Goal: Information Seeking & Learning: Learn about a topic

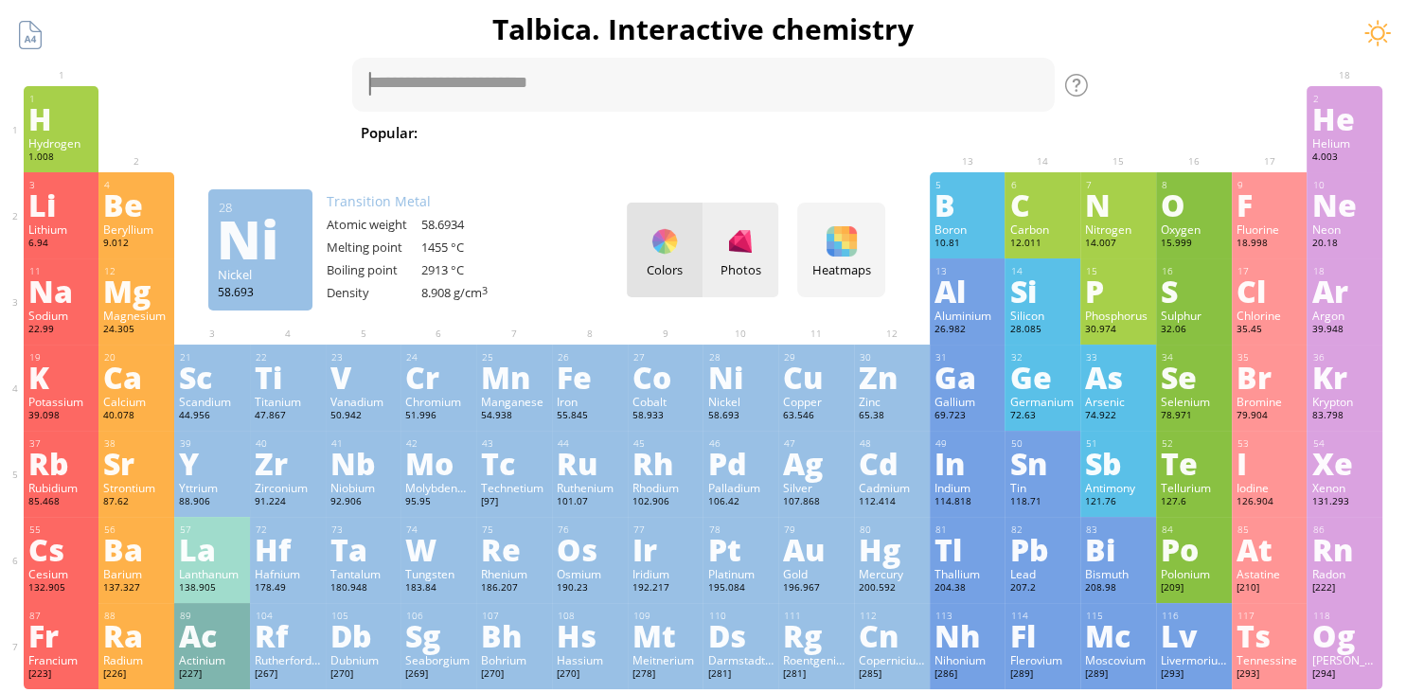
click at [746, 267] on div "Photos" at bounding box center [740, 269] width 76 height 17
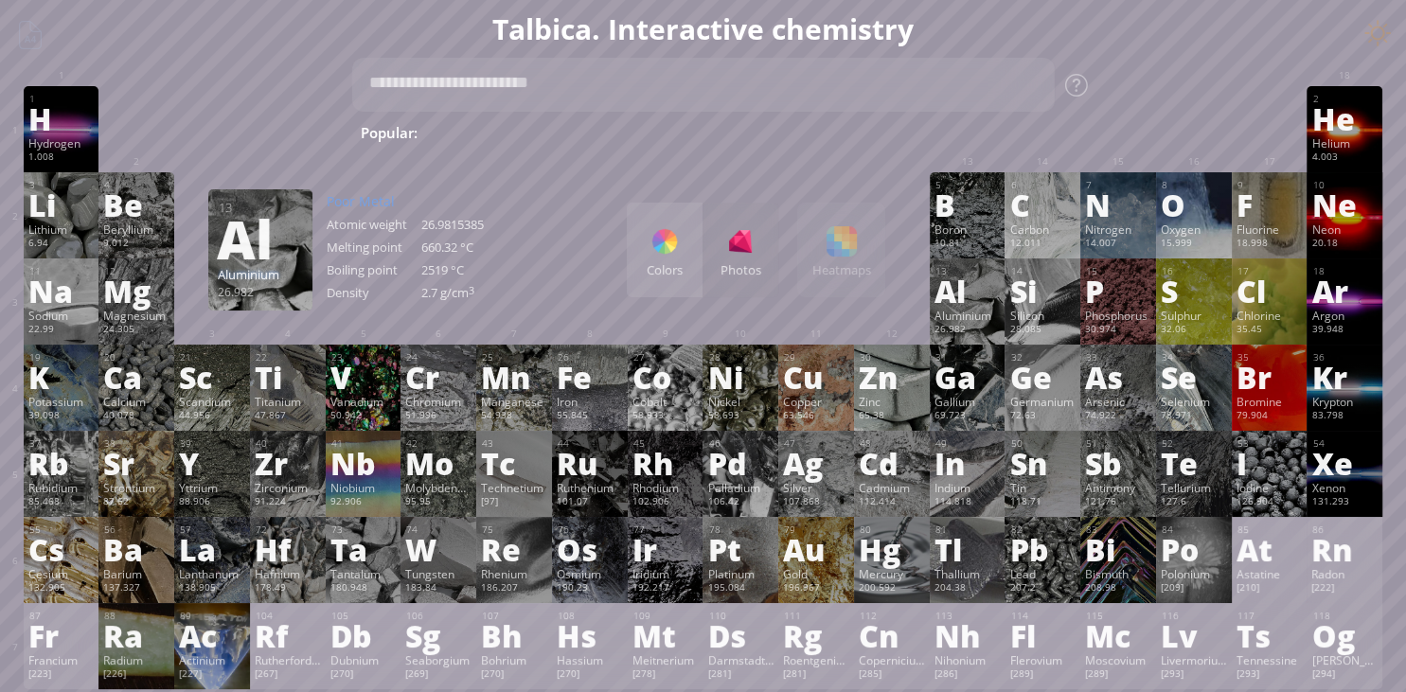
click at [676, 255] on div at bounding box center [664, 241] width 30 height 30
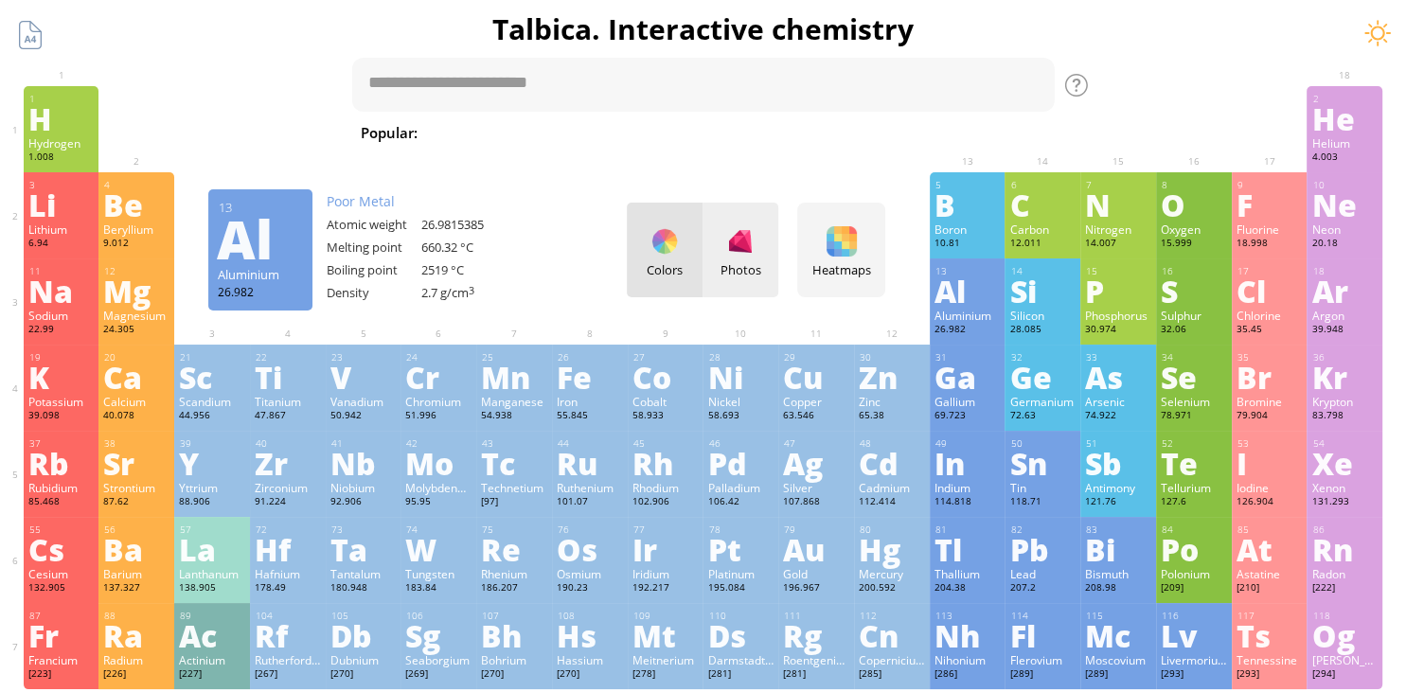
click at [714, 240] on div "Photos" at bounding box center [740, 250] width 76 height 95
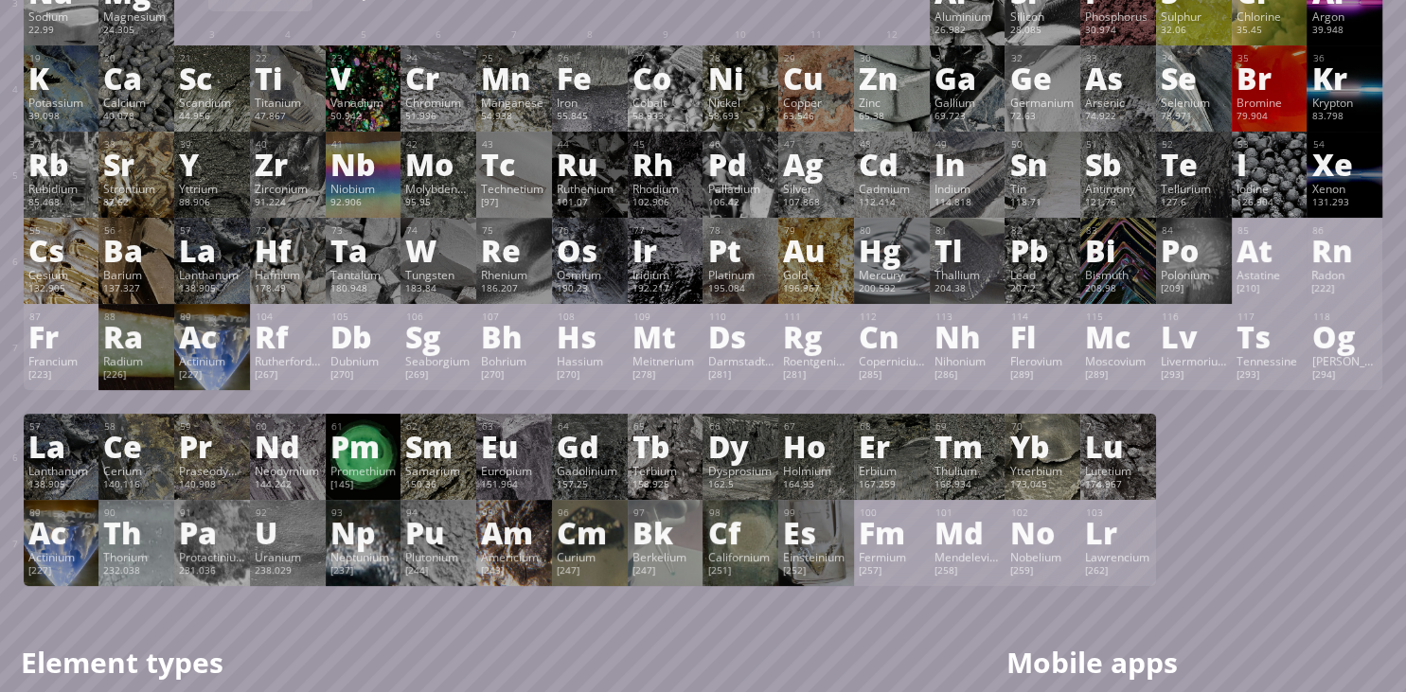
scroll to position [266, 0]
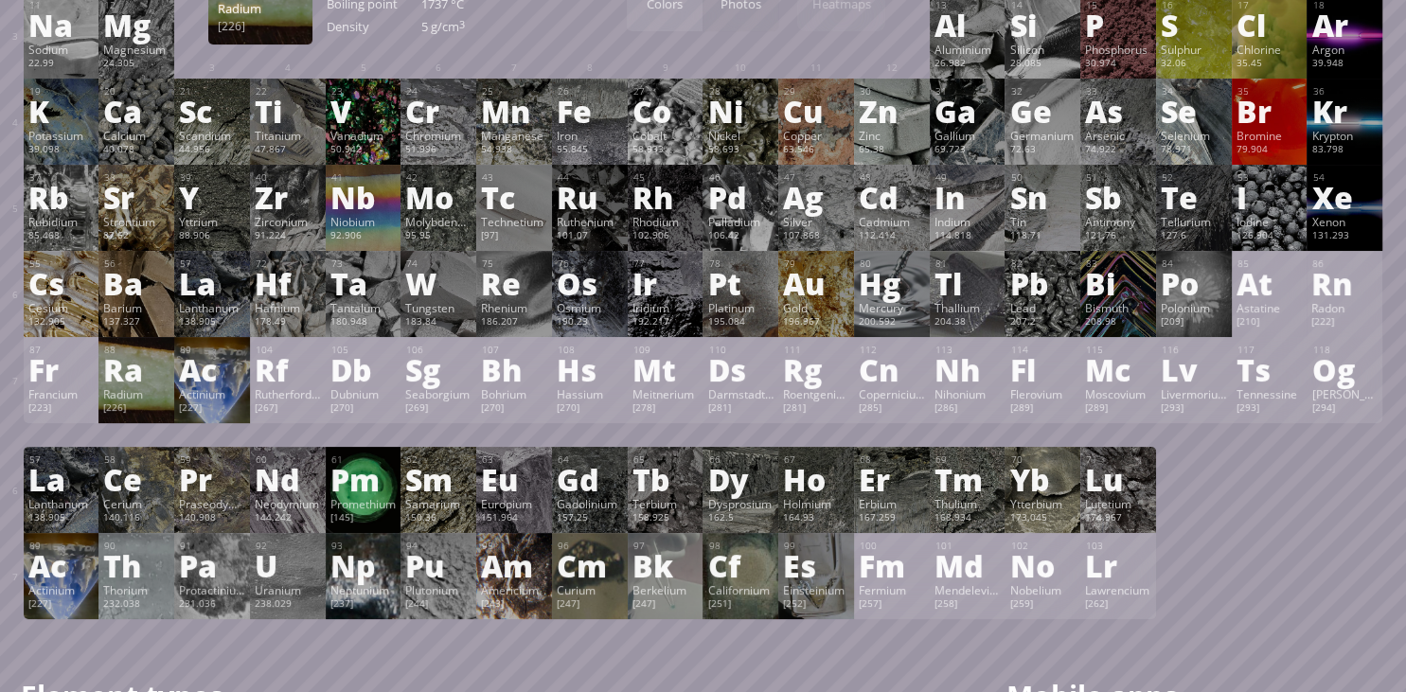
click at [135, 375] on div "Ra" at bounding box center [136, 369] width 66 height 30
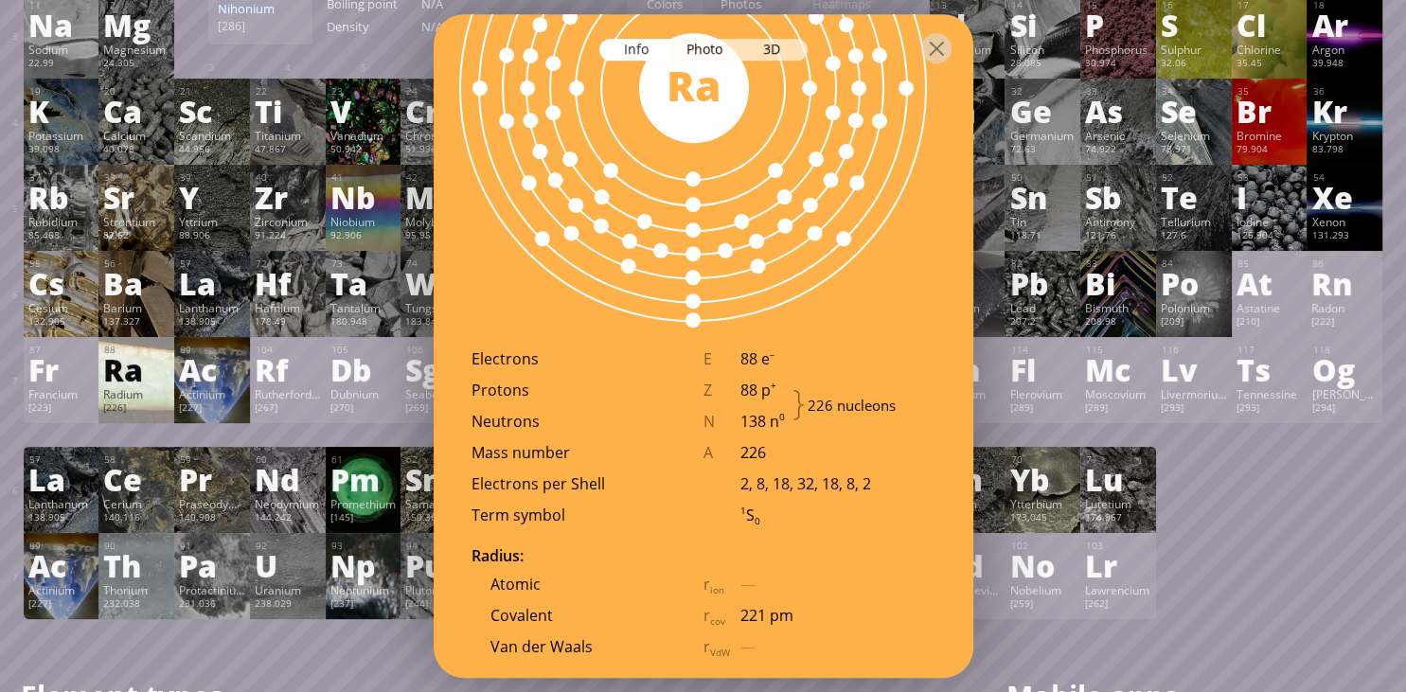
scroll to position [1758, 0]
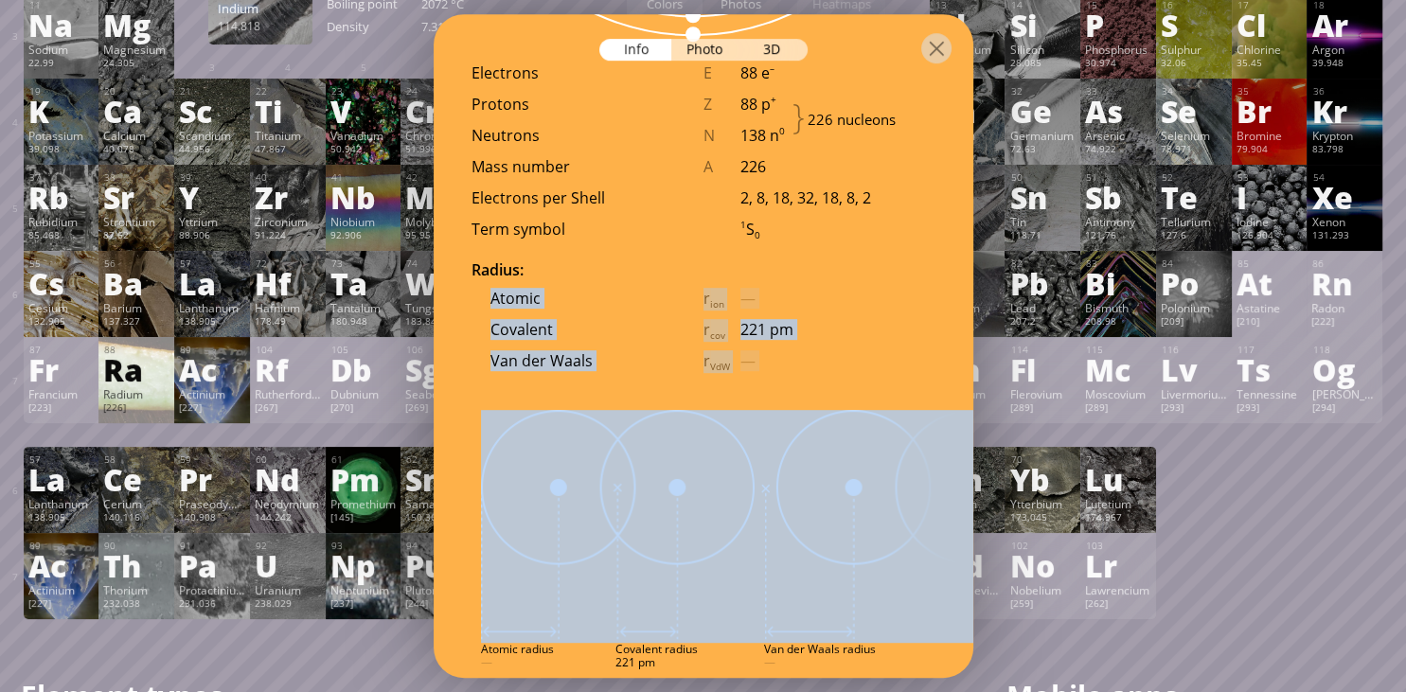
drag, startPoint x: 944, startPoint y: 281, endPoint x: 847, endPoint y: 530, distance: 267.1
click at [924, 489] on div "88 Ra Radium [226] Shiny silver–white alkaline earth metal. Extremely radioacti…" at bounding box center [704, 346] width 540 height 665
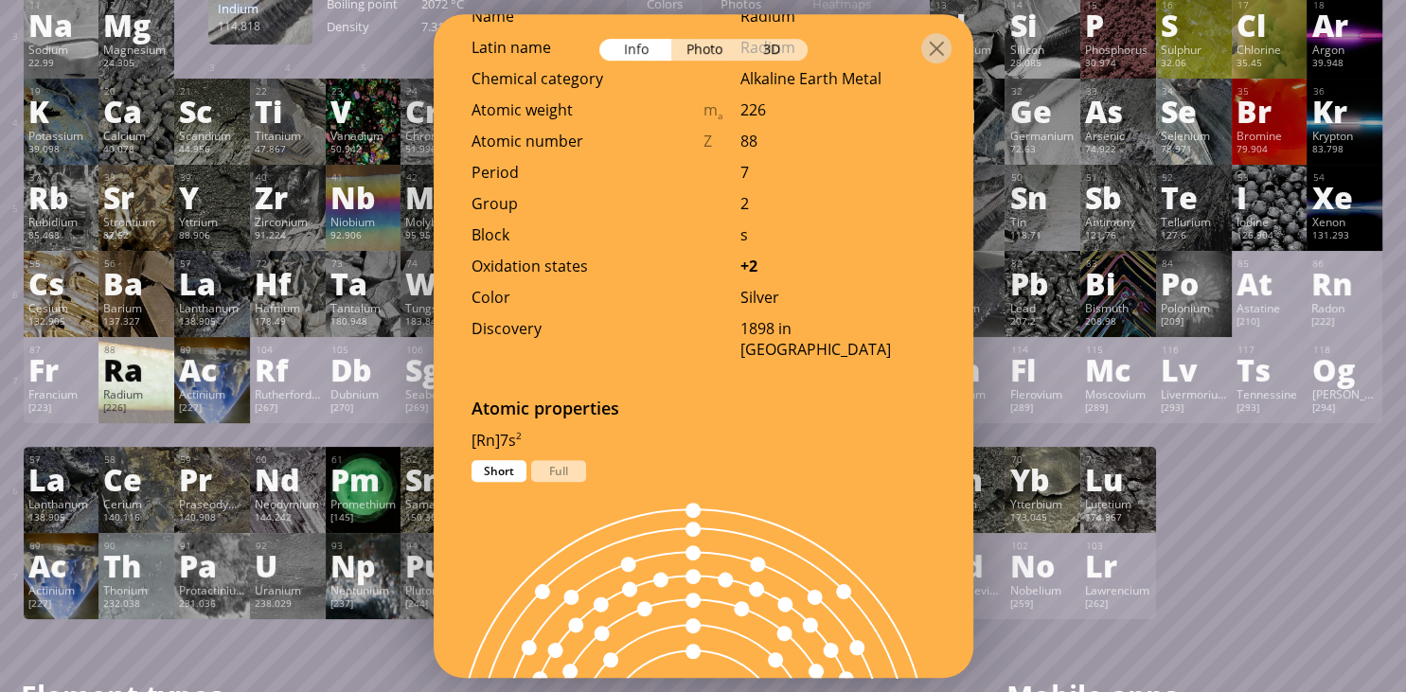
scroll to position [695, 0]
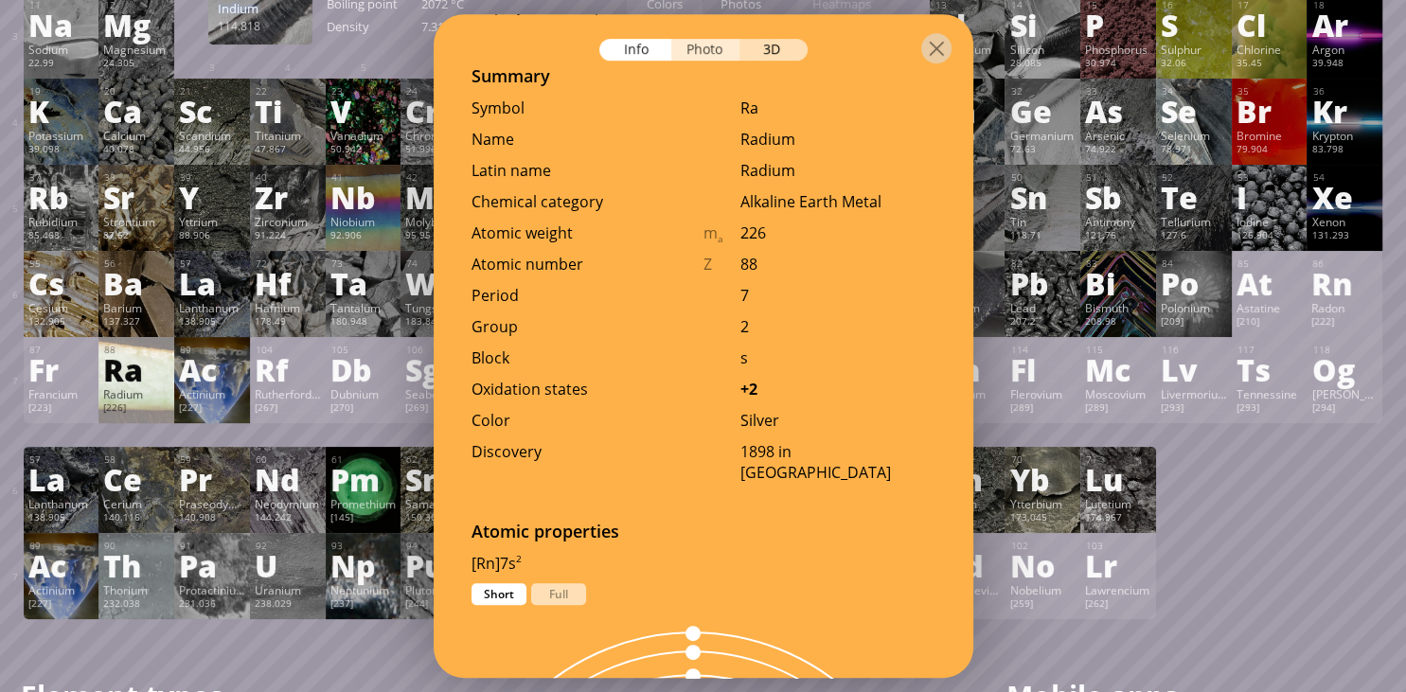
click at [690, 46] on div "Photo" at bounding box center [705, 50] width 68 height 22
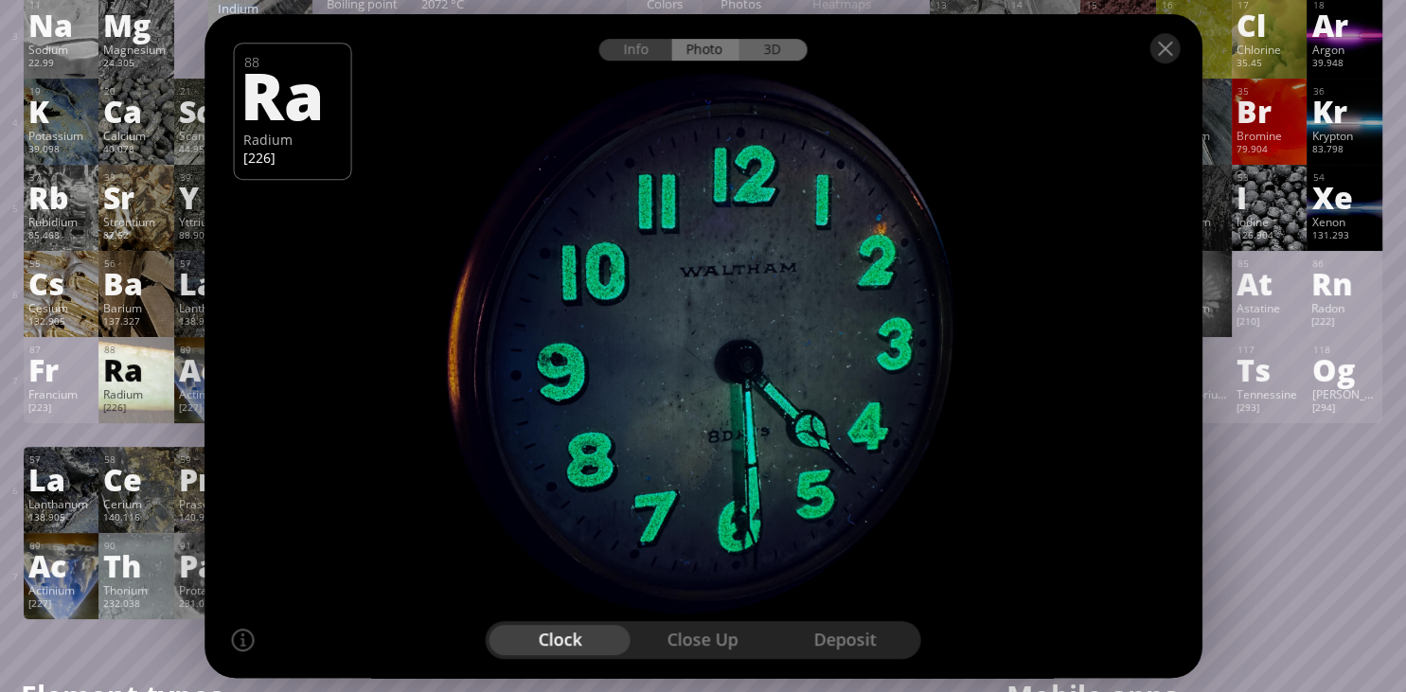
click at [774, 43] on div "3D" at bounding box center [773, 50] width 68 height 22
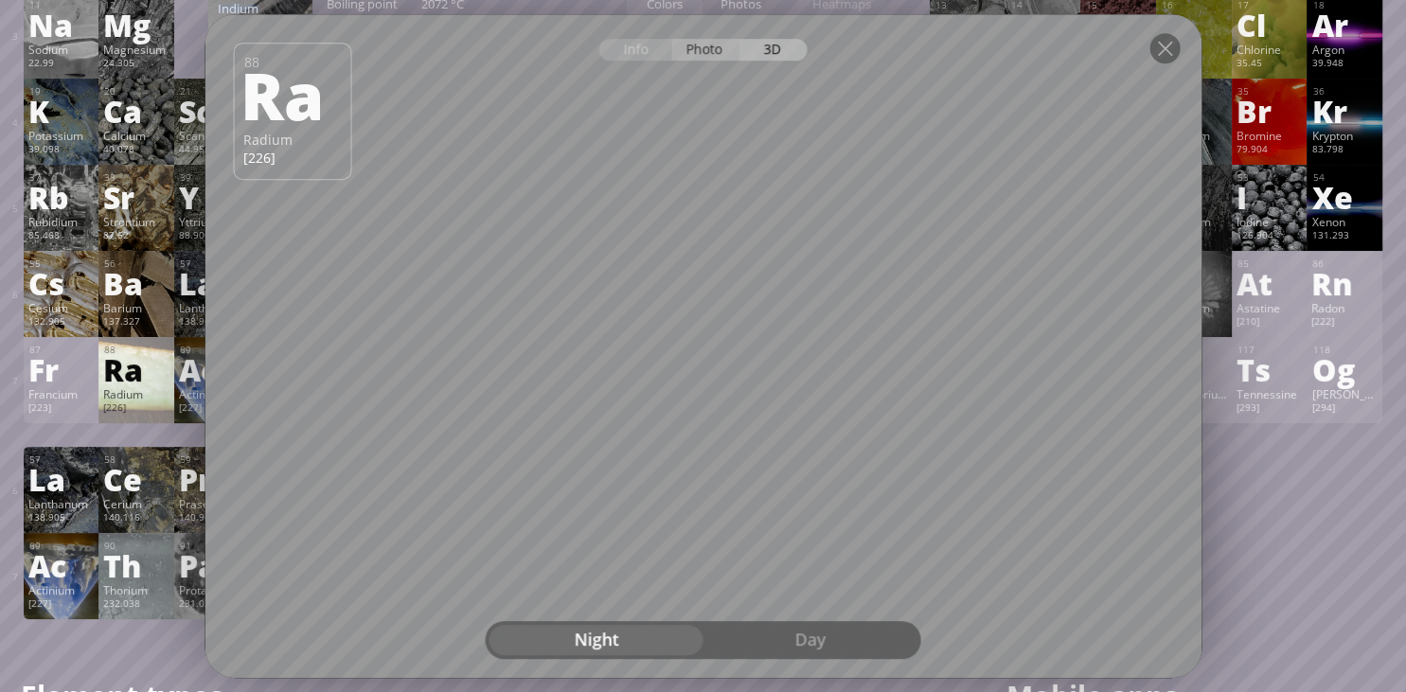
click at [706, 47] on div "Photo" at bounding box center [705, 50] width 68 height 22
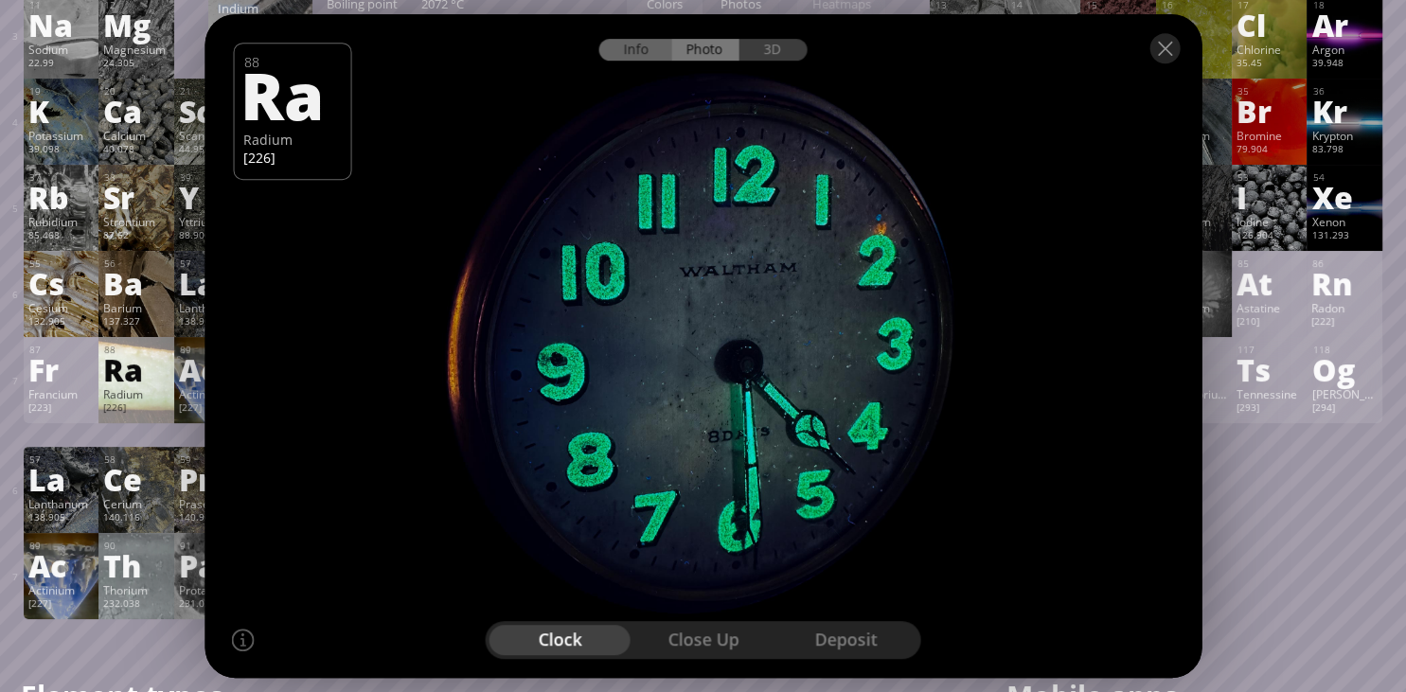
click at [641, 53] on div "Info" at bounding box center [635, 50] width 73 height 22
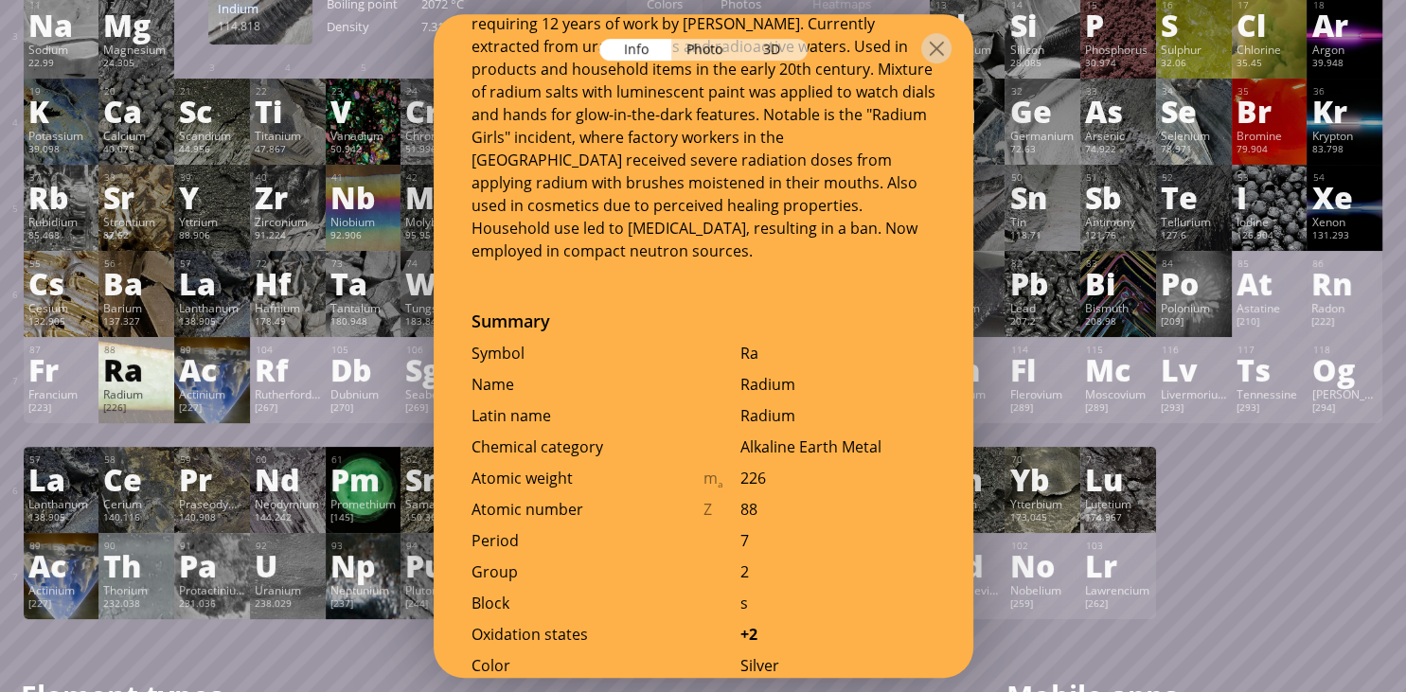
scroll to position [736, 0]
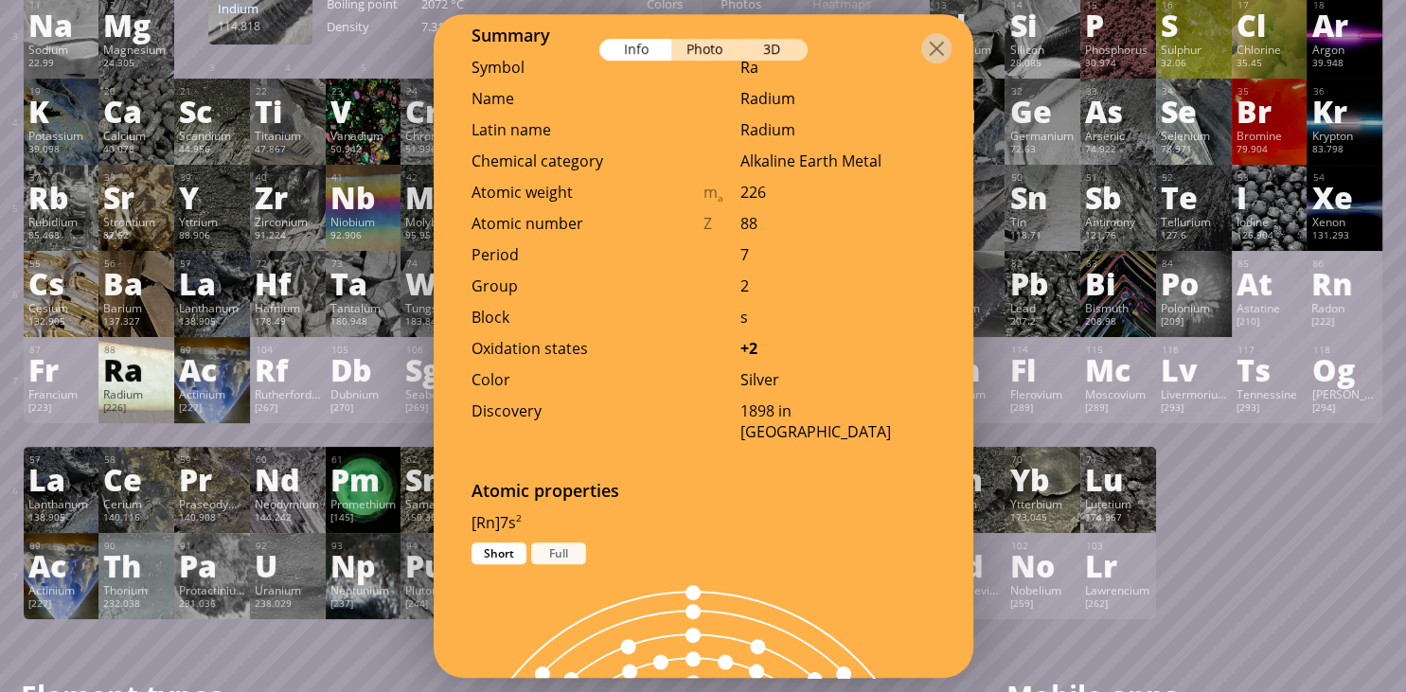
click at [577, 542] on div "Full" at bounding box center [558, 553] width 55 height 22
click at [505, 542] on div "Short" at bounding box center [498, 553] width 55 height 22
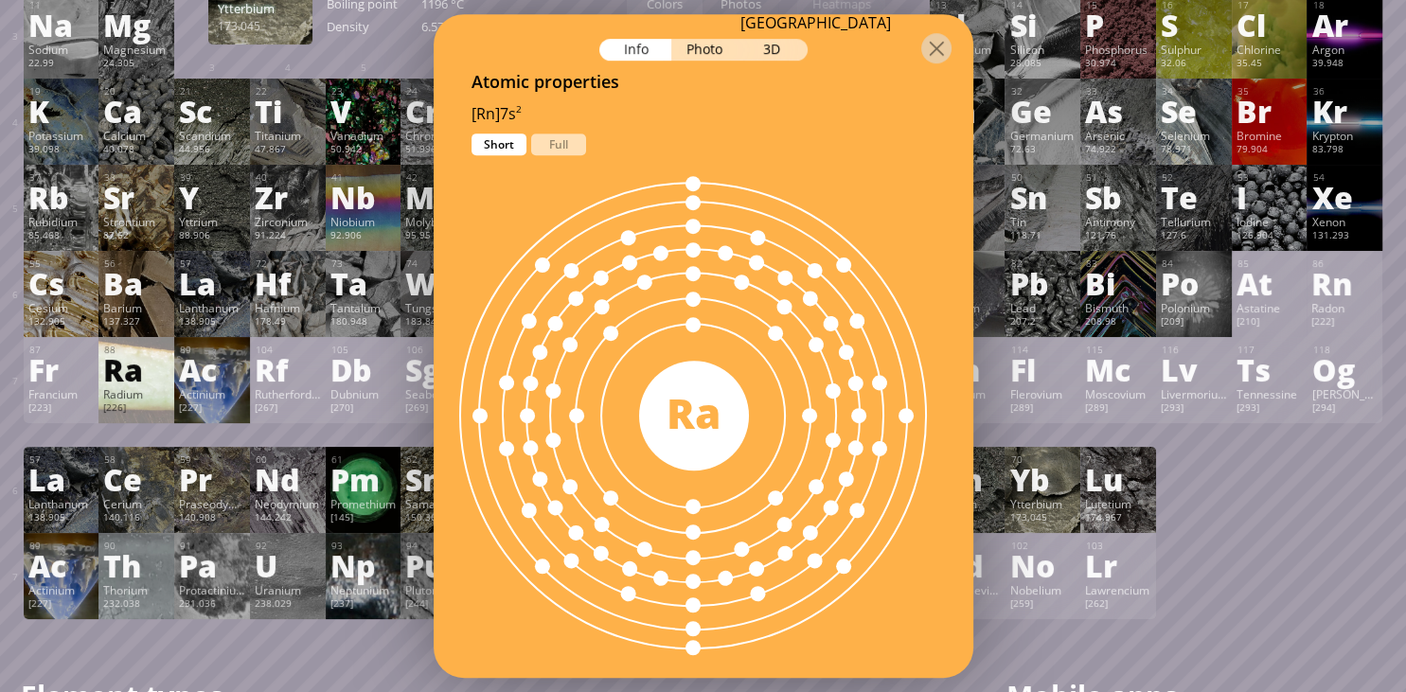
scroll to position [1185, 0]
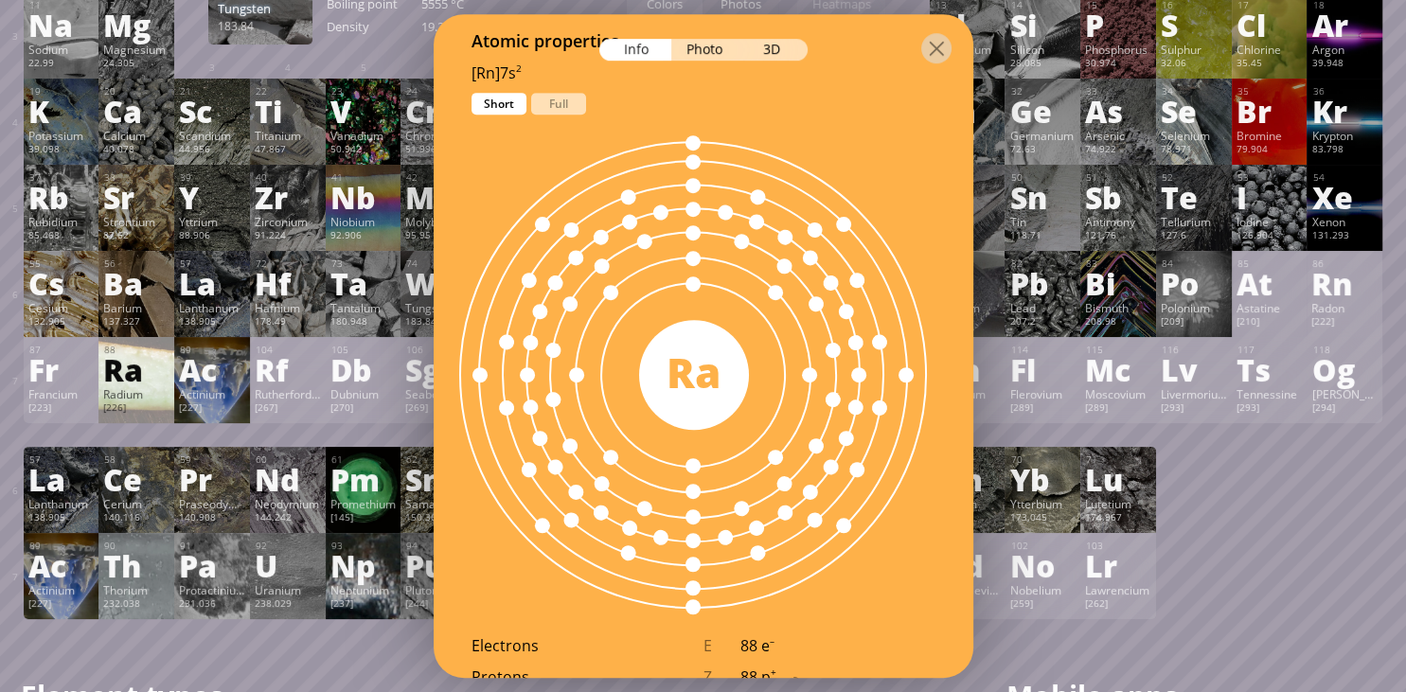
drag, startPoint x: 532, startPoint y: 81, endPoint x: 517, endPoint y: 76, distance: 16.2
click at [517, 93] on div "Short Full" at bounding box center [568, 104] width 195 height 22
click at [560, 93] on div "Full" at bounding box center [558, 104] width 55 height 22
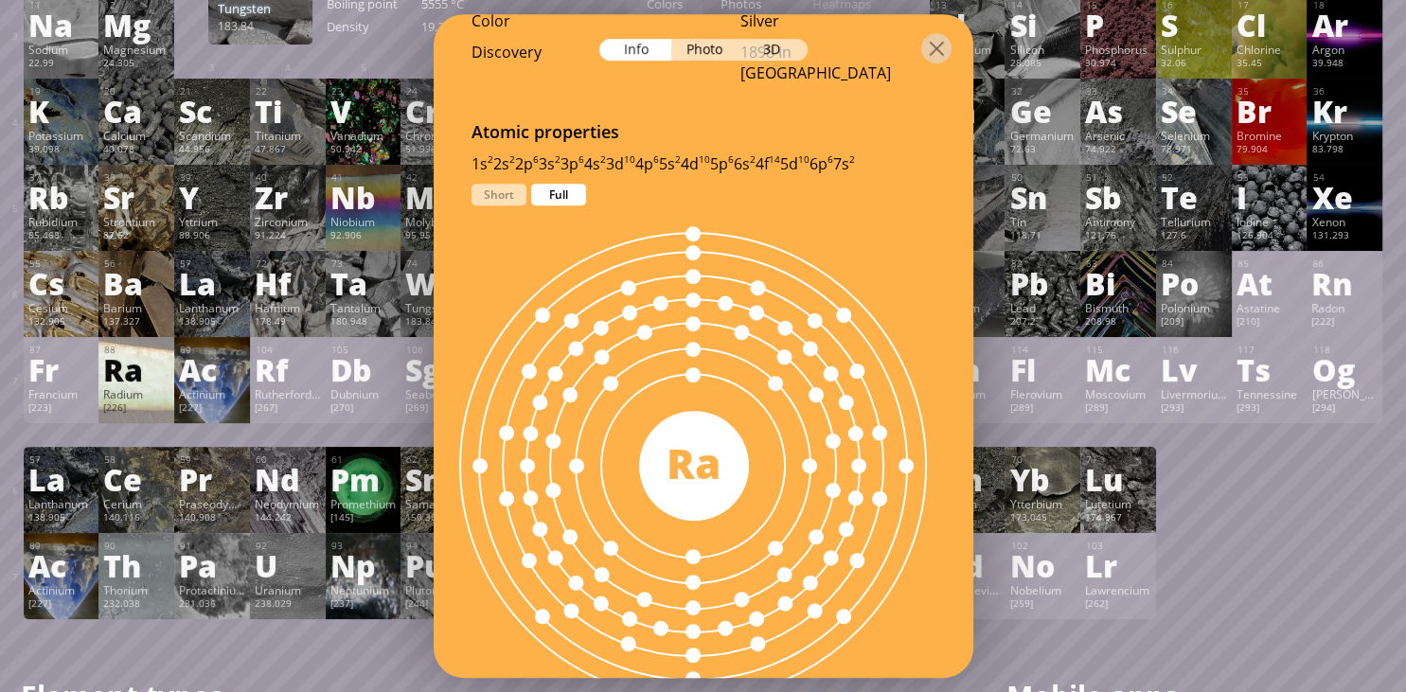
scroll to position [1104, 0]
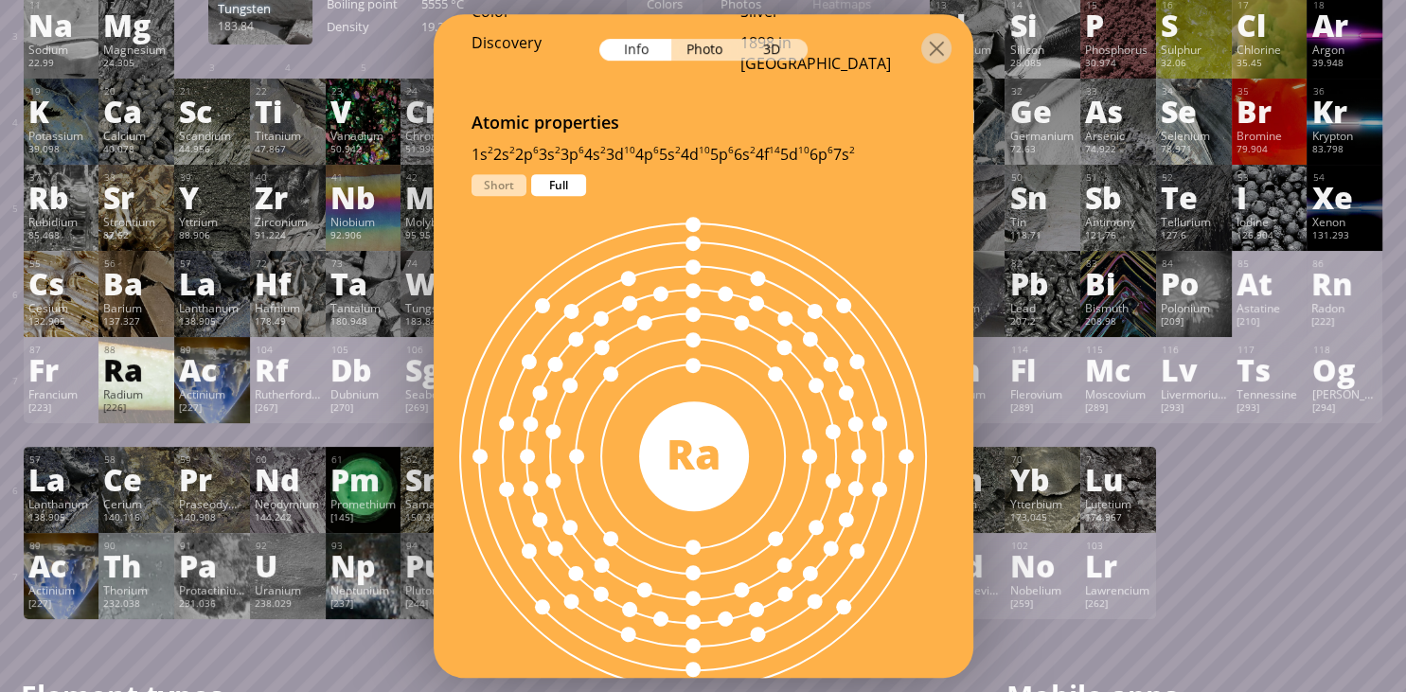
click at [697, 423] on div "Ra" at bounding box center [694, 453] width 110 height 60
drag, startPoint x: 695, startPoint y: 297, endPoint x: 783, endPoint y: 529, distance: 248.1
click at [788, 527] on div at bounding box center [693, 456] width 464 height 464
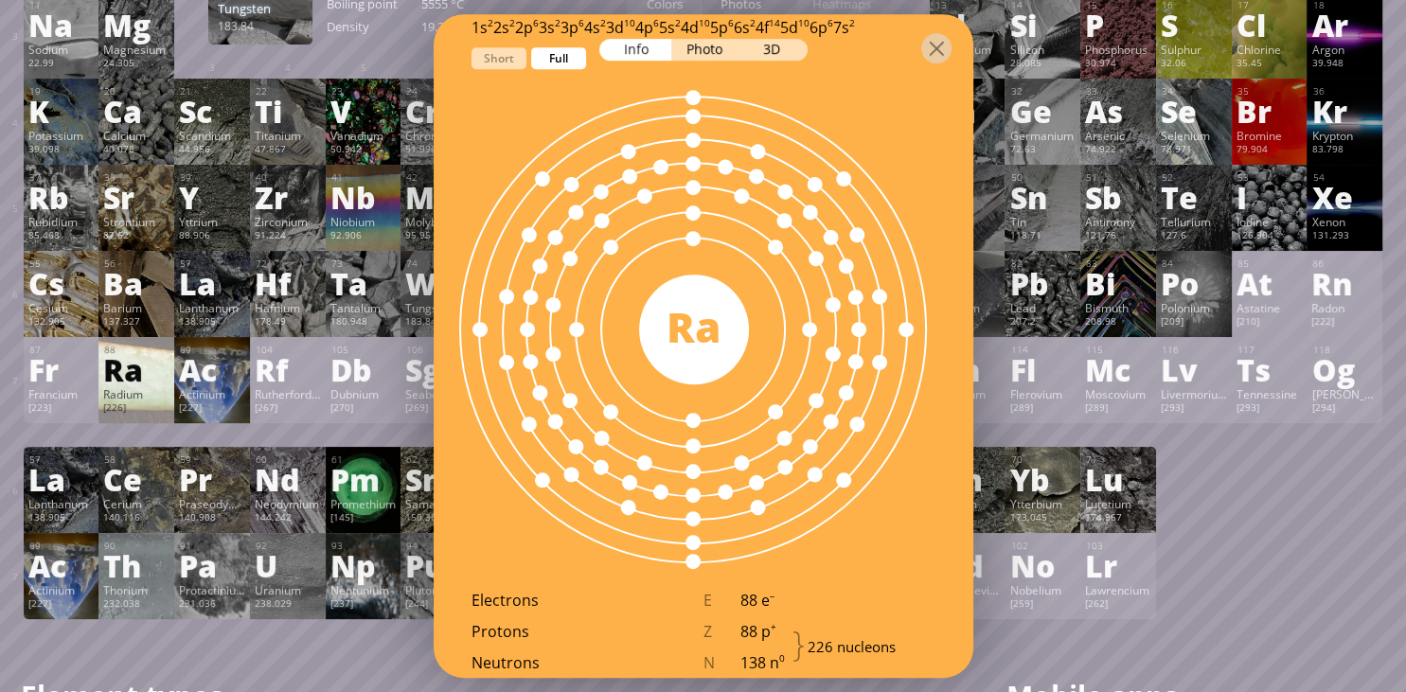
scroll to position [1227, 0]
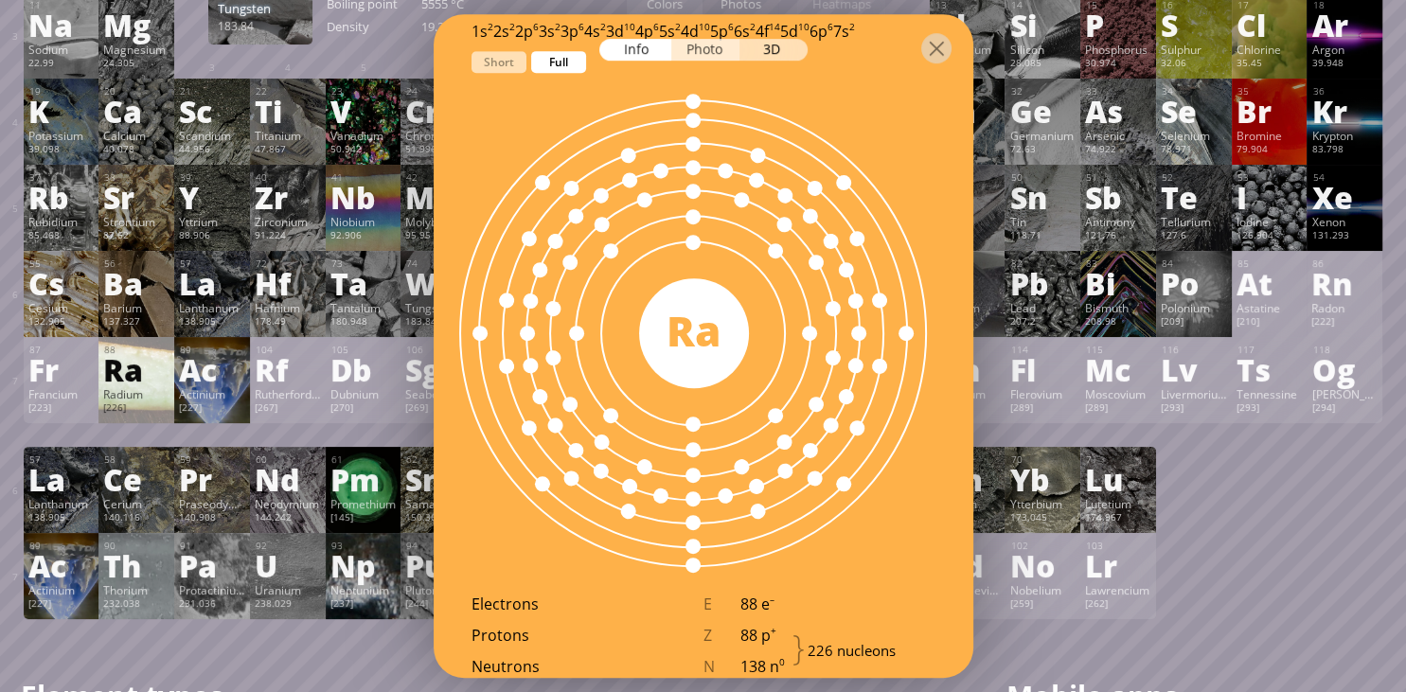
click at [689, 50] on div "Photo" at bounding box center [705, 50] width 68 height 22
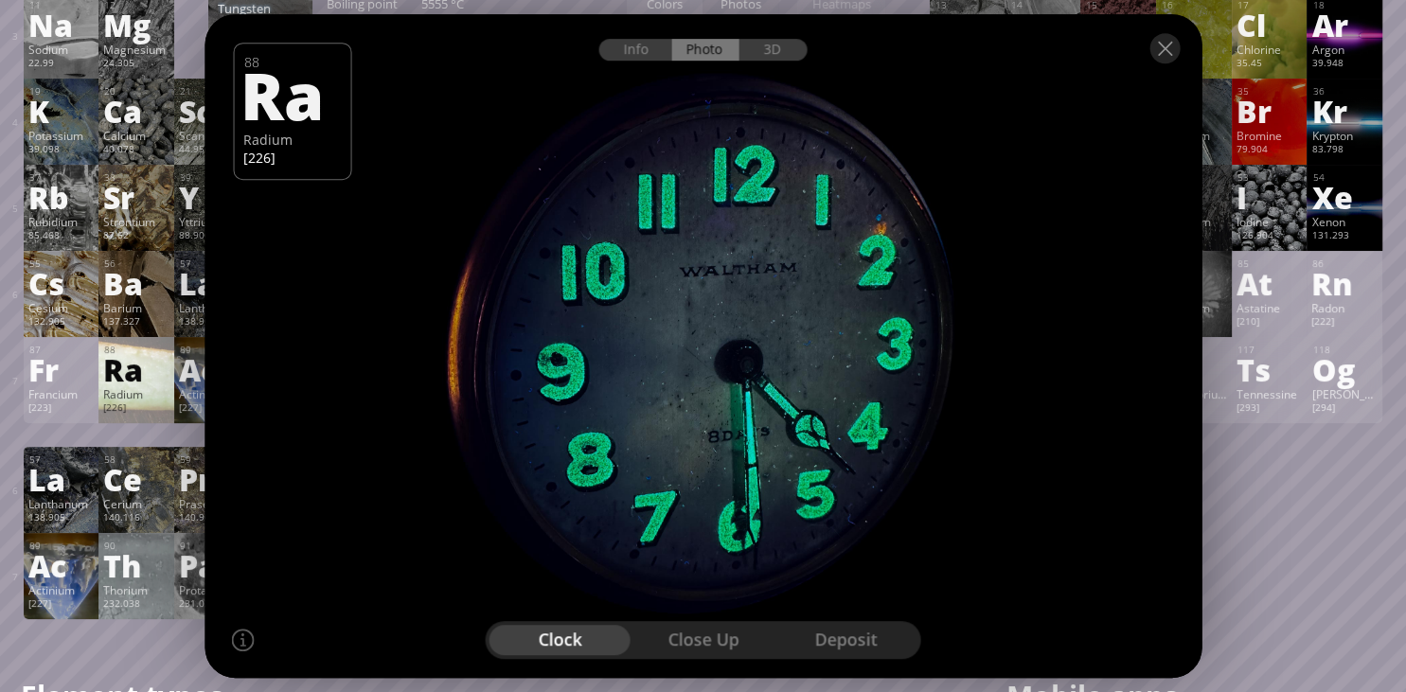
drag, startPoint x: 595, startPoint y: 294, endPoint x: 589, endPoint y: 232, distance: 62.7
click at [589, 232] on div at bounding box center [703, 345] width 1007 height 671
click at [781, 50] on div "3D" at bounding box center [773, 50] width 68 height 22
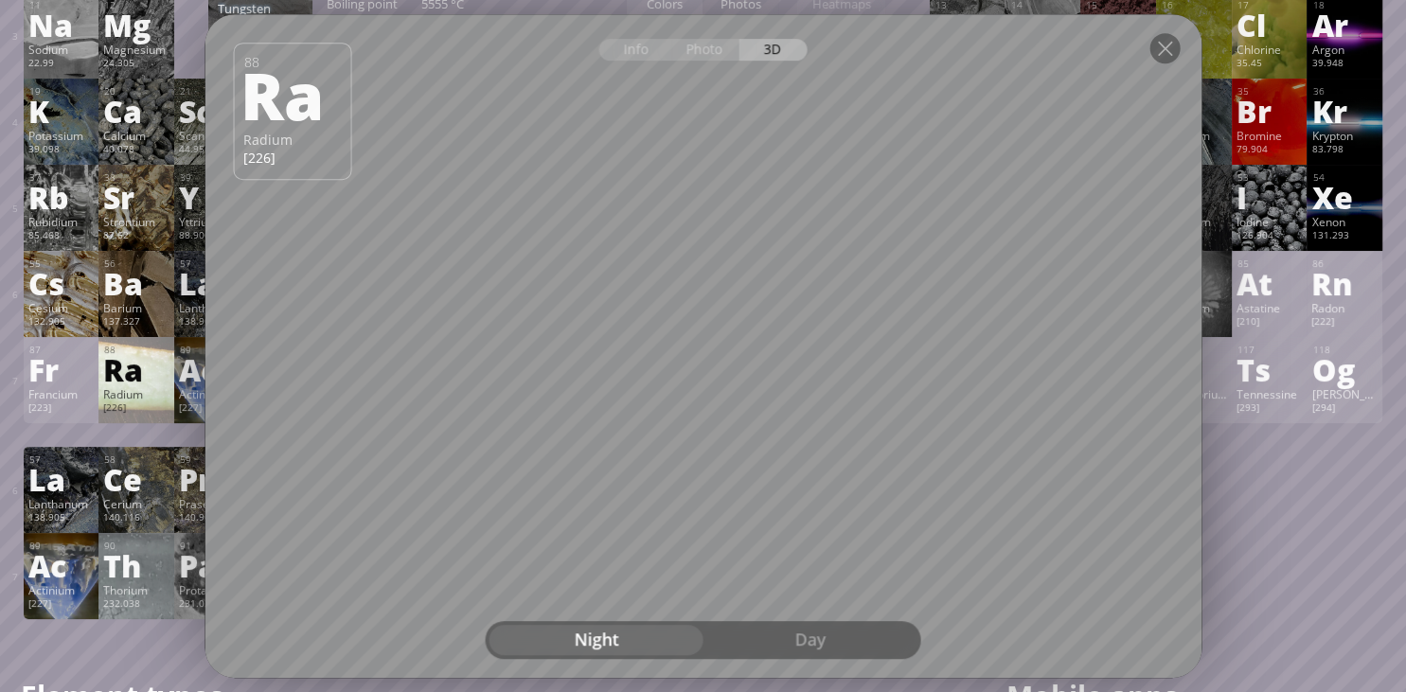
click at [749, 631] on div "Day" at bounding box center [810, 640] width 214 height 30
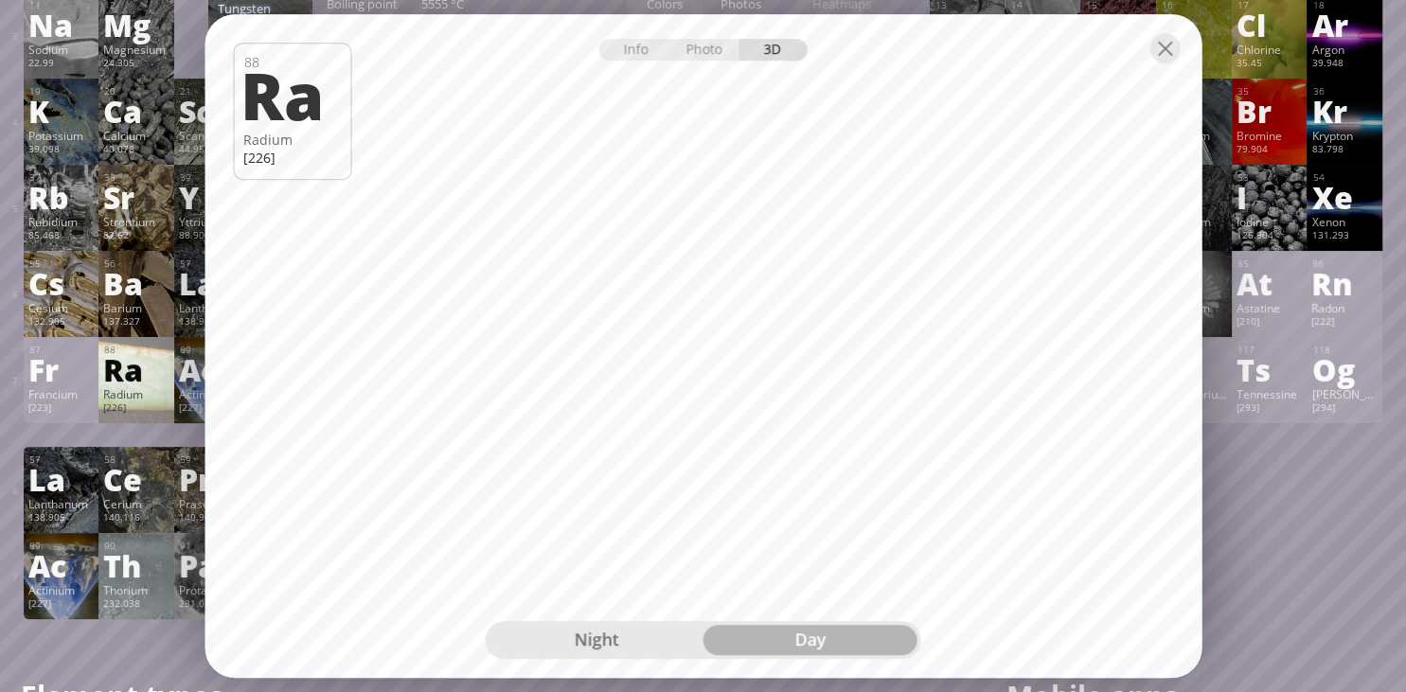
click at [811, 639] on div "Day" at bounding box center [810, 640] width 214 height 30
click at [646, 642] on div "Night" at bounding box center [596, 640] width 214 height 30
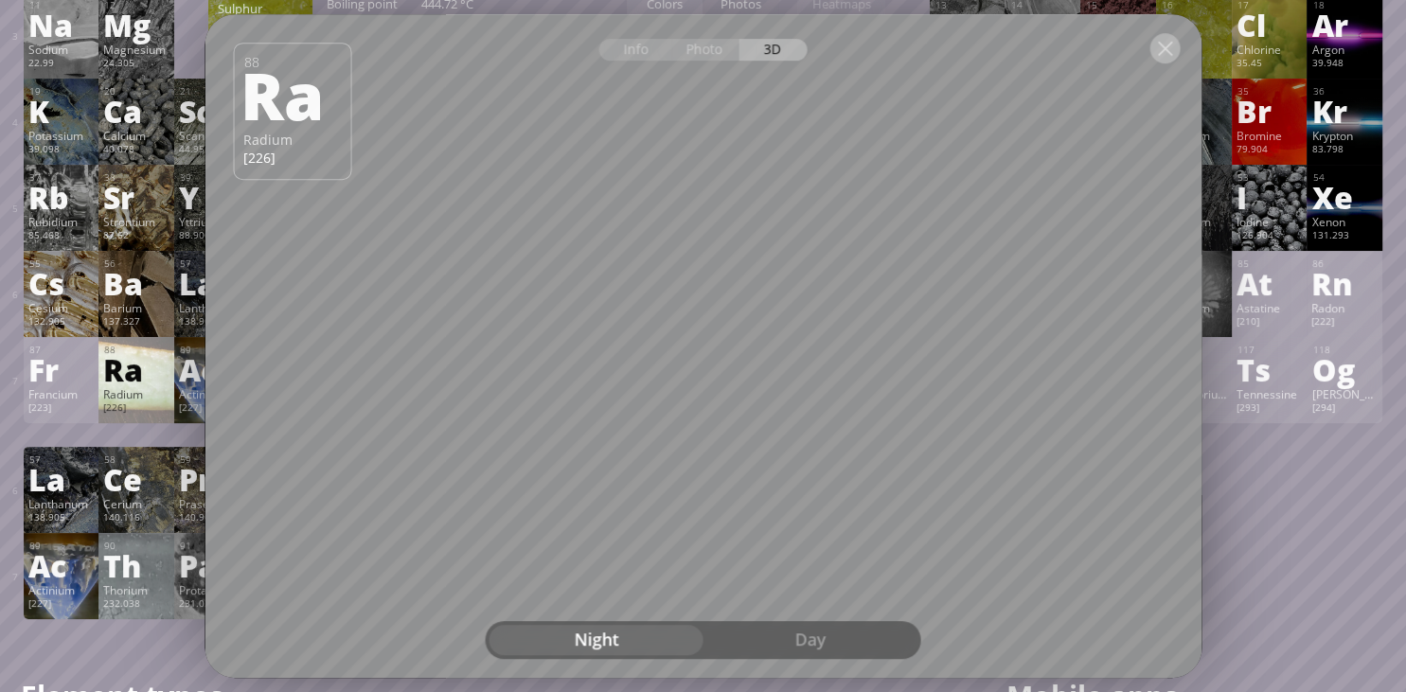
click at [1168, 44] on div at bounding box center [1164, 48] width 30 height 30
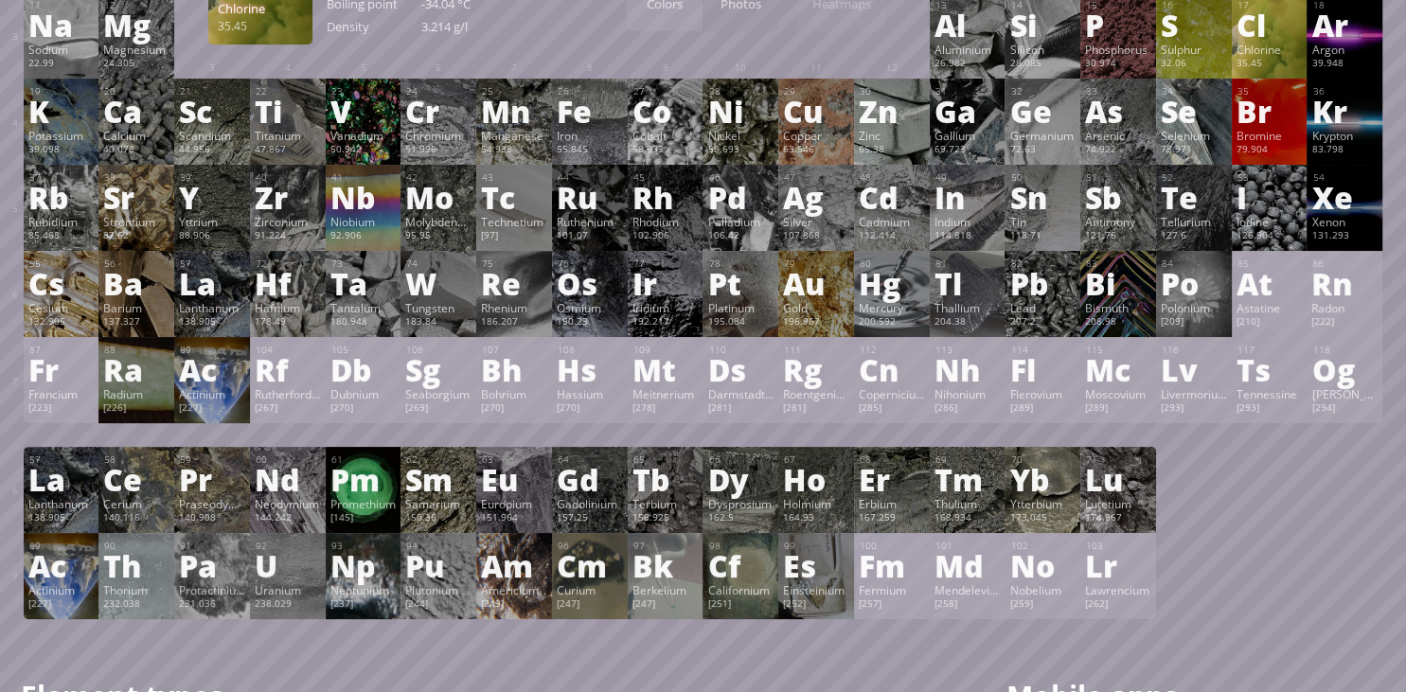
click at [1281, 43] on div "17 Cl Chlorine 35.45 −1, +1, +2, +3, +4, +5, +6, +7 −1, +1, +2, +3, +4, +5, +6,…" at bounding box center [1270, 35] width 76 height 86
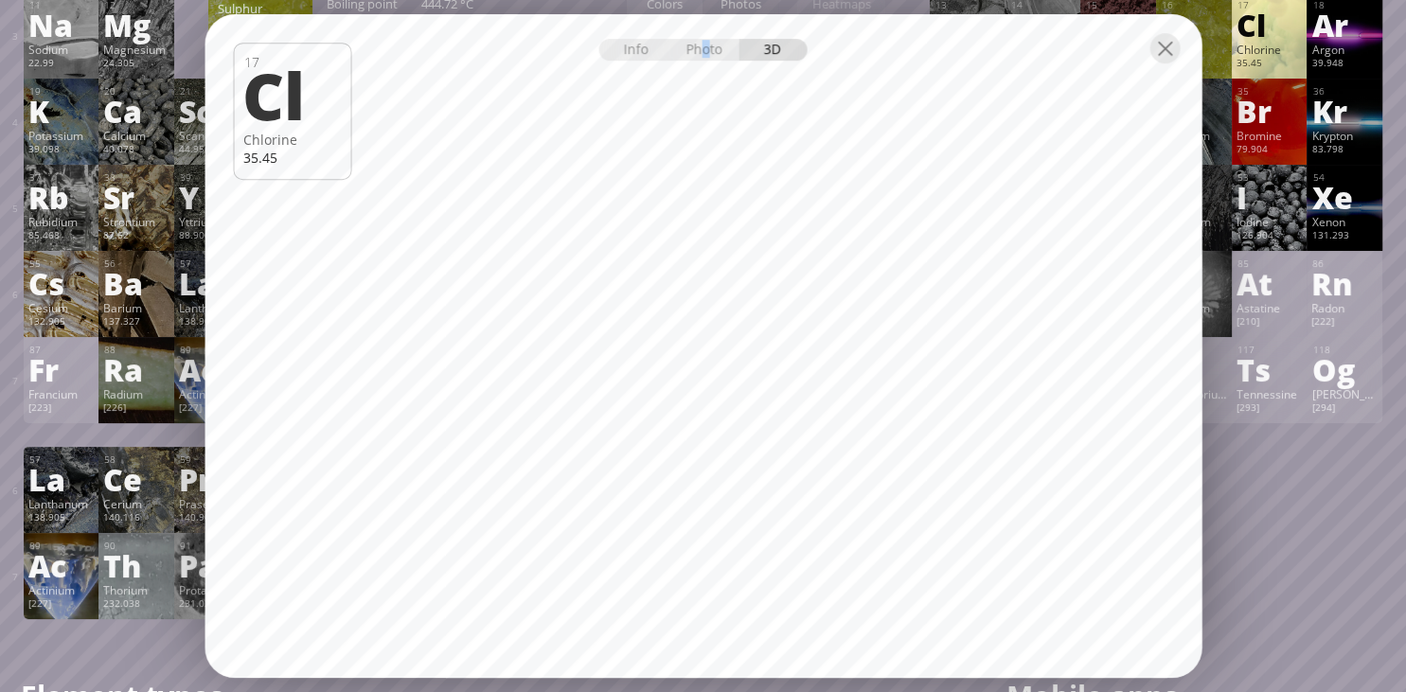
click at [705, 52] on div "Photo" at bounding box center [705, 50] width 68 height 22
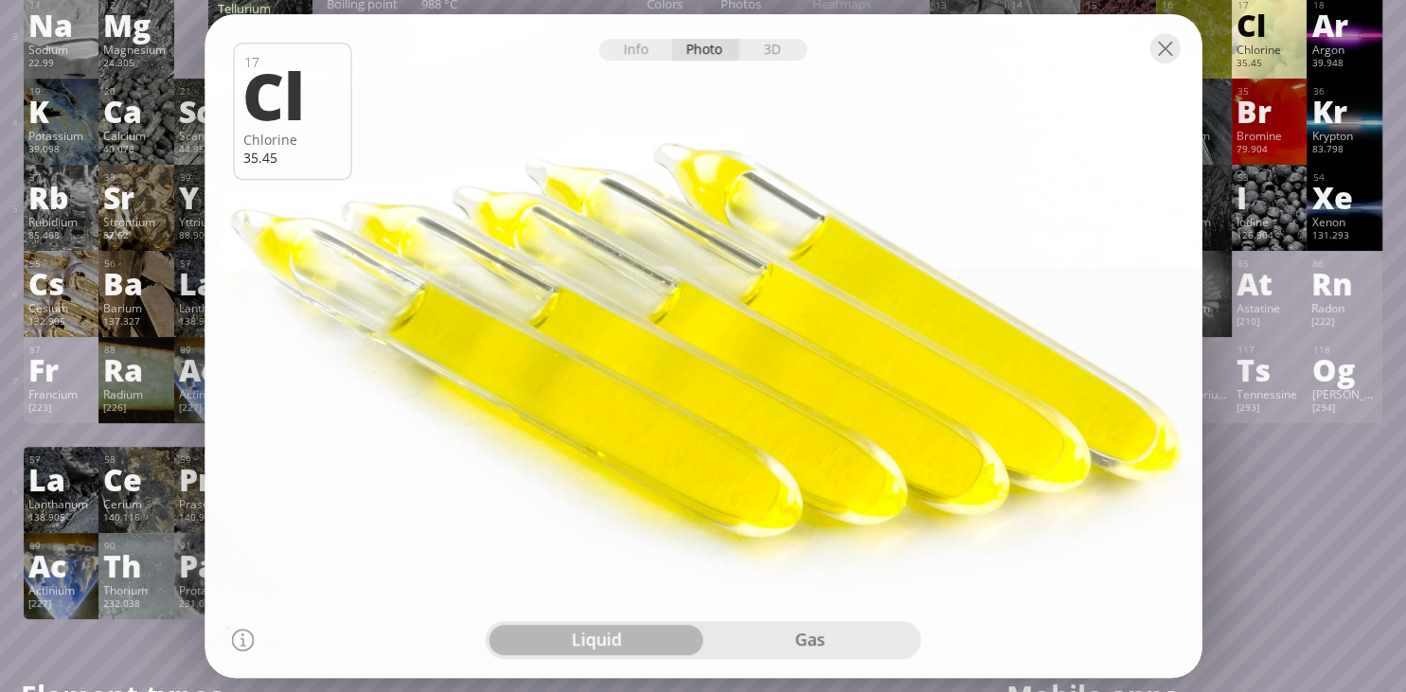
click at [854, 641] on div "gas" at bounding box center [810, 640] width 214 height 30
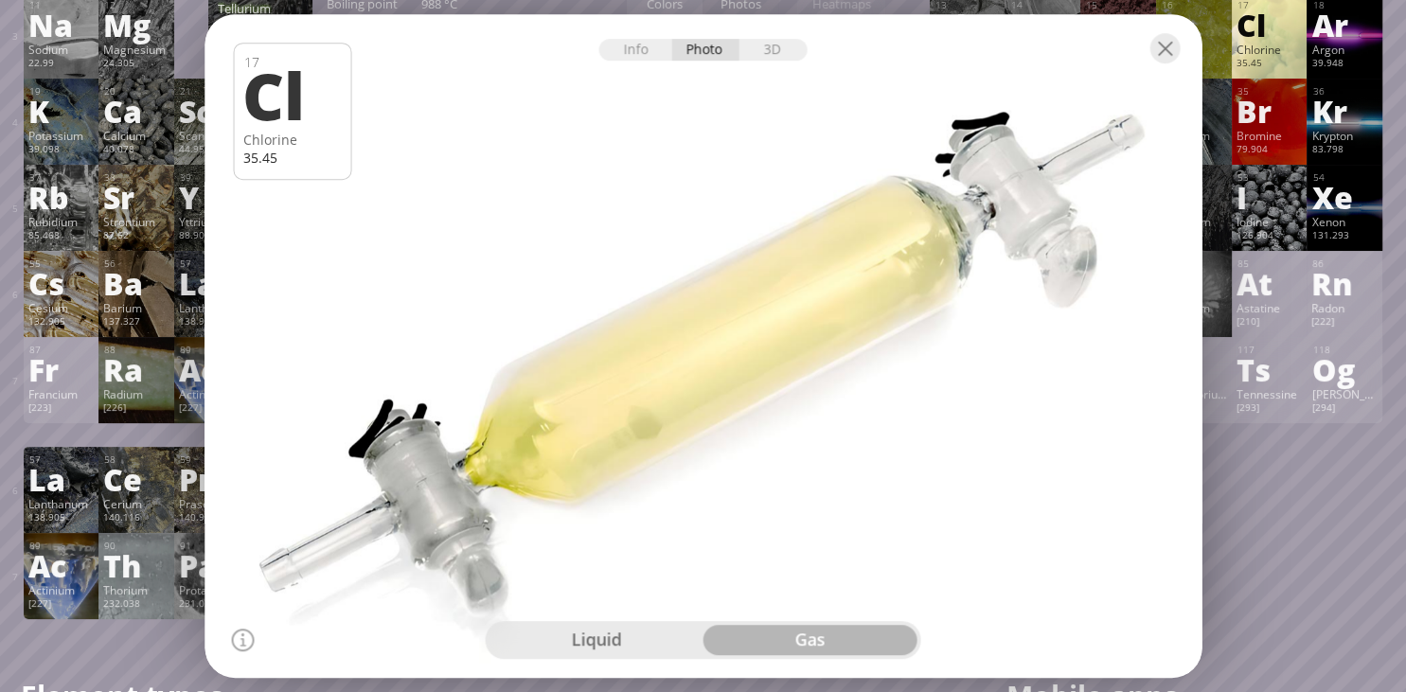
click at [609, 634] on div "liquid" at bounding box center [596, 640] width 214 height 30
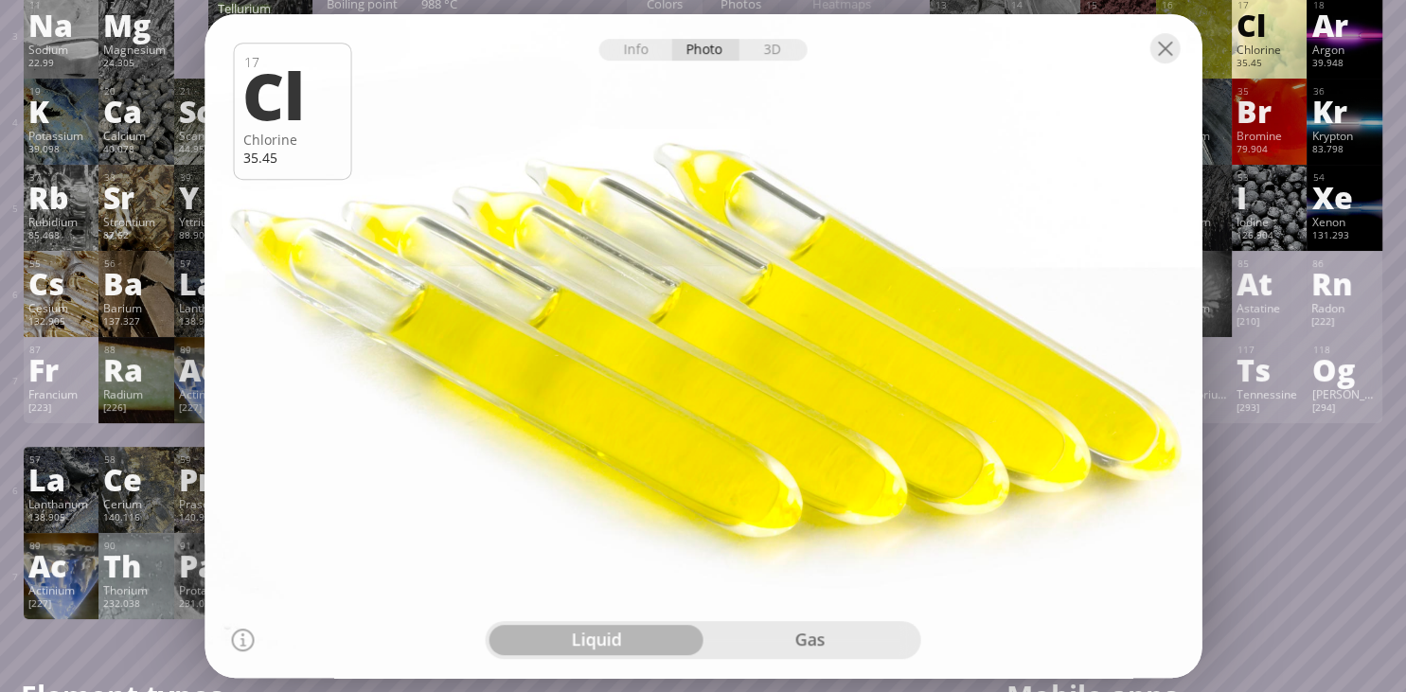
click at [774, 641] on div "gas" at bounding box center [810, 640] width 214 height 30
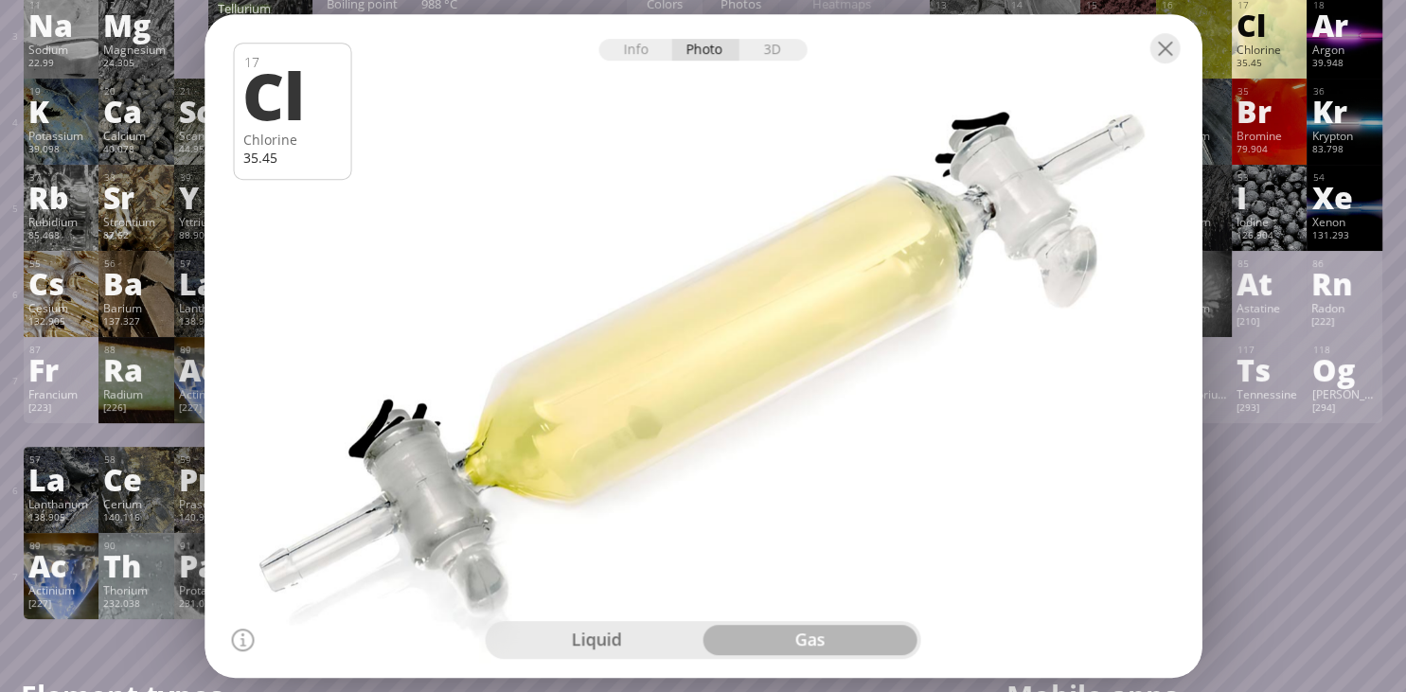
click at [657, 638] on div "liquid" at bounding box center [596, 640] width 214 height 30
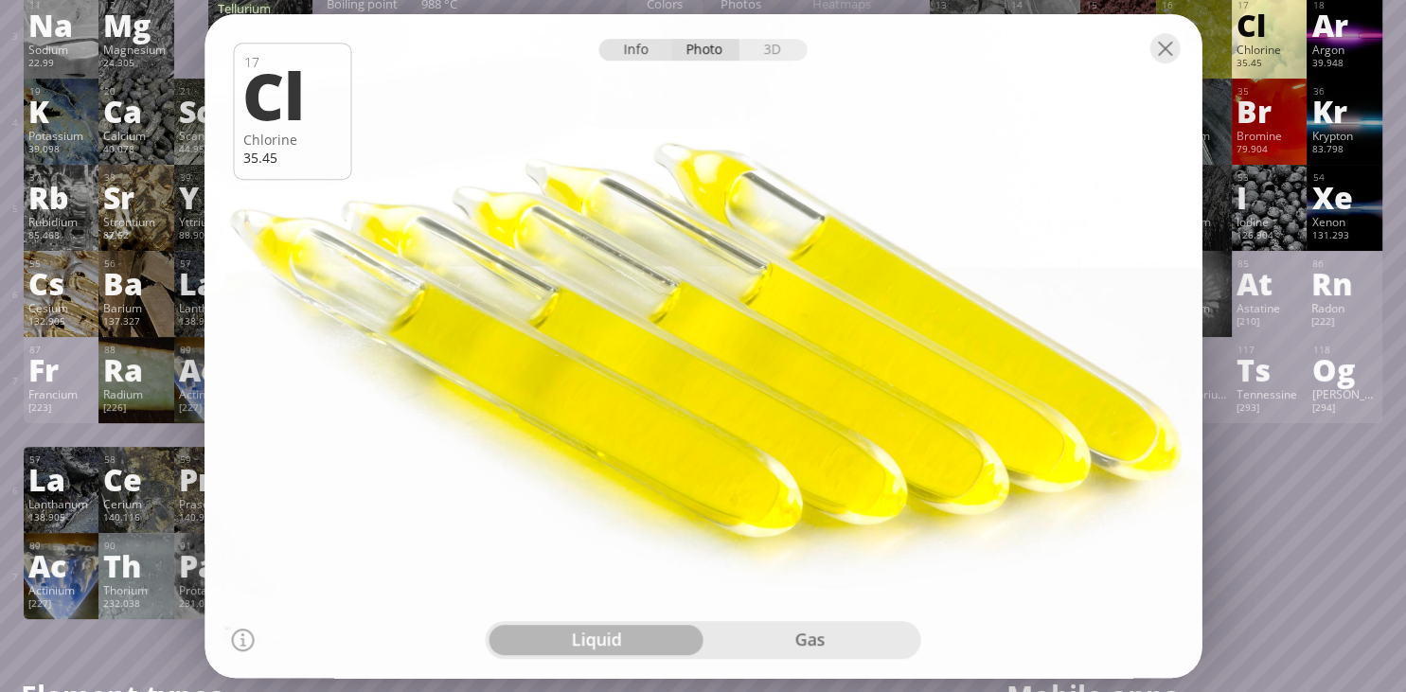
click at [641, 55] on div "Info" at bounding box center [635, 50] width 73 height 22
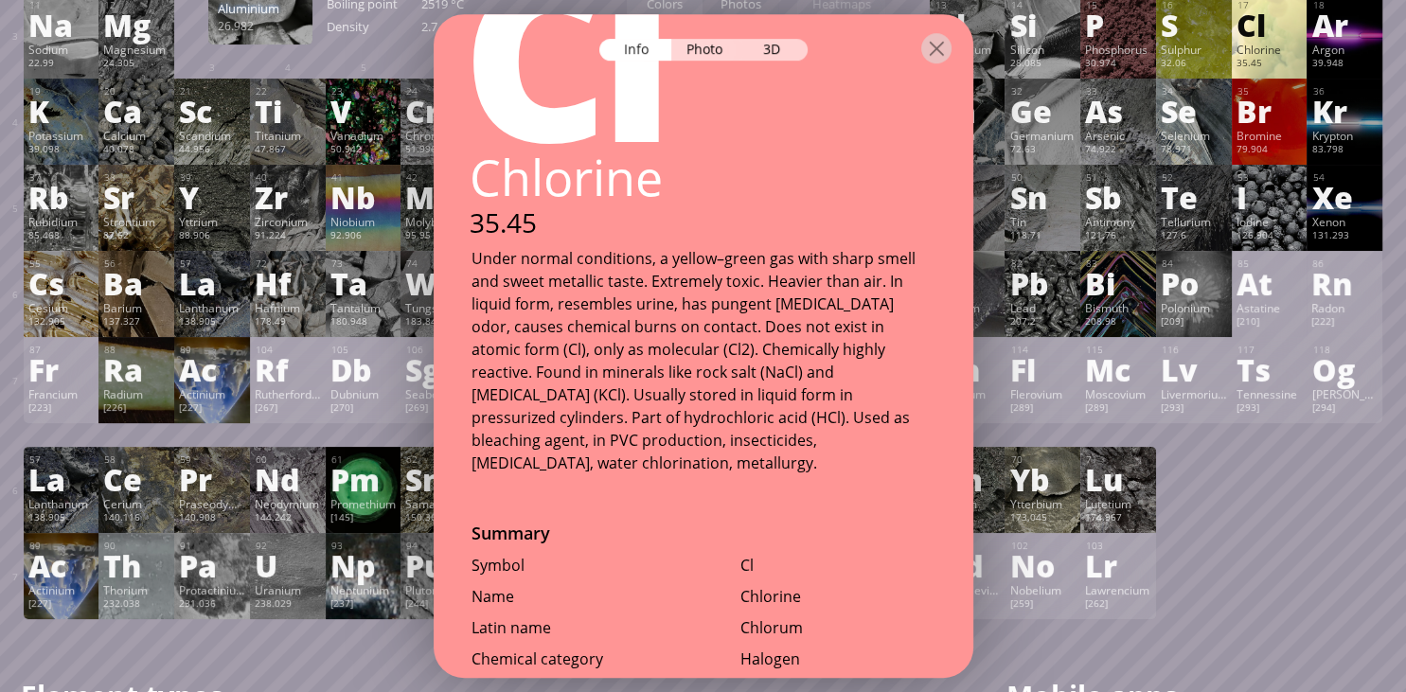
scroll to position [0, 0]
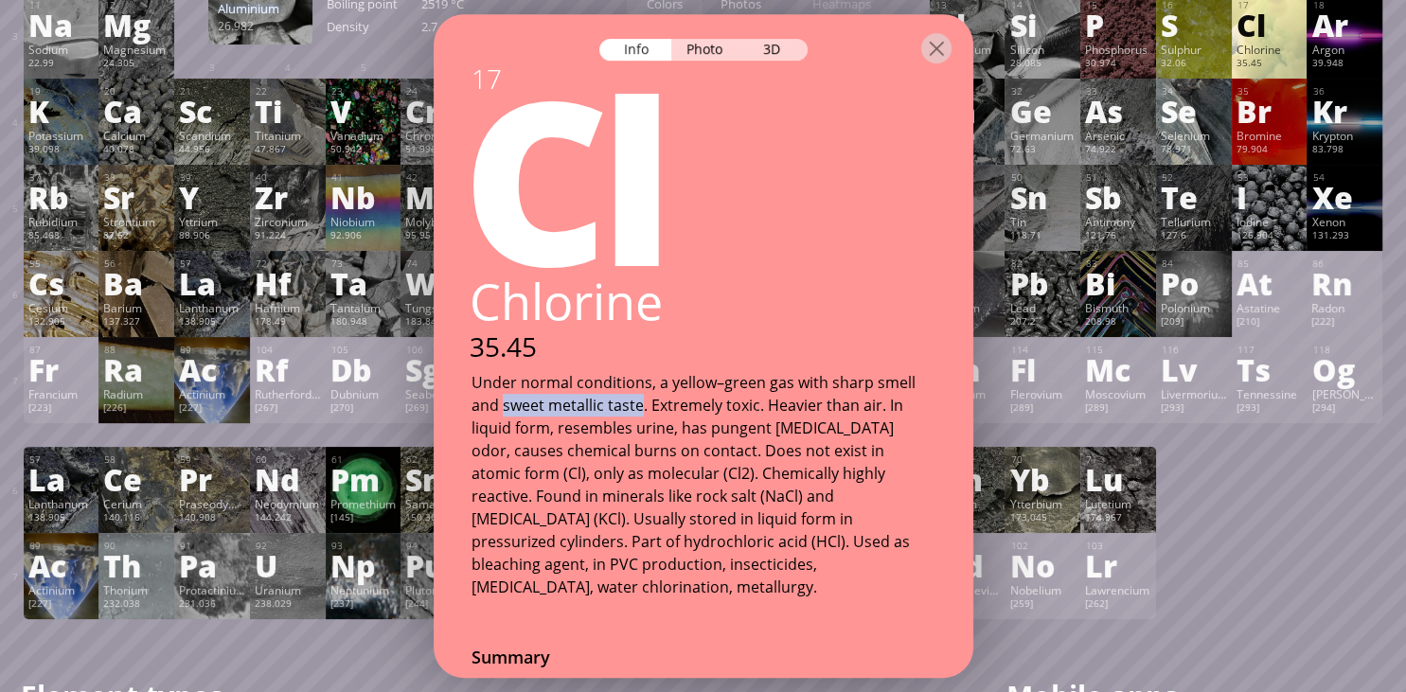
drag, startPoint x: 504, startPoint y: 402, endPoint x: 642, endPoint y: 406, distance: 138.3
click at [642, 406] on div "Under normal conditions, a yellow–green gas with sharp smell and sweet metallic…" at bounding box center [703, 484] width 464 height 227
click at [626, 405] on div "Under normal conditions, a yellow–green gas with sharp smell and sweet metallic…" at bounding box center [703, 484] width 464 height 227
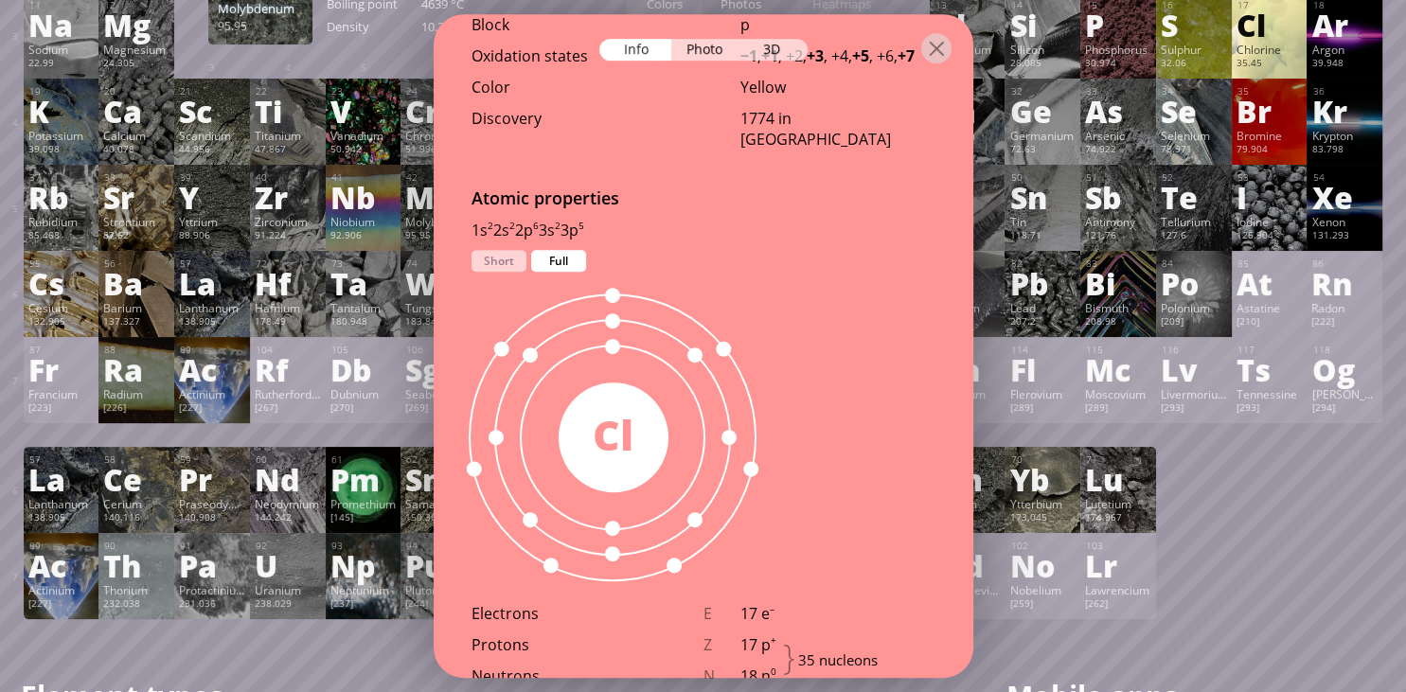
scroll to position [940, 0]
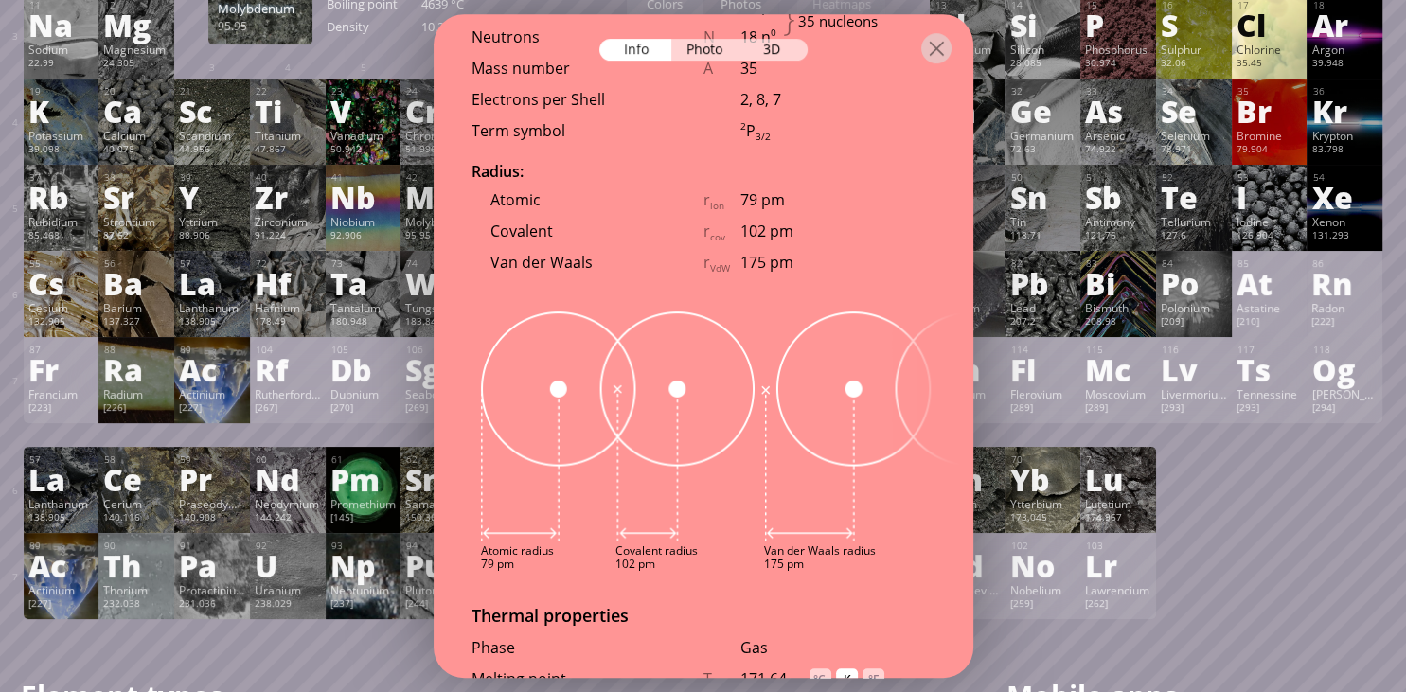
click at [555, 351] on img at bounding box center [727, 426] width 492 height 230
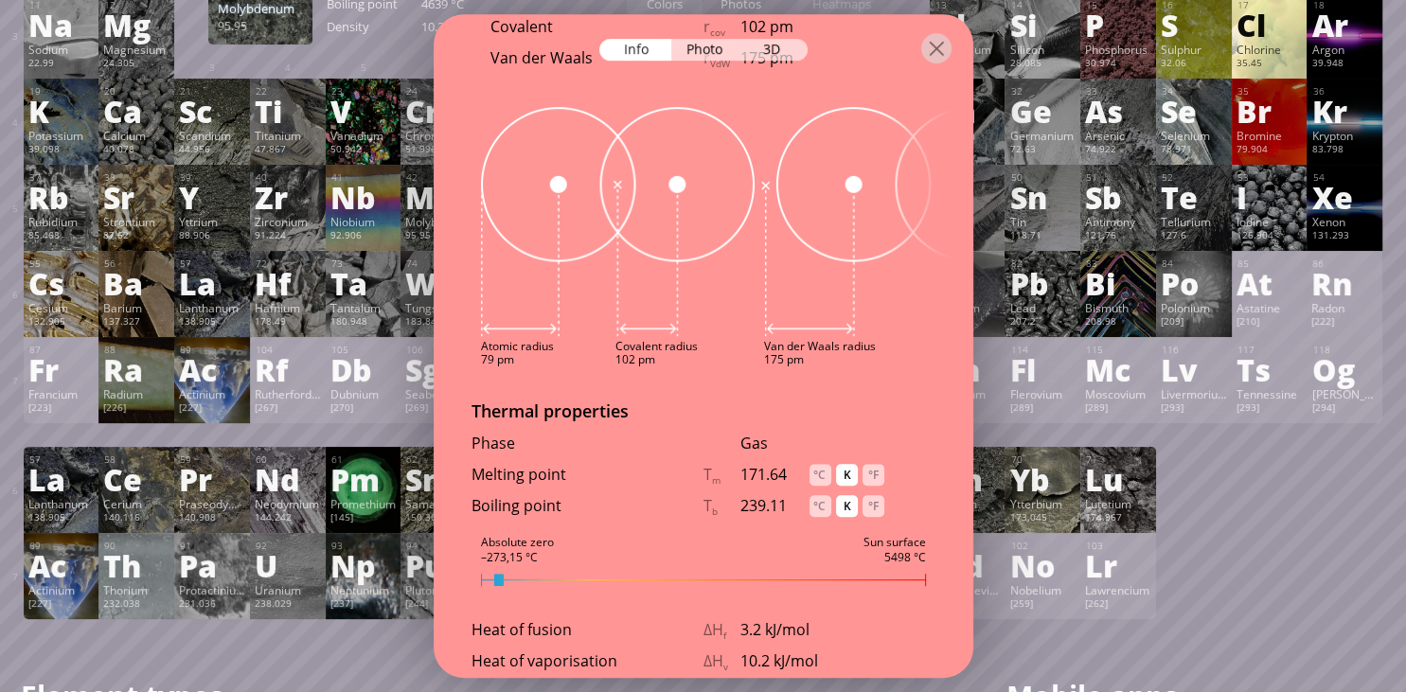
scroll to position [1922, 0]
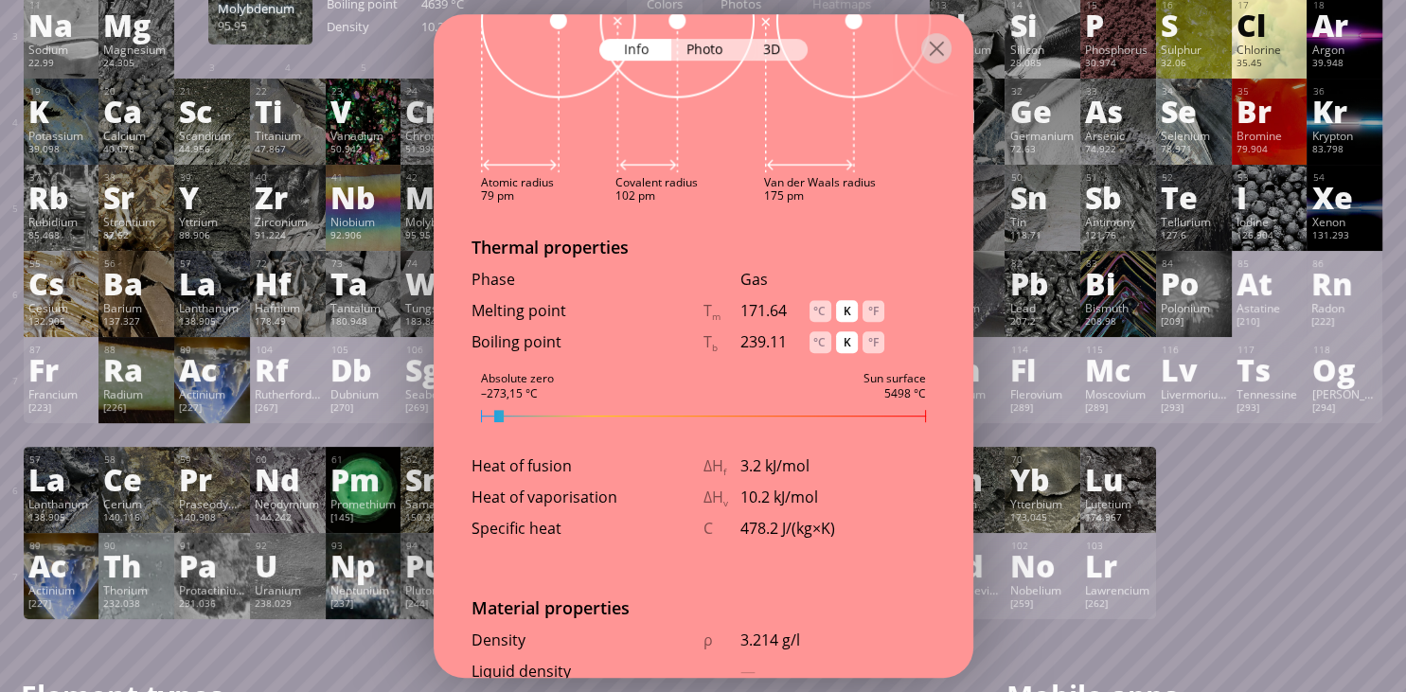
drag, startPoint x: 494, startPoint y: 391, endPoint x: 525, endPoint y: 392, distance: 31.3
click at [525, 410] on div at bounding box center [703, 416] width 445 height 12
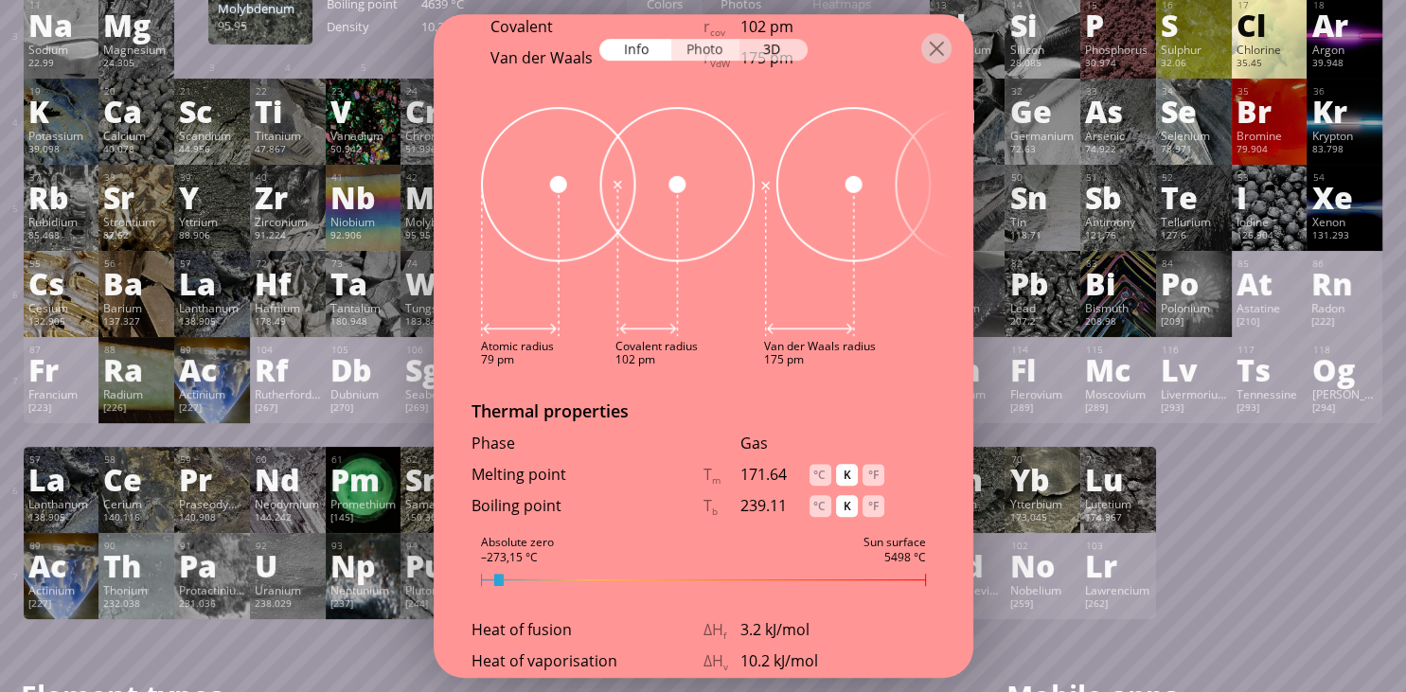
click at [710, 42] on div "Photo" at bounding box center [705, 50] width 68 height 22
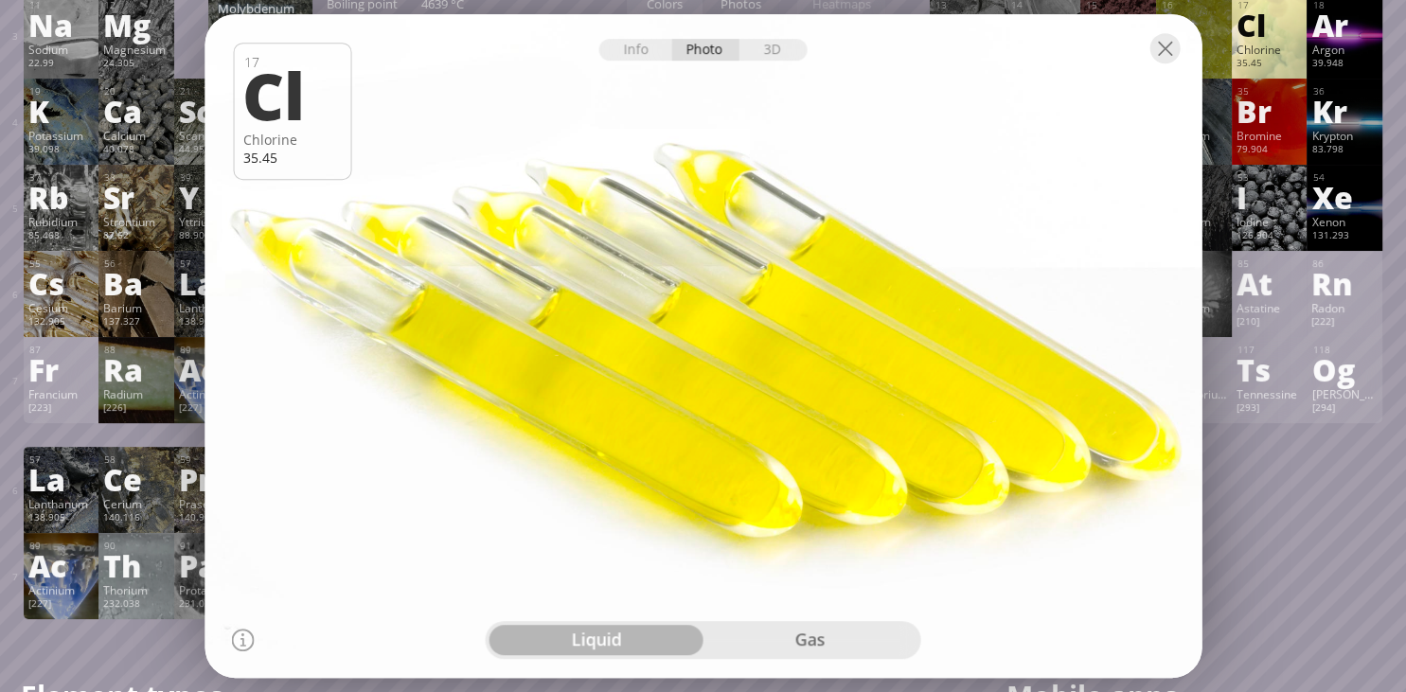
click at [760, 63] on div at bounding box center [702, 47] width 997 height 66
click at [762, 52] on div "3D" at bounding box center [773, 50] width 68 height 22
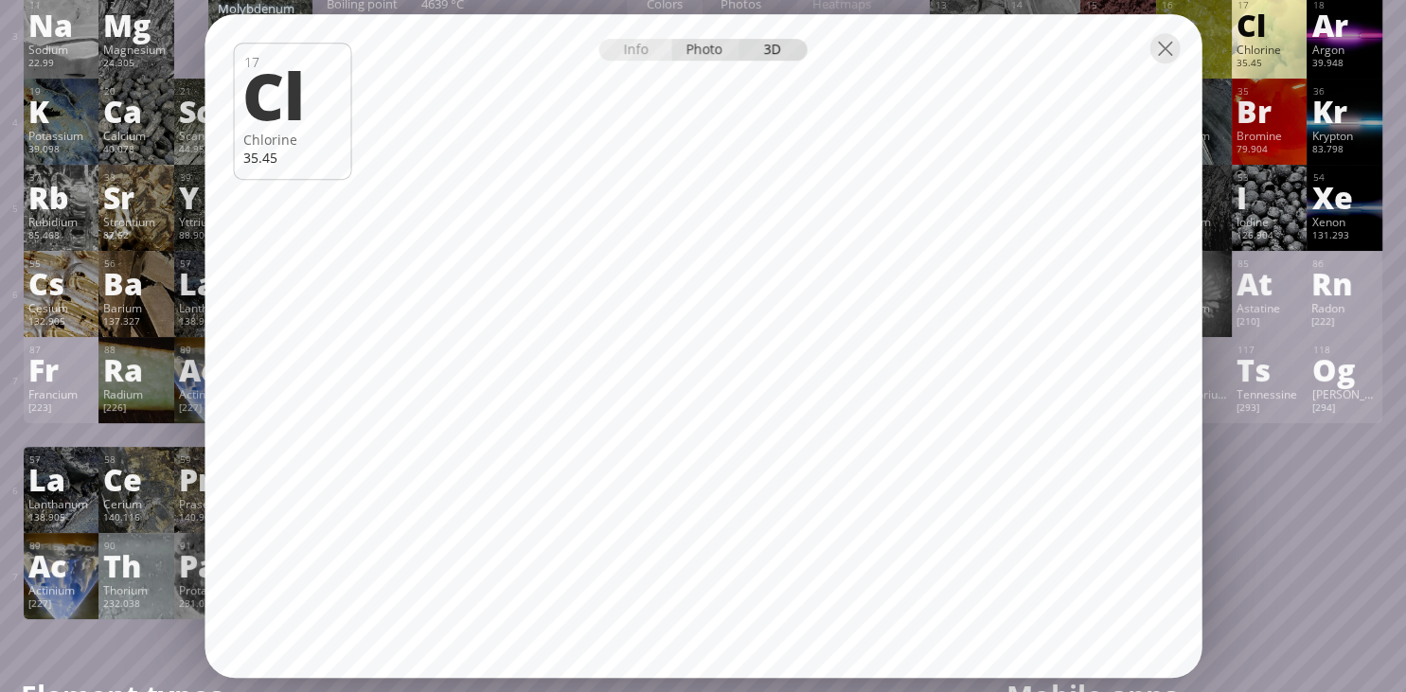
click at [709, 51] on div "Photo" at bounding box center [705, 50] width 68 height 22
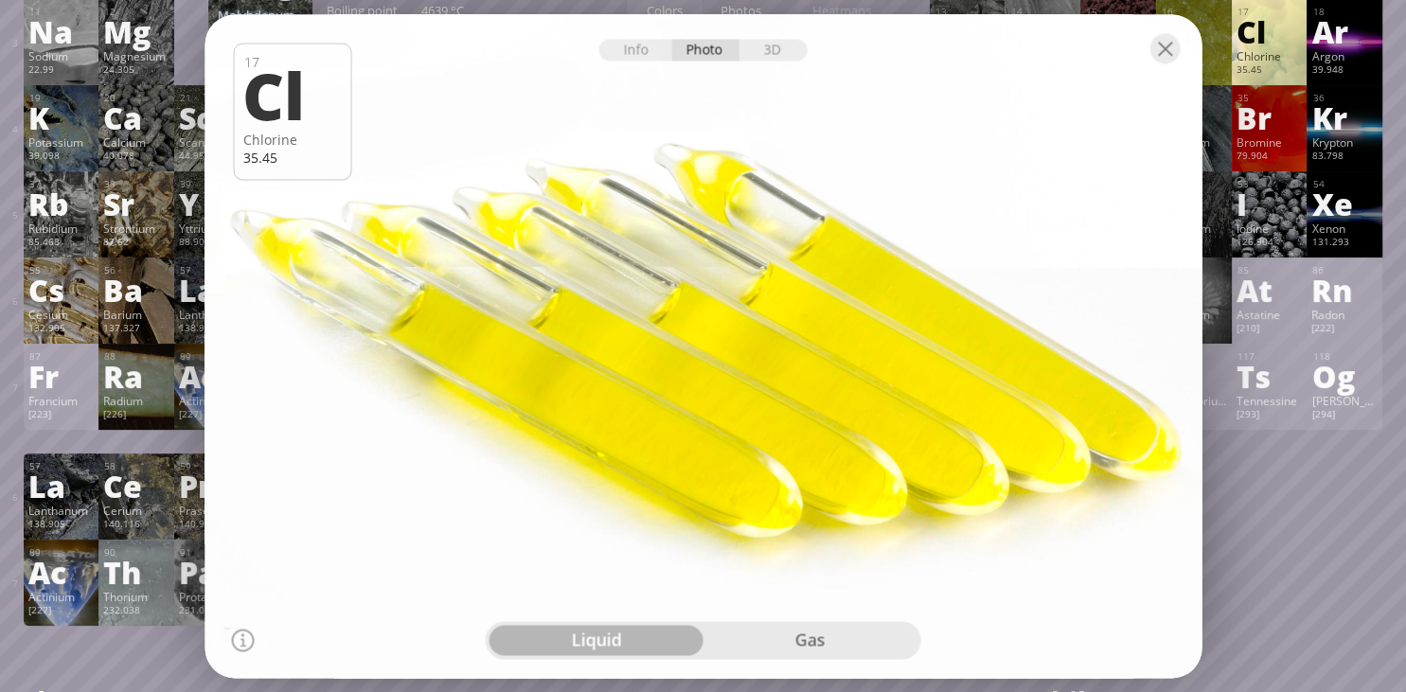
scroll to position [233, 0]
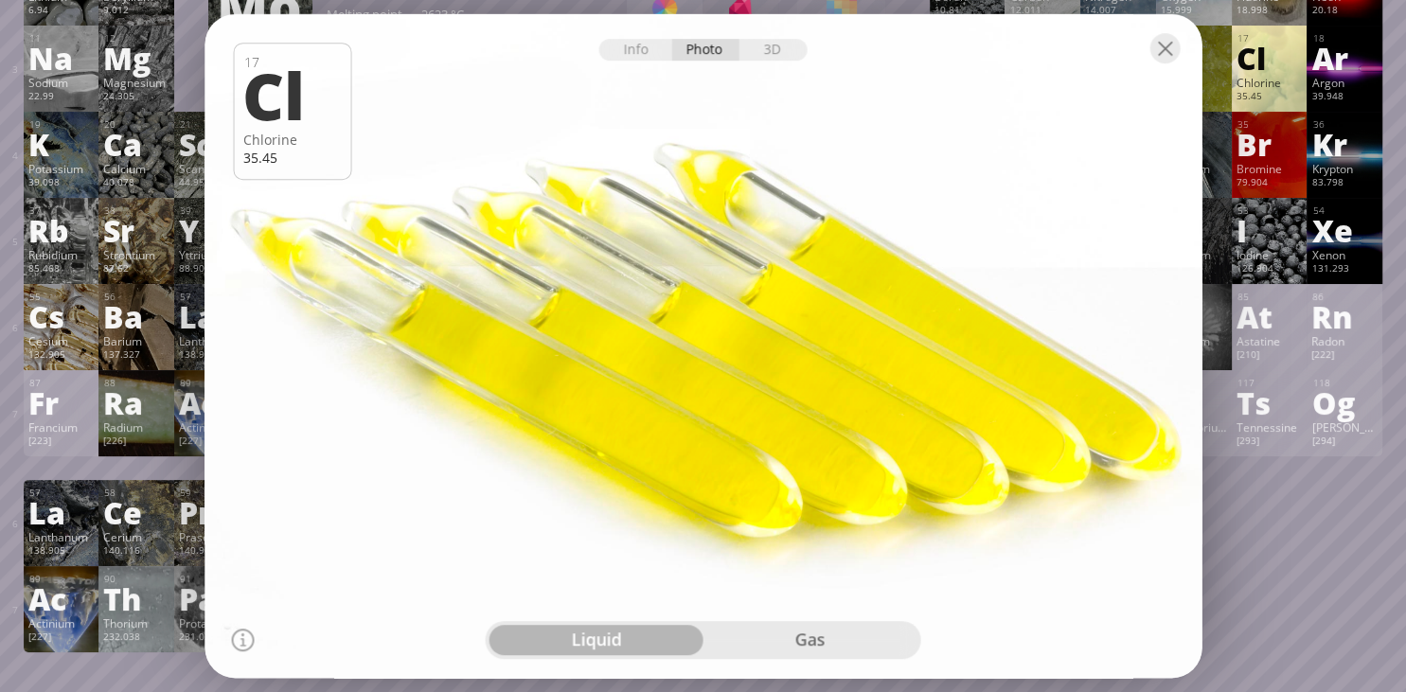
click at [811, 623] on div "liquid gas" at bounding box center [703, 640] width 435 height 38
click at [815, 638] on div "gas" at bounding box center [810, 640] width 214 height 30
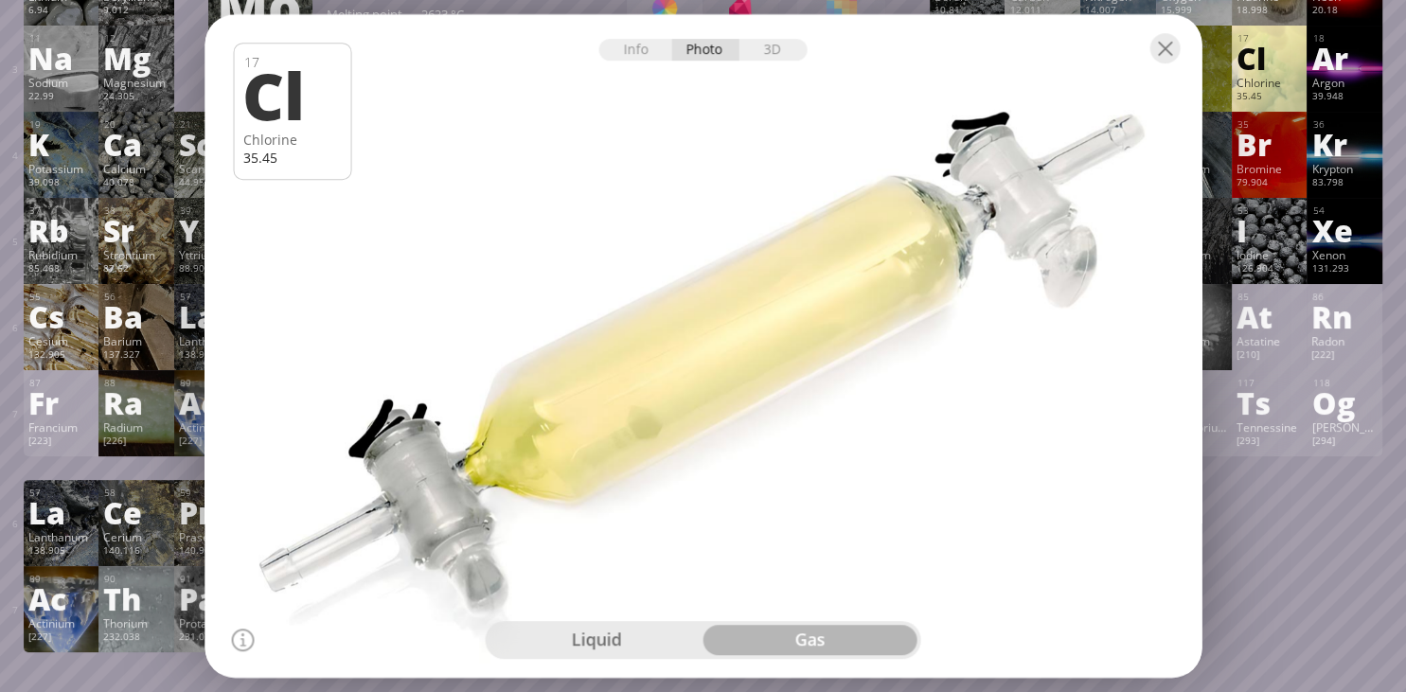
click at [776, 62] on div at bounding box center [702, 47] width 997 height 66
click at [771, 49] on div "3D" at bounding box center [773, 50] width 68 height 22
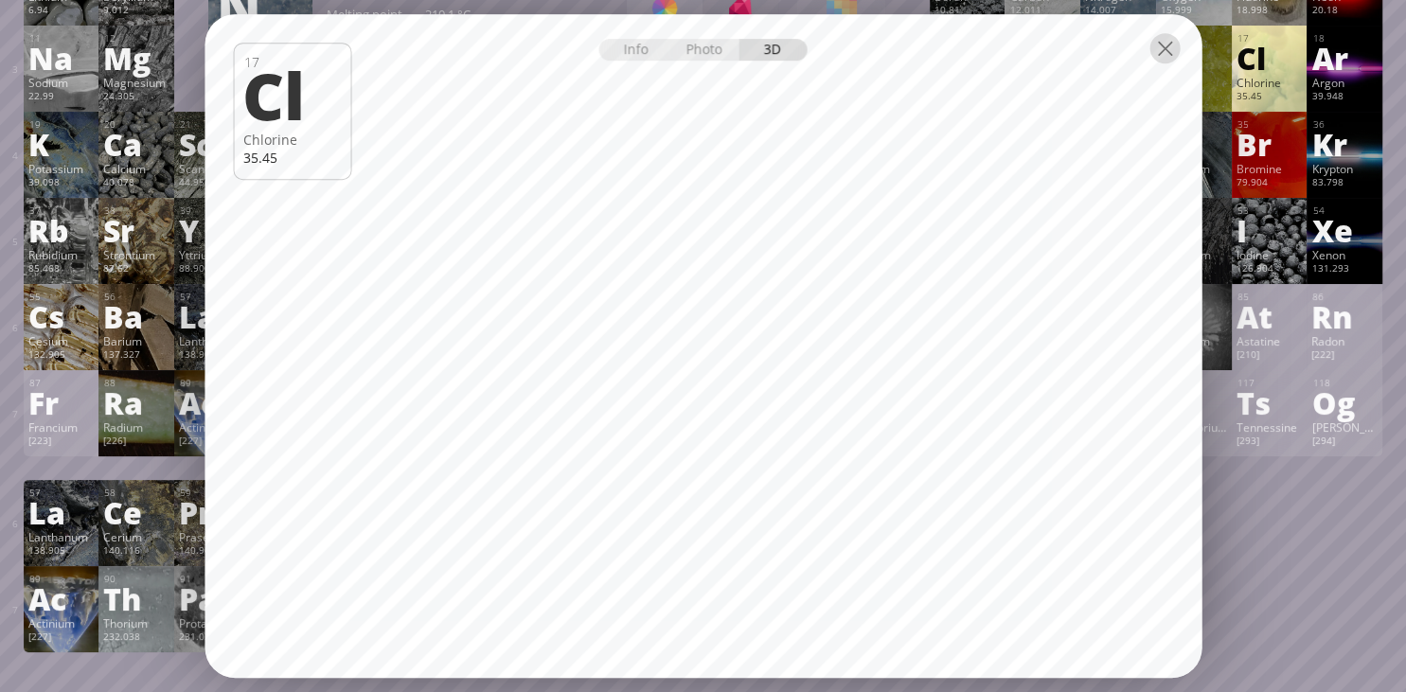
click at [1155, 45] on div at bounding box center [1164, 48] width 30 height 30
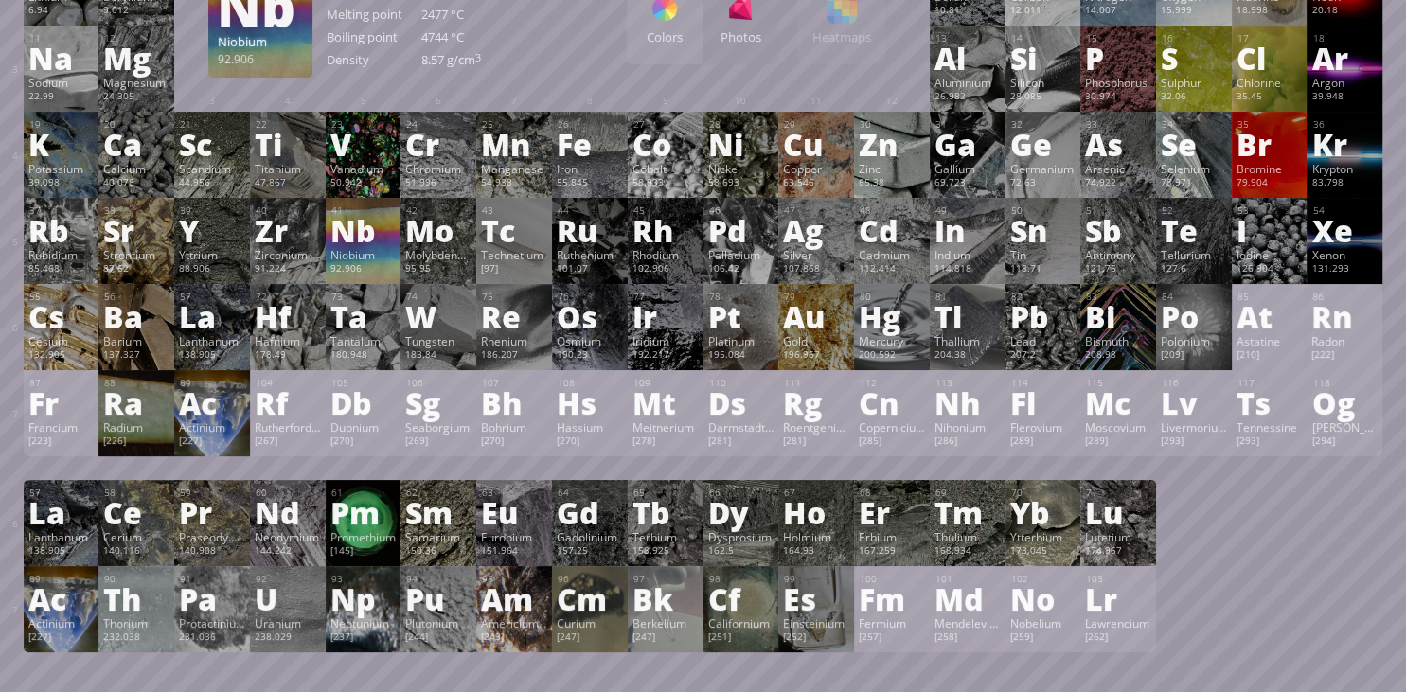
click at [386, 242] on div "Nb" at bounding box center [363, 230] width 66 height 30
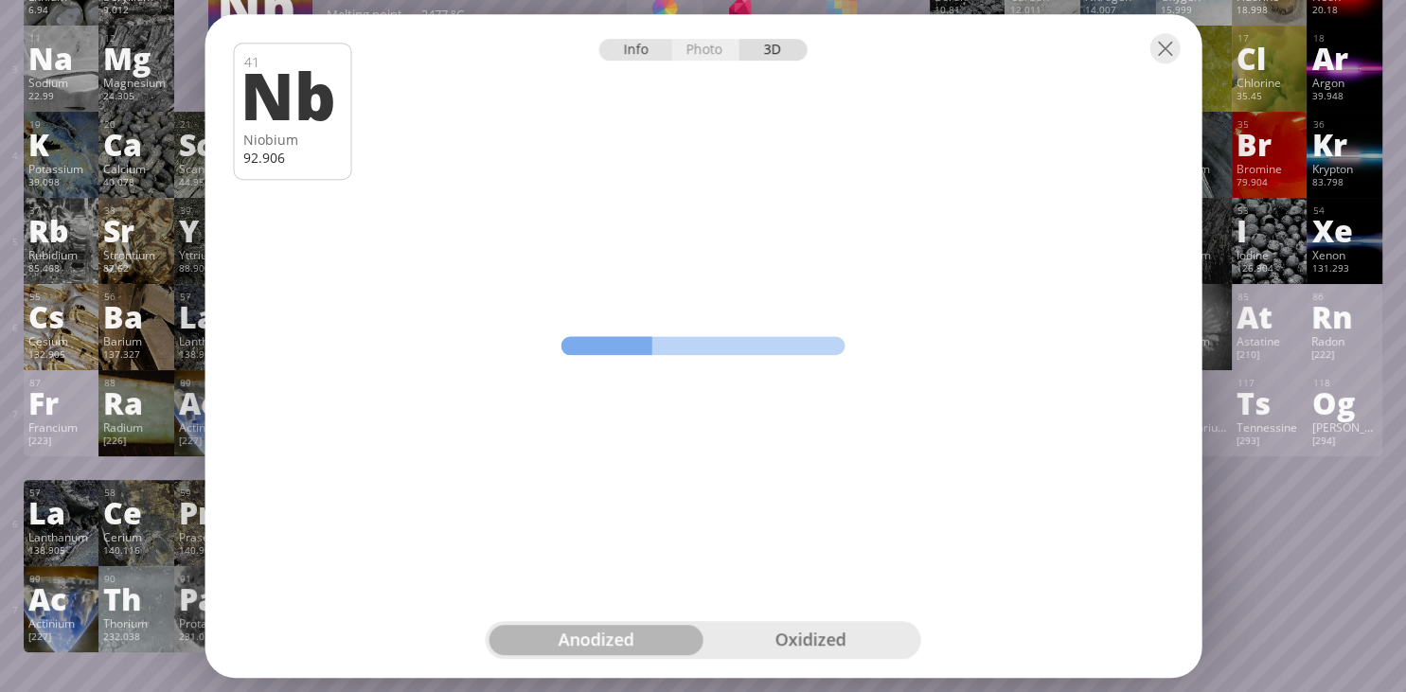
click at [646, 58] on div "Info" at bounding box center [635, 50] width 73 height 22
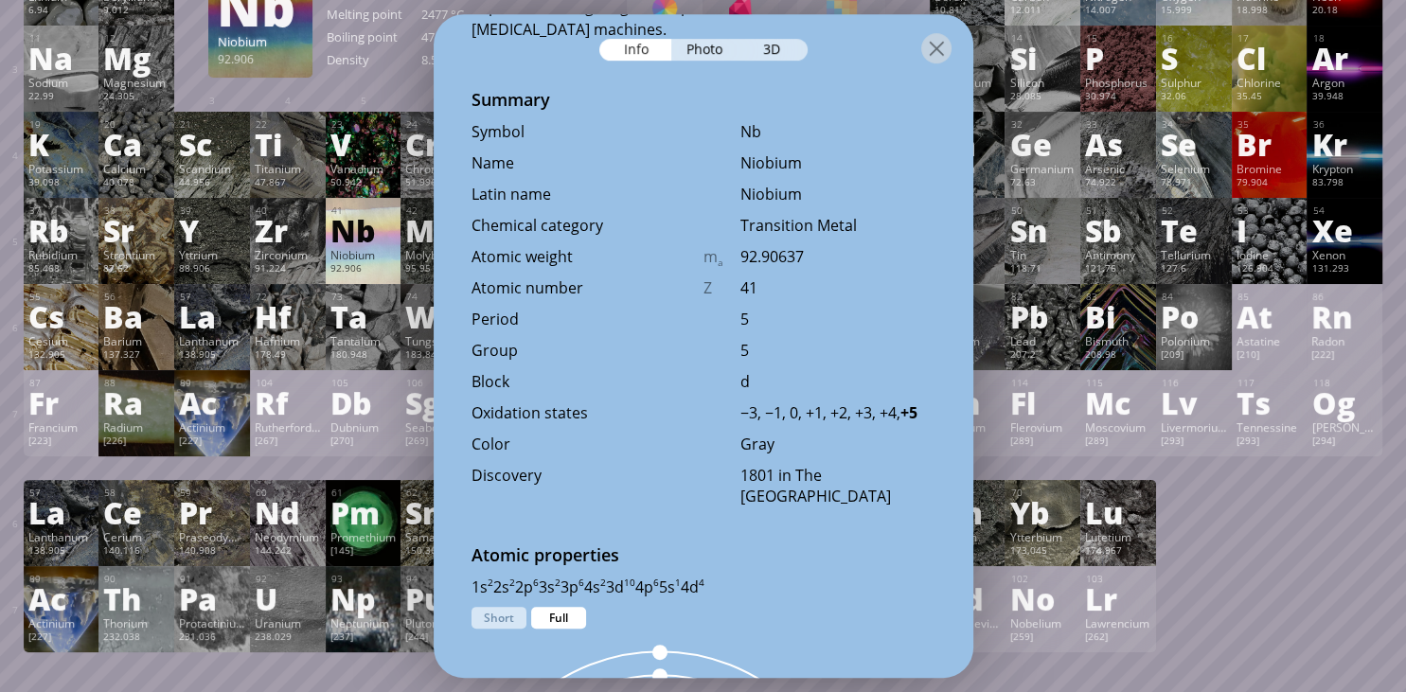
scroll to position [490, 0]
click at [690, 55] on div "Photo" at bounding box center [705, 50] width 68 height 22
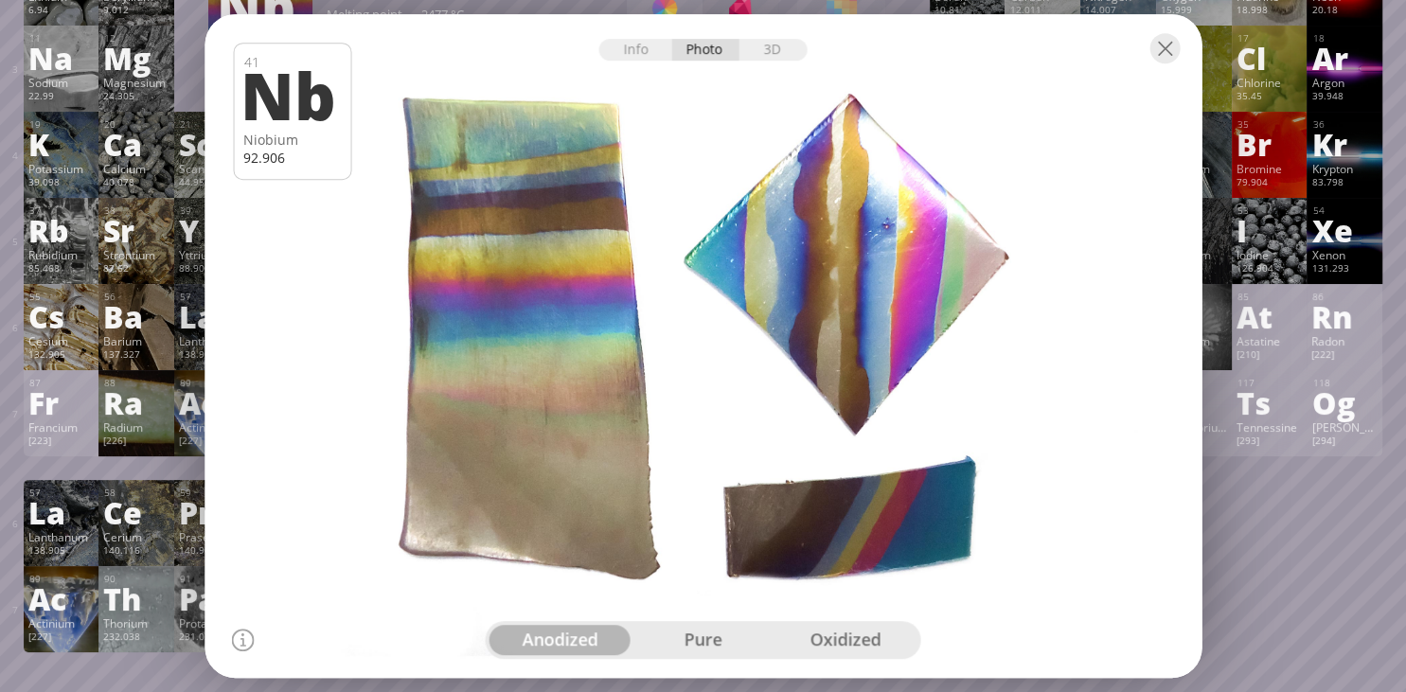
click at [692, 641] on div "pure" at bounding box center [702, 640] width 143 height 30
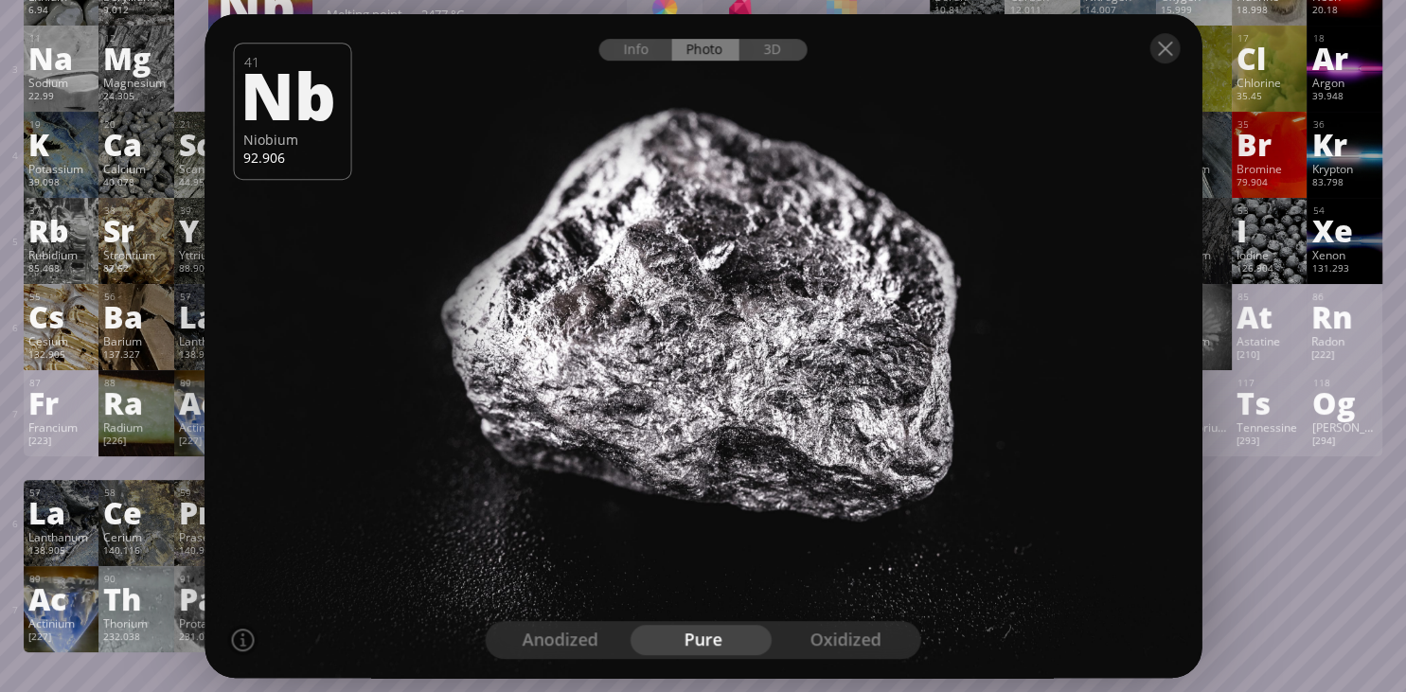
click at [840, 637] on div "oxidized" at bounding box center [845, 640] width 143 height 30
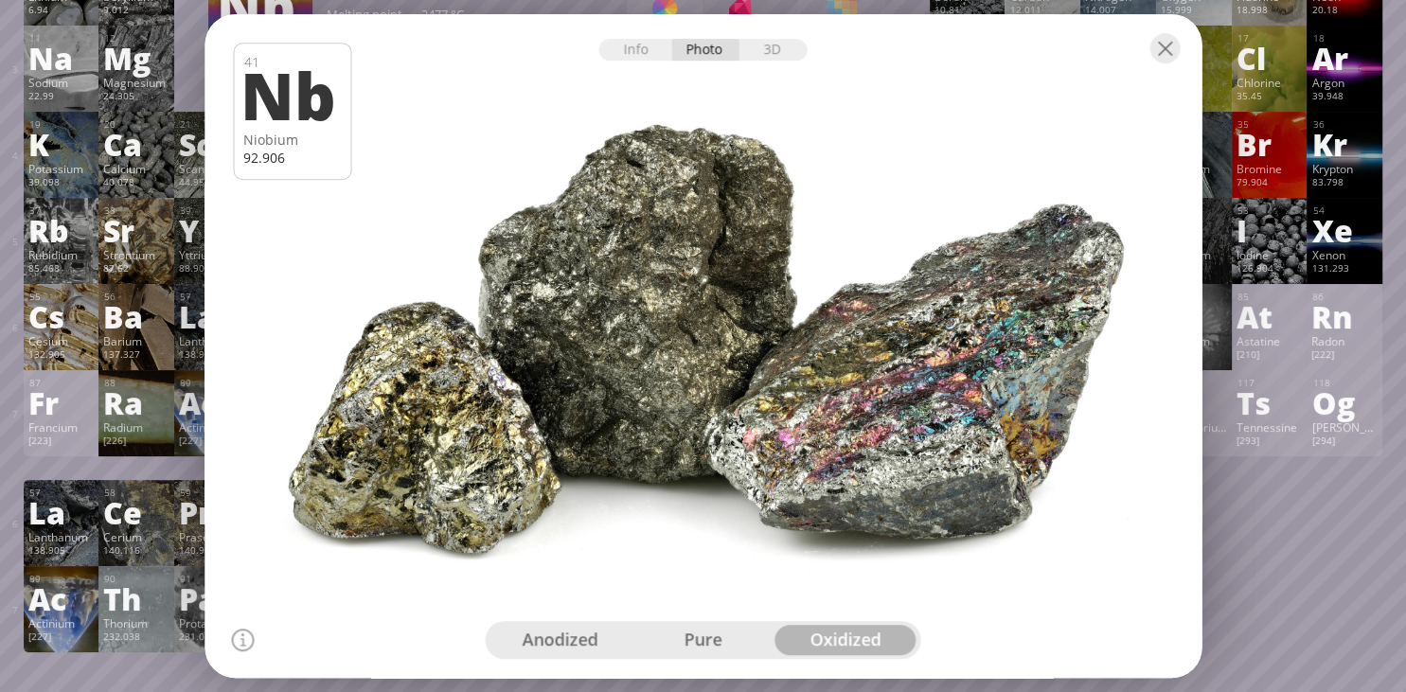
click at [600, 642] on div "anodized" at bounding box center [560, 640] width 143 height 30
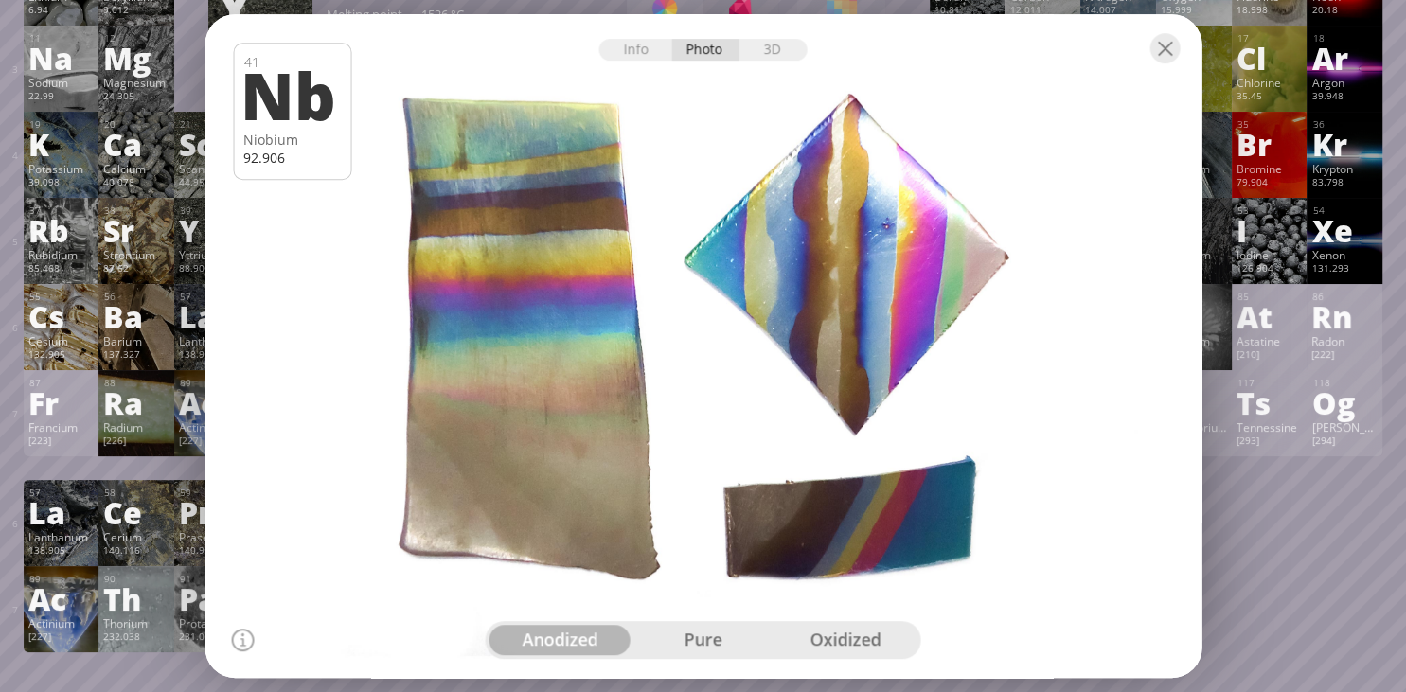
click at [712, 655] on div "pure" at bounding box center [702, 640] width 143 height 30
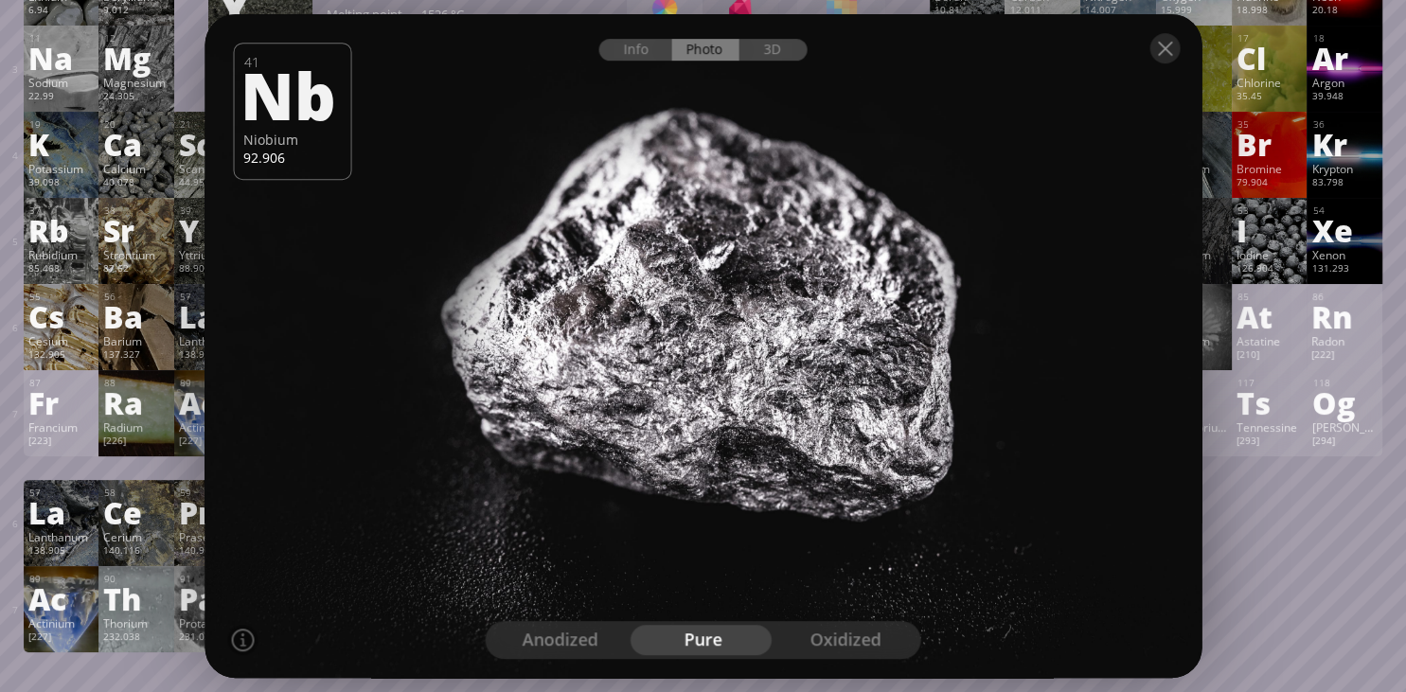
click at [821, 631] on div "oxidized" at bounding box center [845, 640] width 143 height 30
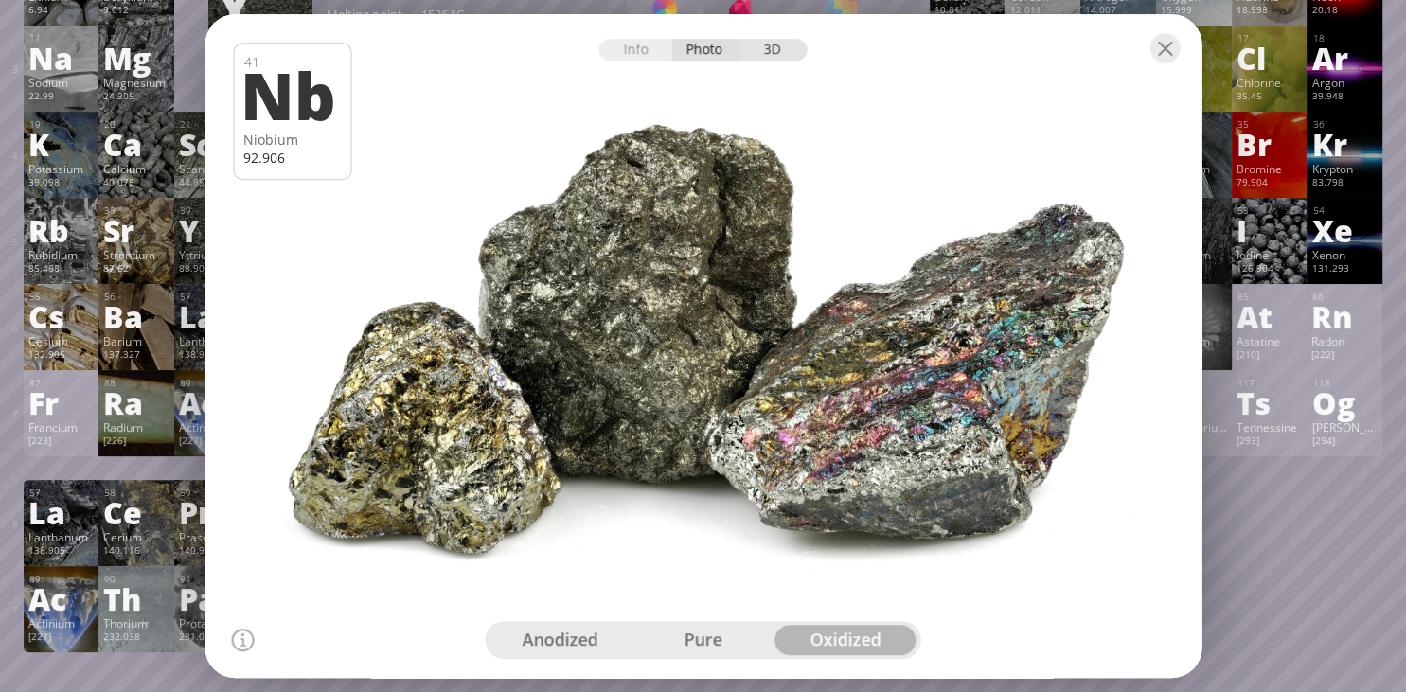
click at [792, 50] on div "3D" at bounding box center [773, 50] width 68 height 22
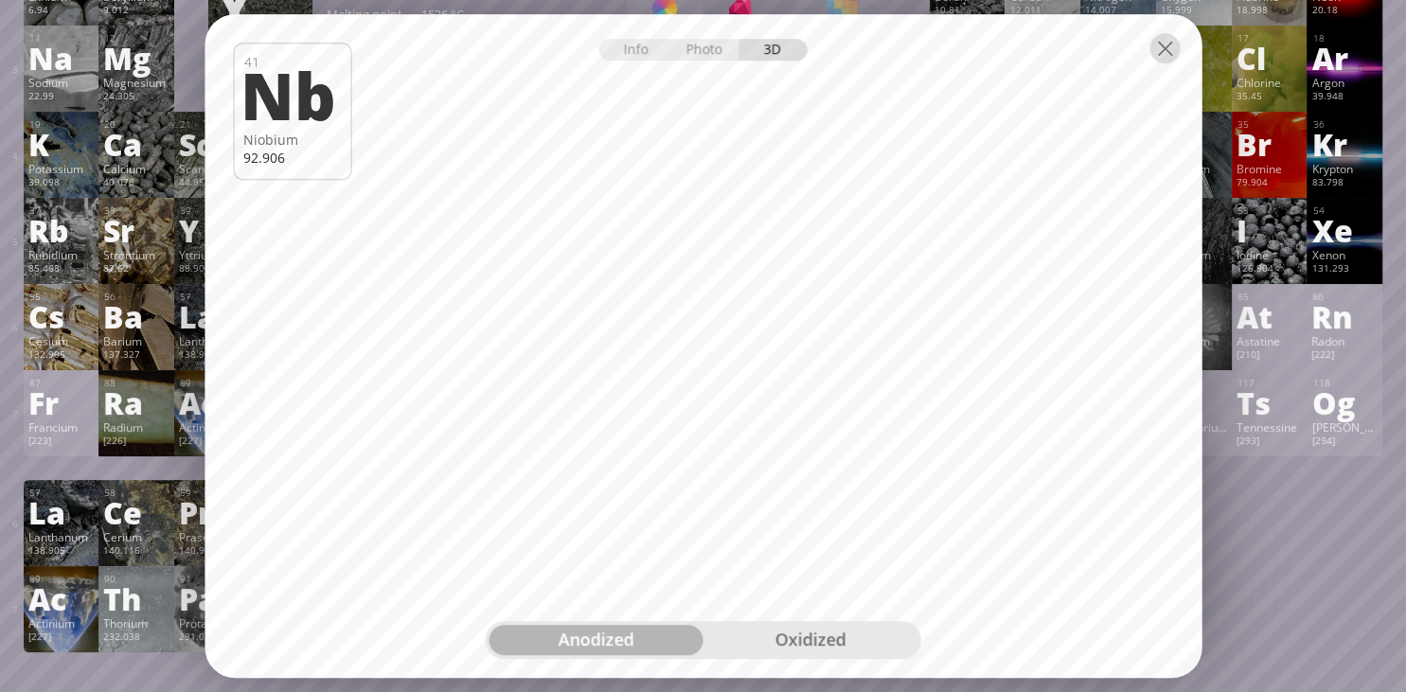
click at [1164, 52] on div at bounding box center [1164, 48] width 30 height 30
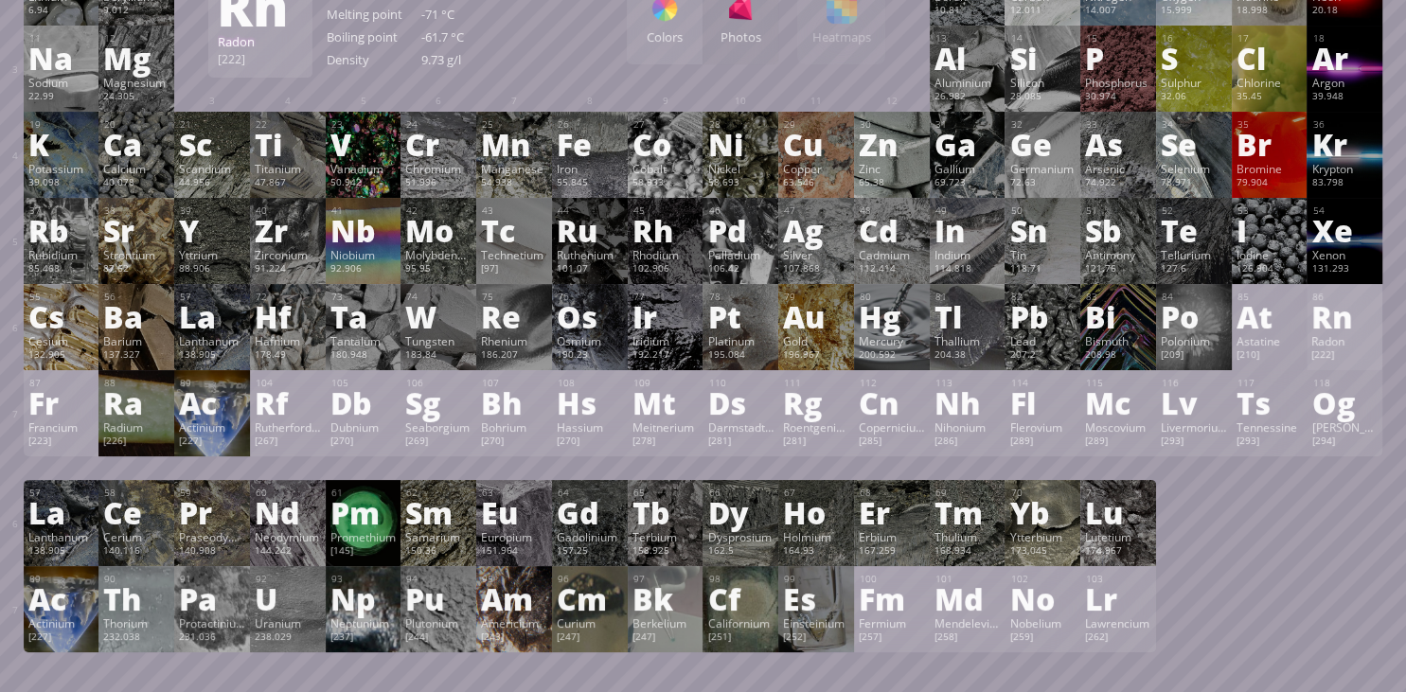
click at [1331, 331] on div "Rn" at bounding box center [1344, 316] width 66 height 30
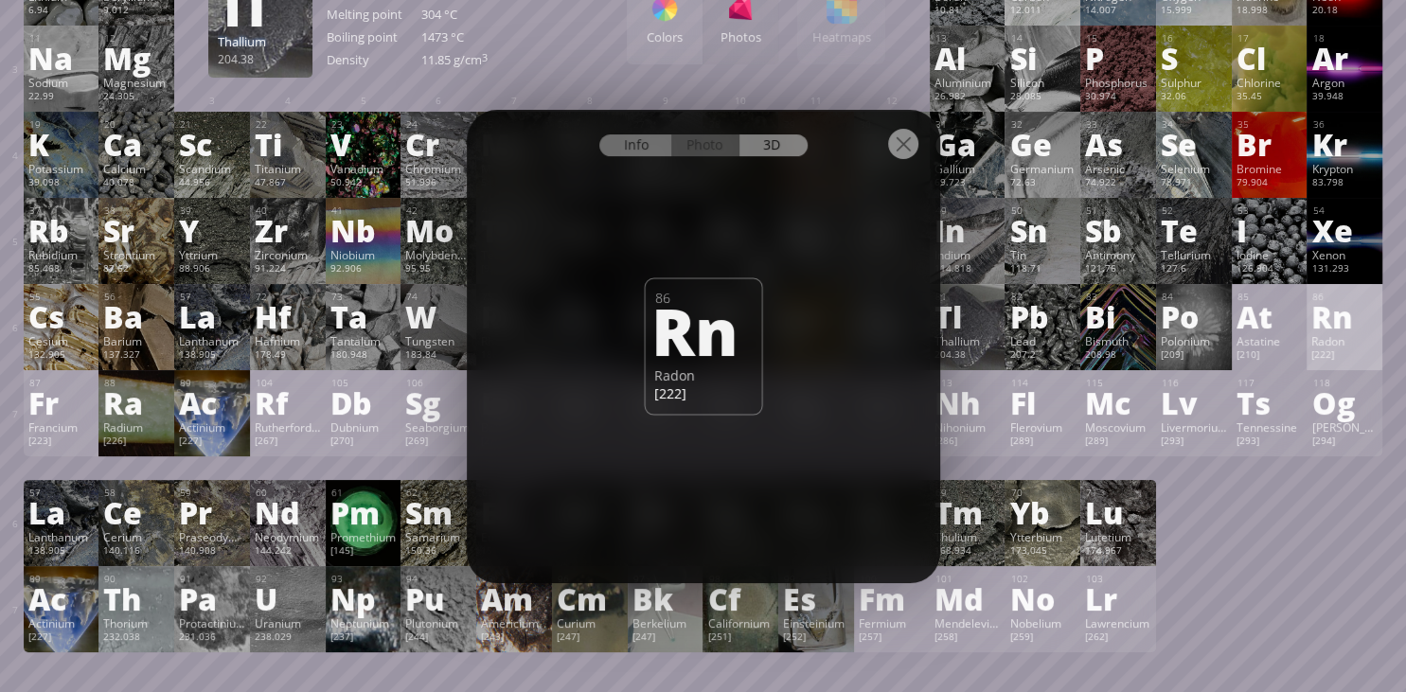
click at [627, 143] on div "Info" at bounding box center [635, 145] width 73 height 22
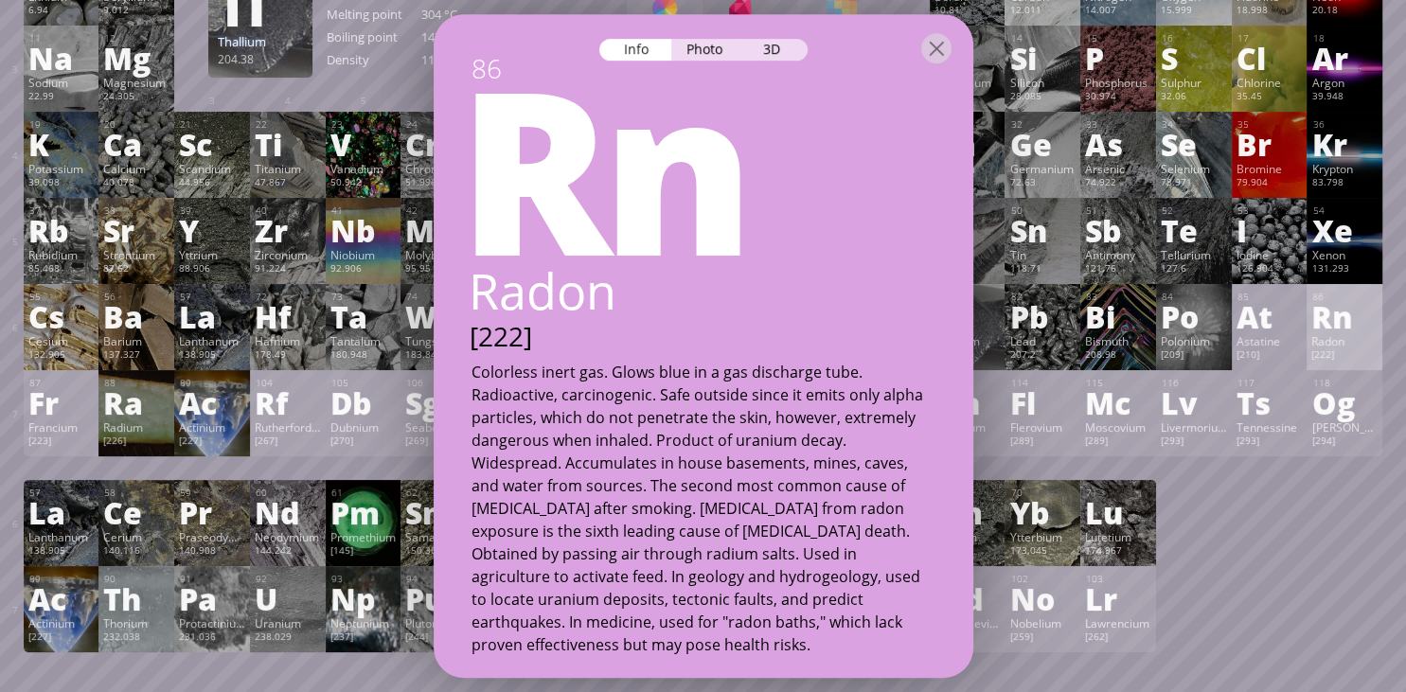
scroll to position [0, 0]
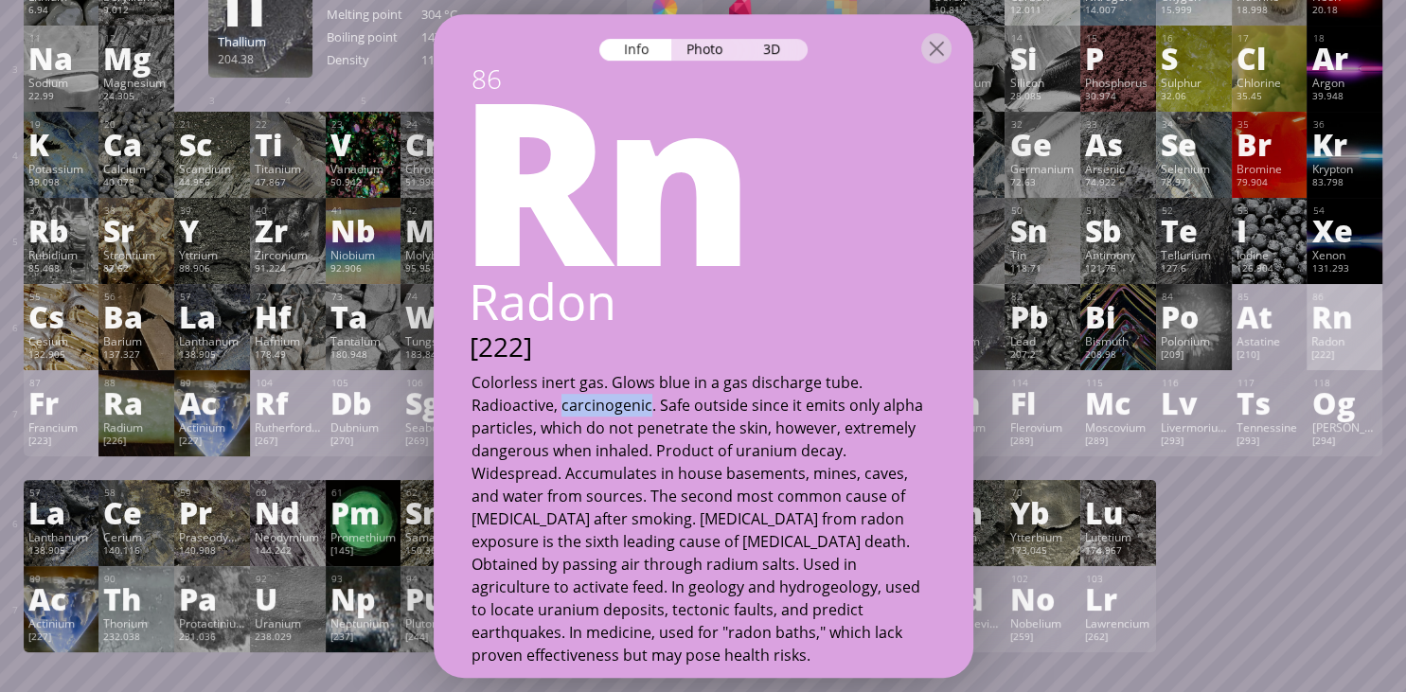
drag, startPoint x: 562, startPoint y: 404, endPoint x: 648, endPoint y: 410, distance: 85.4
click at [648, 410] on div "Colorless inert gas. Glows blue in a gas discharge tube. Radioactive, carcinoge…" at bounding box center [703, 518] width 464 height 295
click at [502, 368] on div "86 Rn Radon [222] Colorless inert gas. Glows blue in a gas discharge tube. Radi…" at bounding box center [704, 365] width 540 height 606
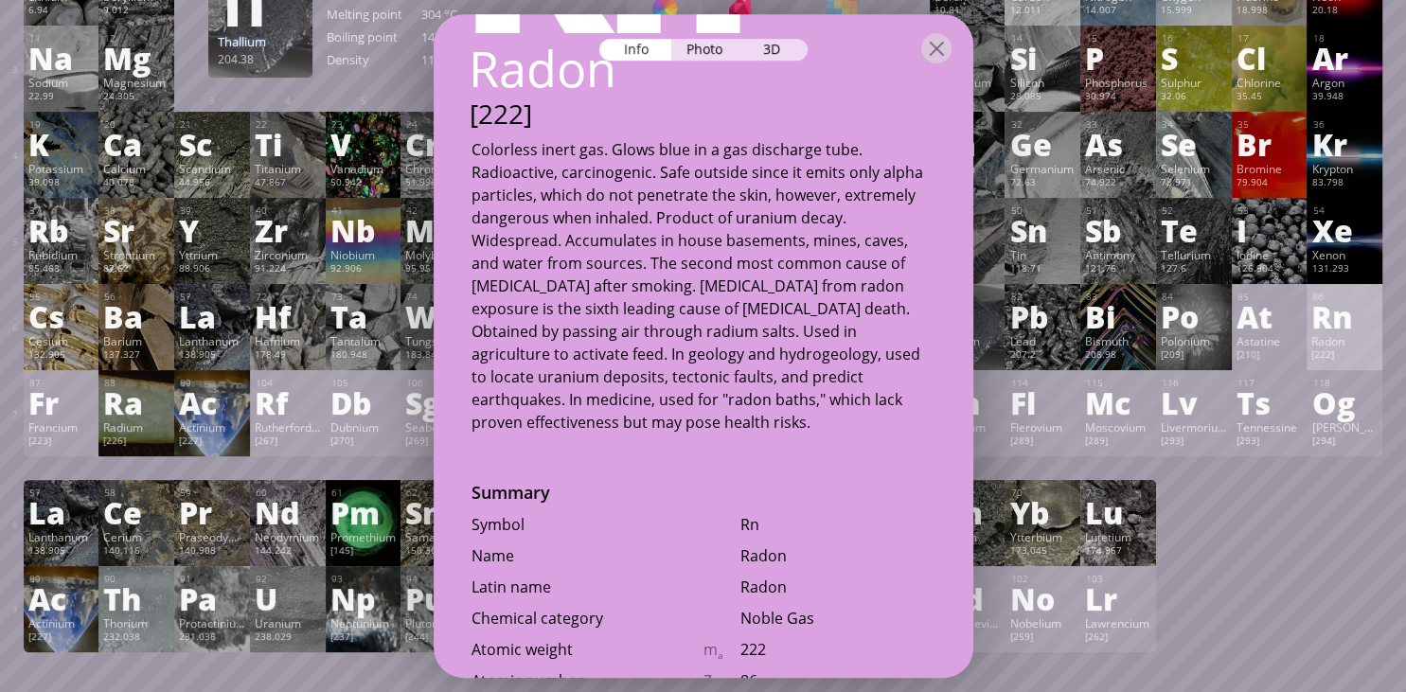
scroll to position [245, 0]
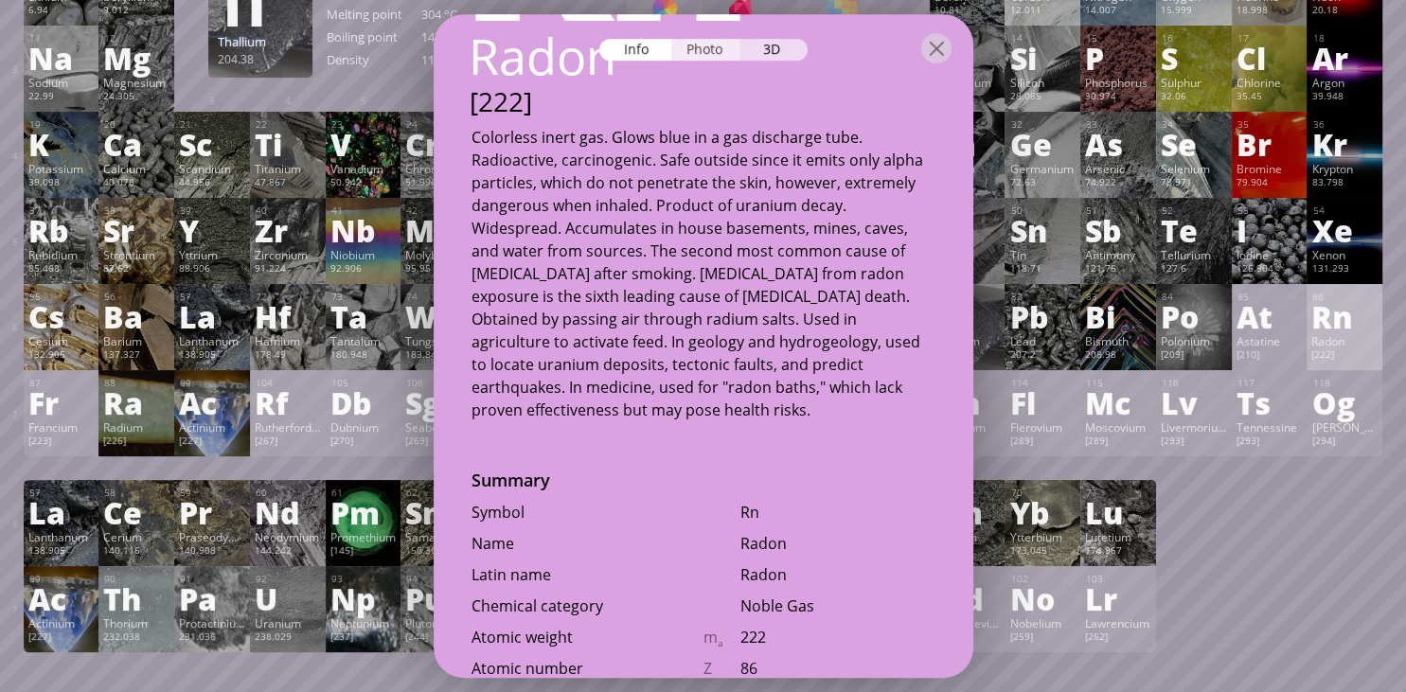
click at [720, 41] on div "Photo" at bounding box center [705, 50] width 68 height 22
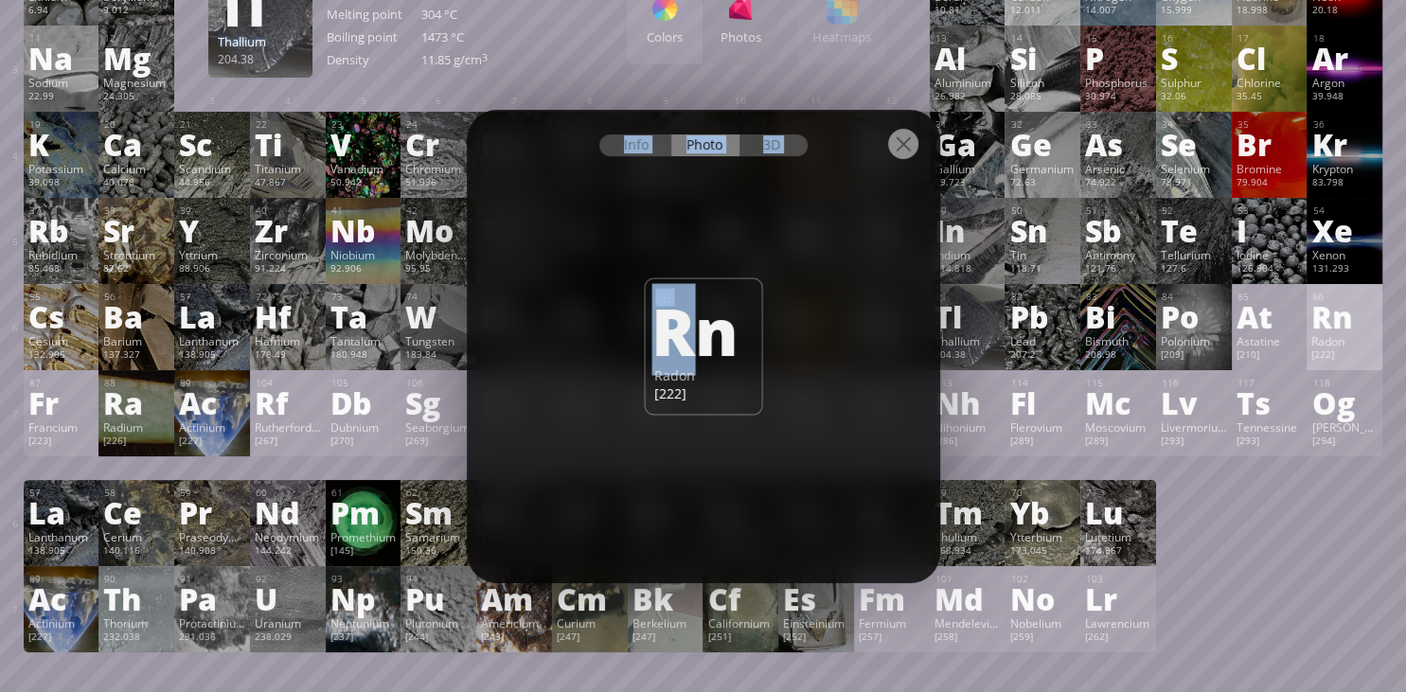
drag, startPoint x: 699, startPoint y: 350, endPoint x: 701, endPoint y: 237, distance: 113.6
click at [701, 239] on div "Info Photo 3D Info Photo 3D 86 Rn Radon [222] Pure heavily oxidized niobium, 99…" at bounding box center [703, 346] width 473 height 473
click at [712, 311] on div "Rn" at bounding box center [700, 329] width 98 height 64
click at [769, 140] on div "3D" at bounding box center [773, 145] width 68 height 22
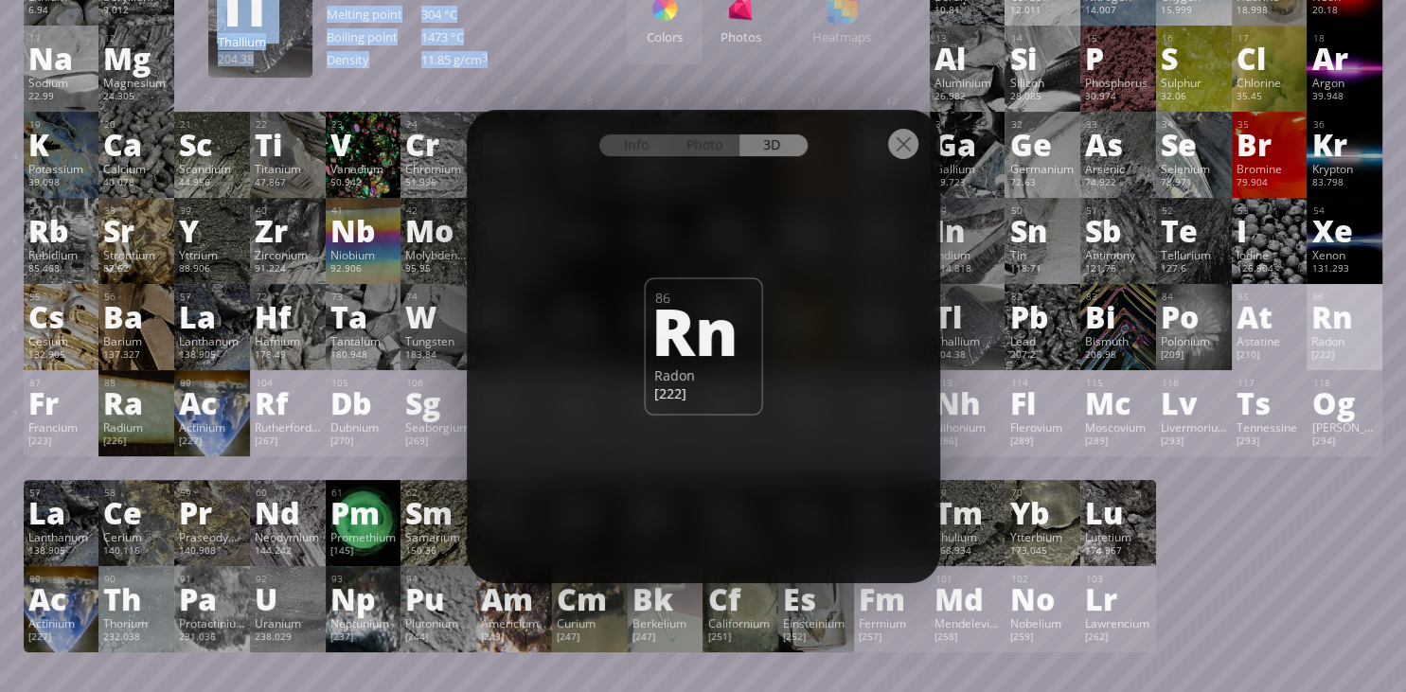
drag, startPoint x: 724, startPoint y: 369, endPoint x: 644, endPoint y: 279, distance: 120.7
click at [654, 365] on div "Radon" at bounding box center [703, 374] width 98 height 18
click at [681, 323] on div "Rn" at bounding box center [700, 329] width 98 height 64
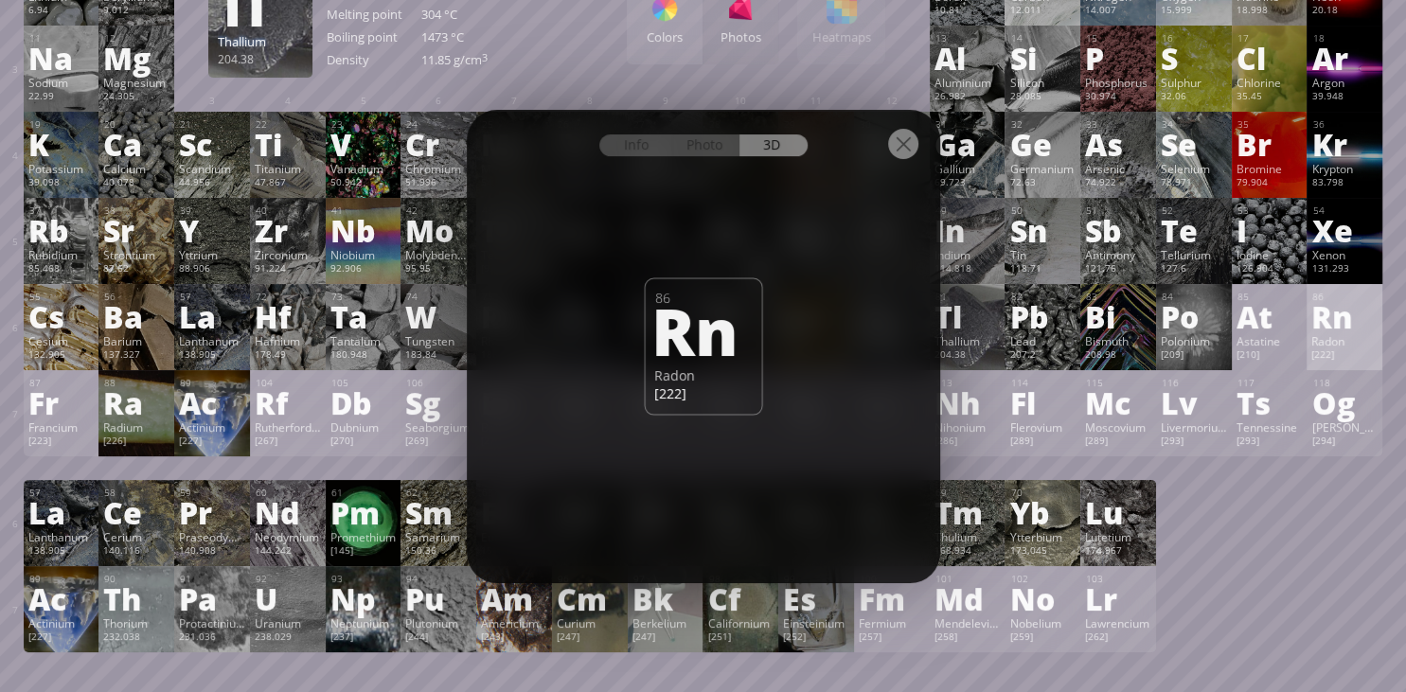
click at [901, 150] on div at bounding box center [903, 144] width 30 height 30
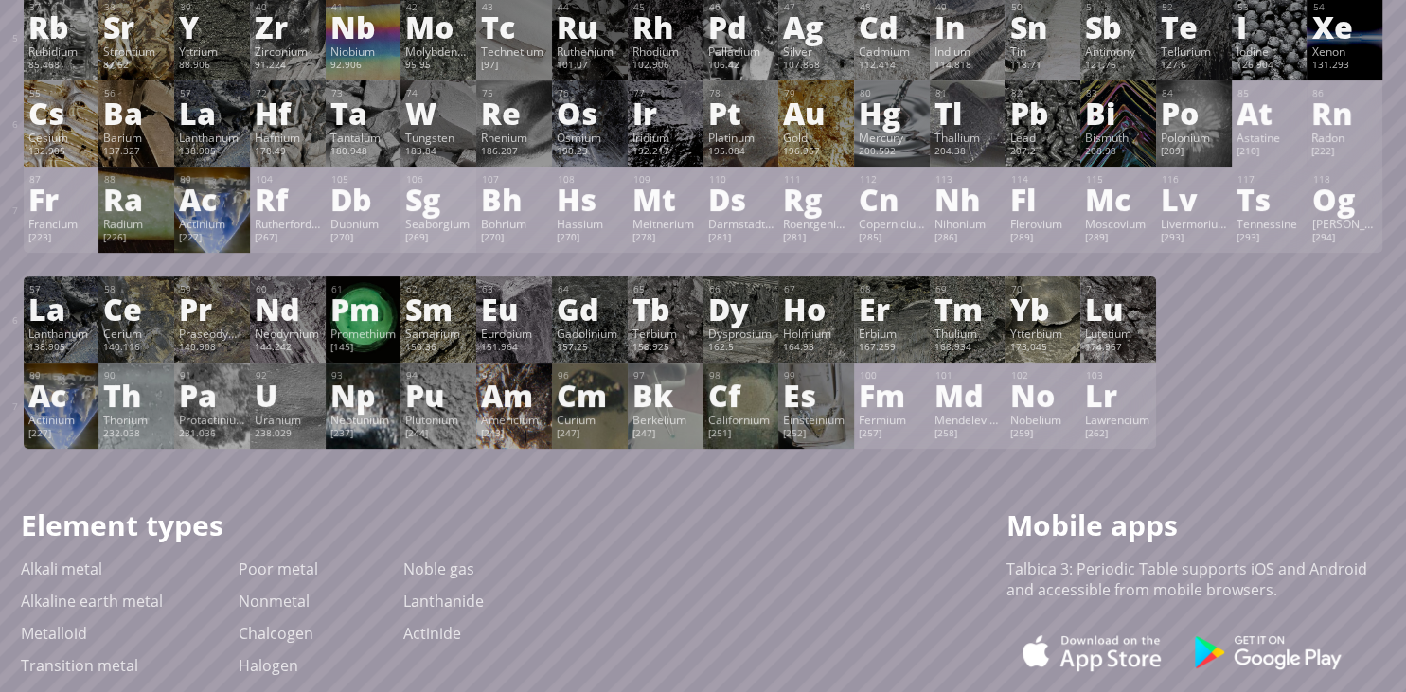
scroll to position [466, 0]
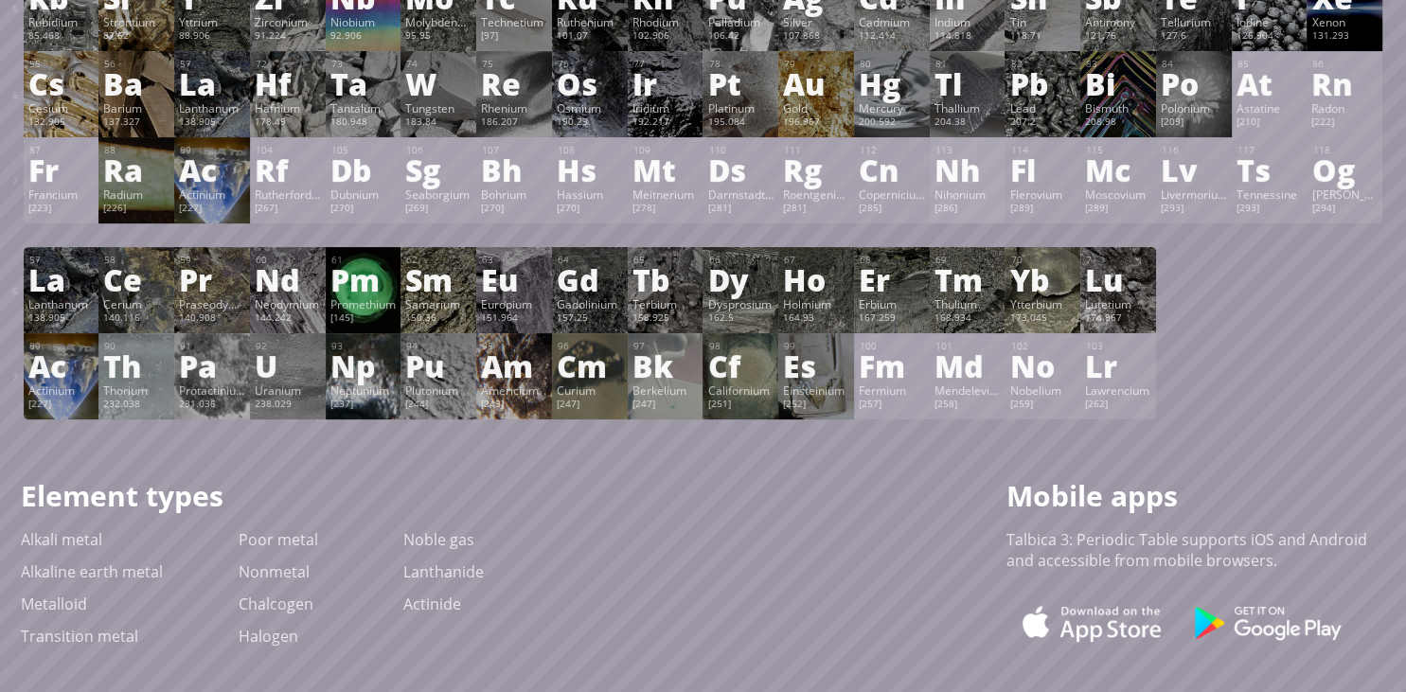
click at [971, 185] on div "Nh" at bounding box center [967, 169] width 66 height 30
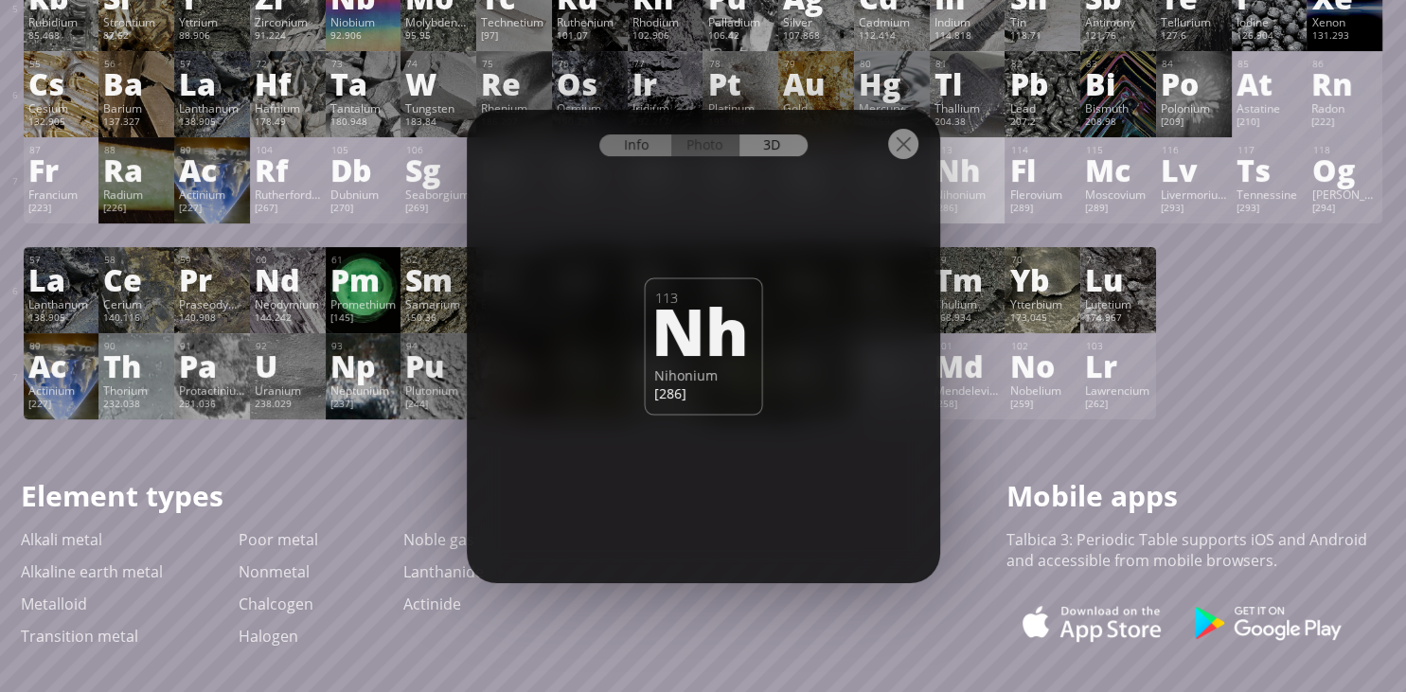
click at [642, 143] on div "Info" at bounding box center [635, 145] width 73 height 22
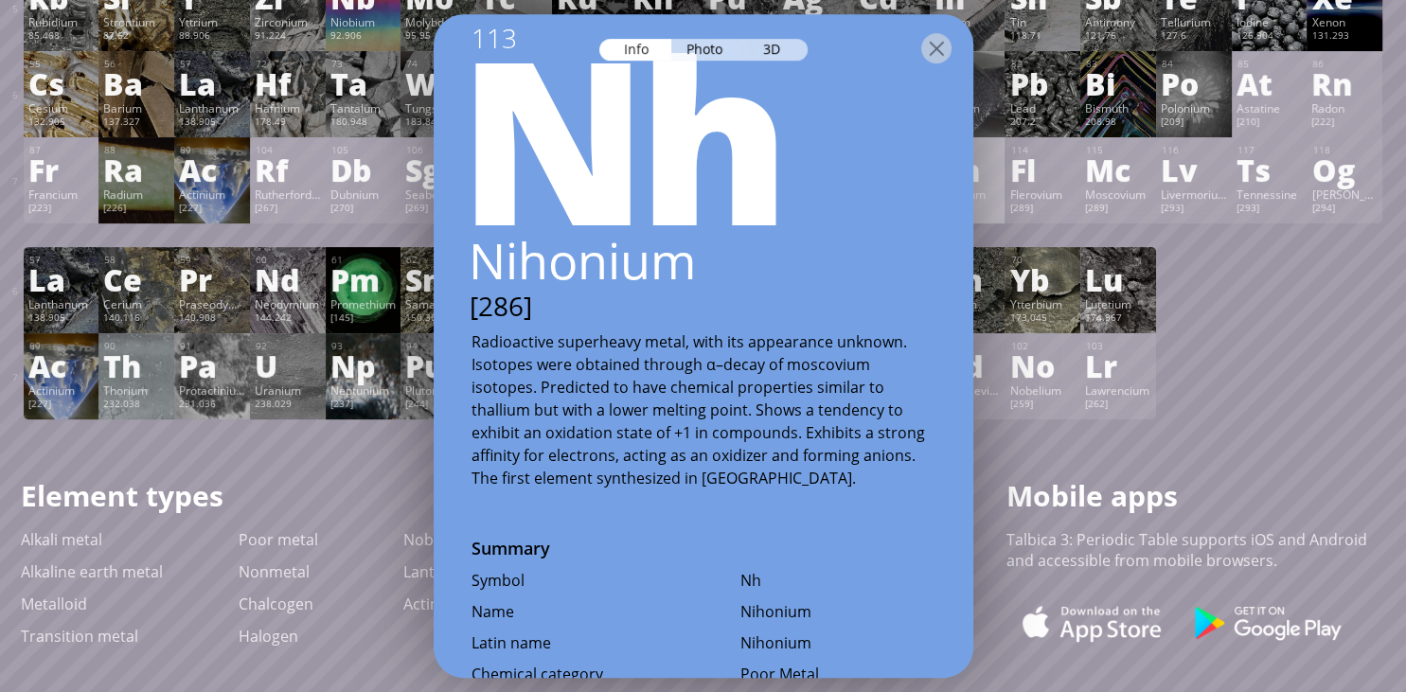
scroll to position [0, 0]
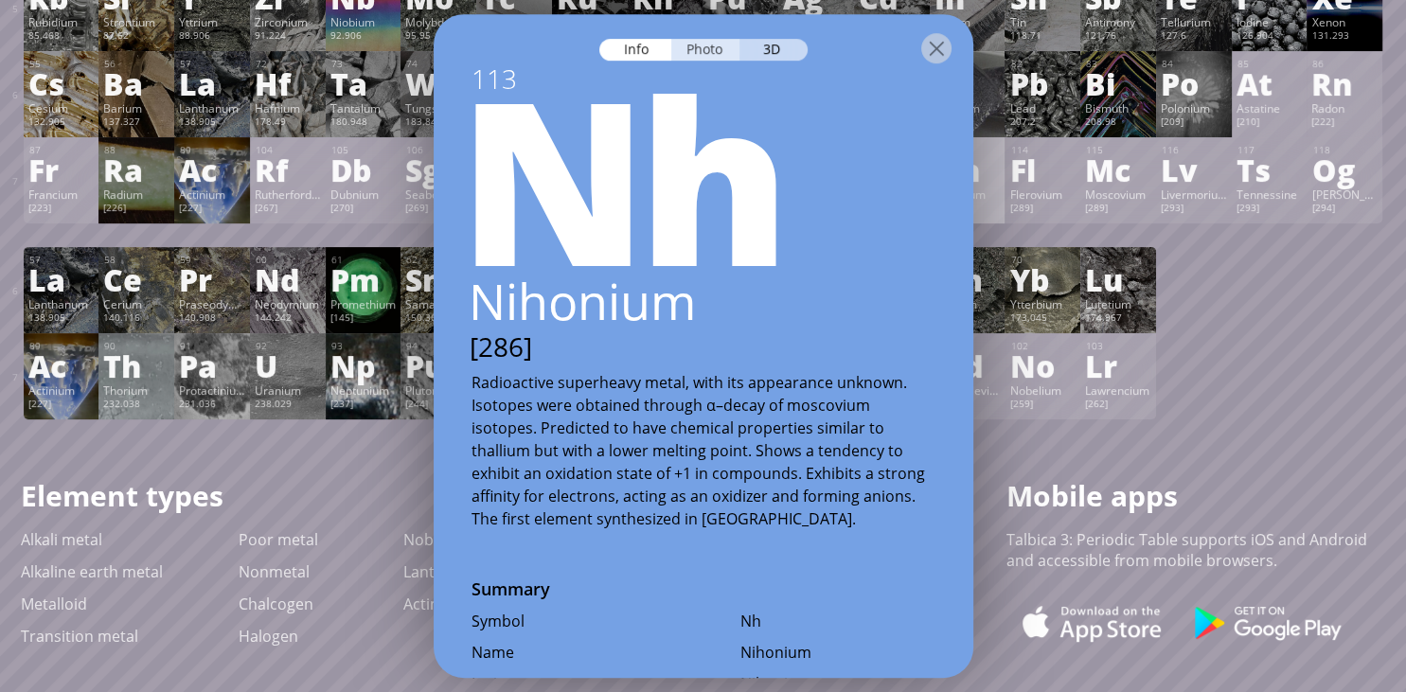
click at [699, 55] on div "Photo" at bounding box center [705, 50] width 68 height 22
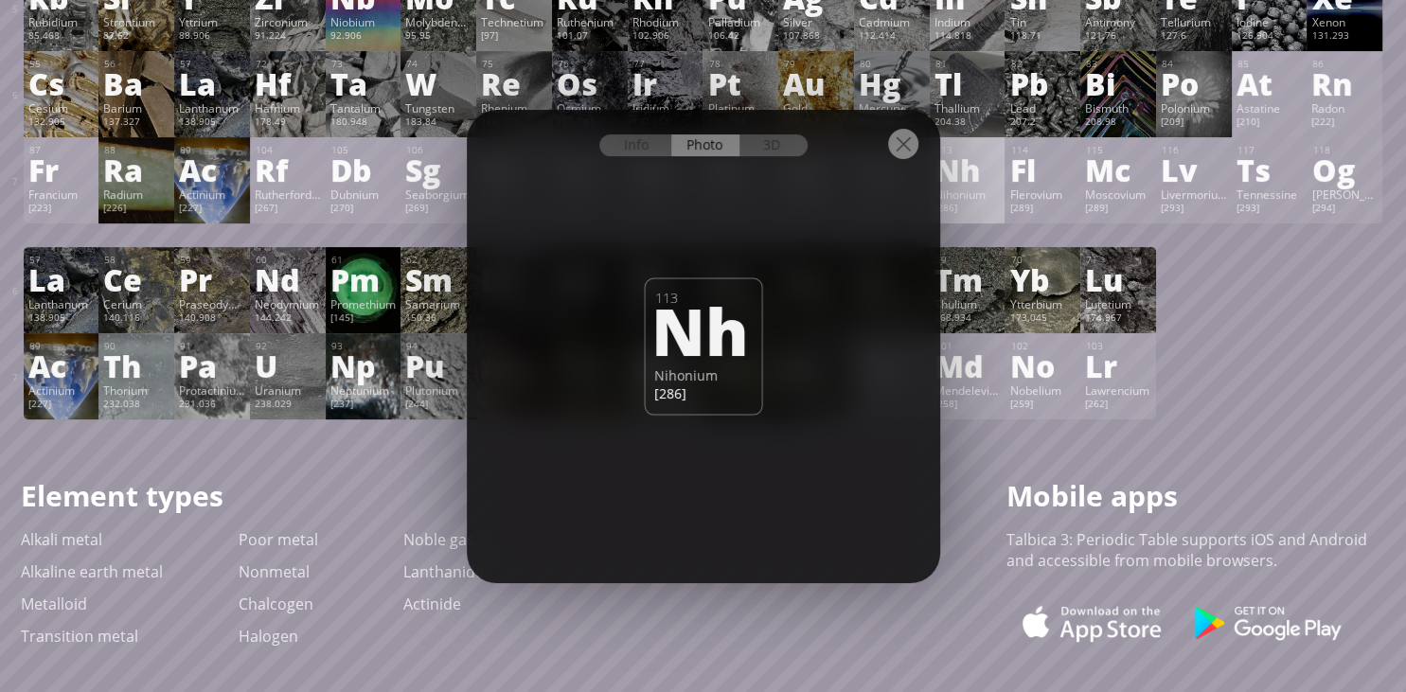
click at [911, 148] on div at bounding box center [903, 144] width 30 height 30
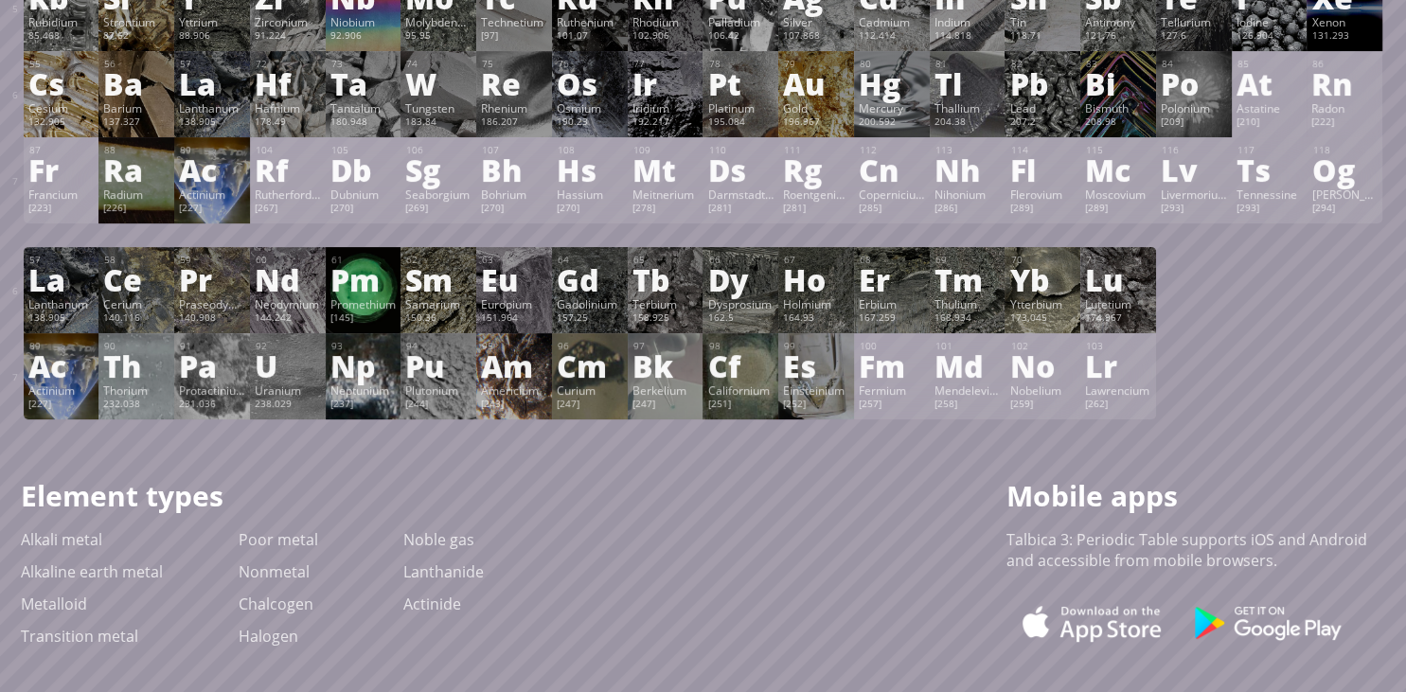
click at [805, 367] on div "Es" at bounding box center [816, 365] width 66 height 30
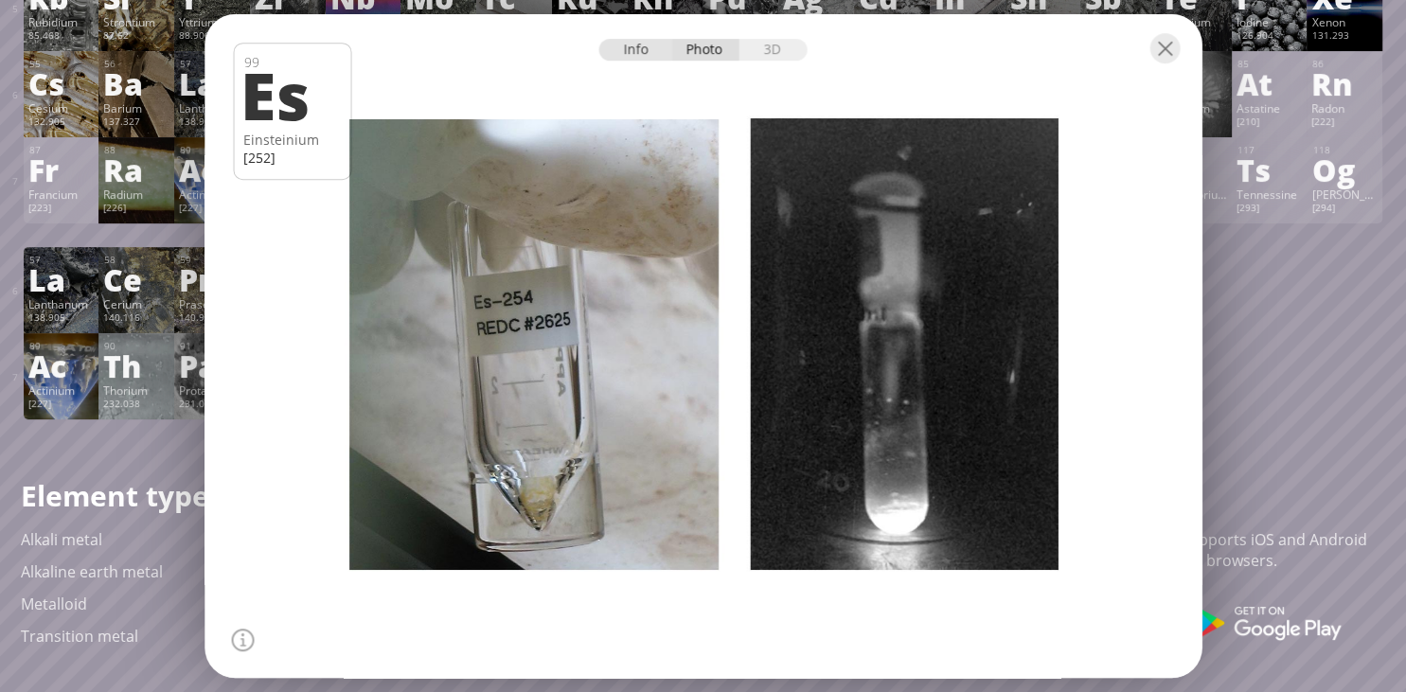
click at [632, 44] on div "Info" at bounding box center [635, 50] width 73 height 22
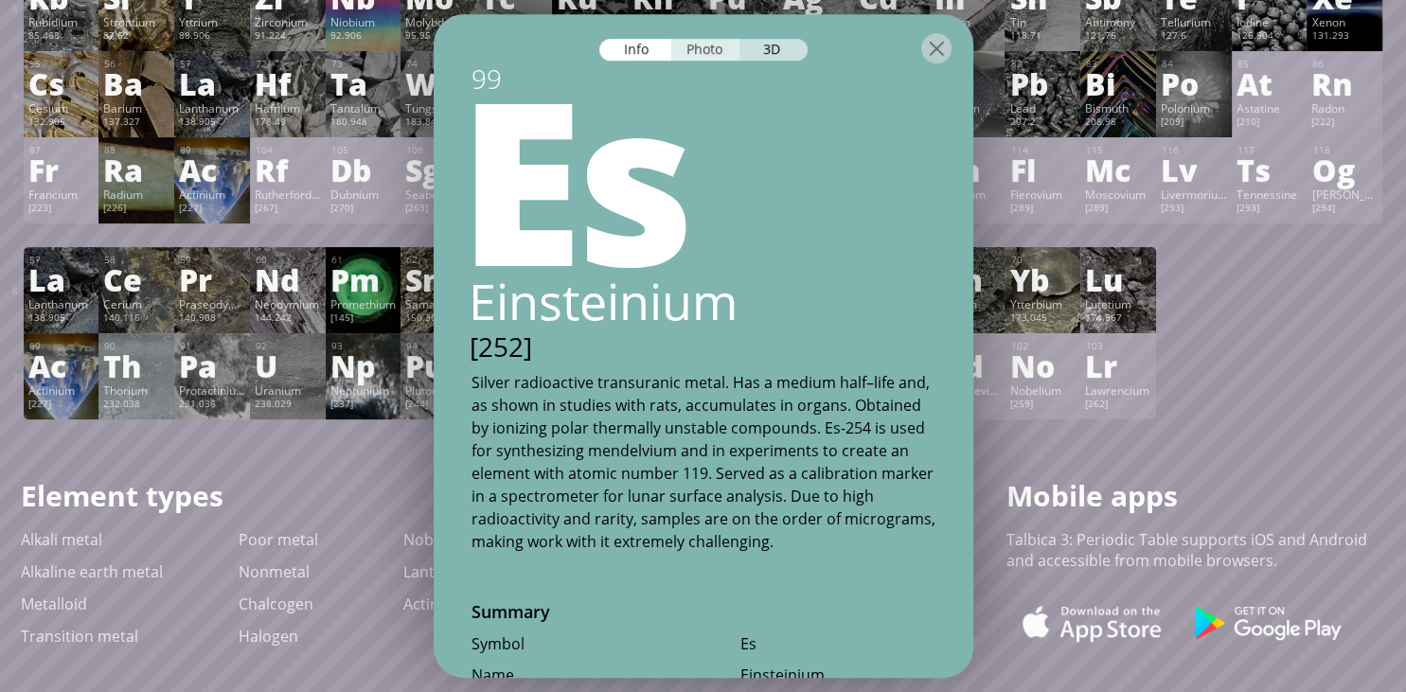
click at [707, 48] on div "Photo" at bounding box center [705, 50] width 68 height 22
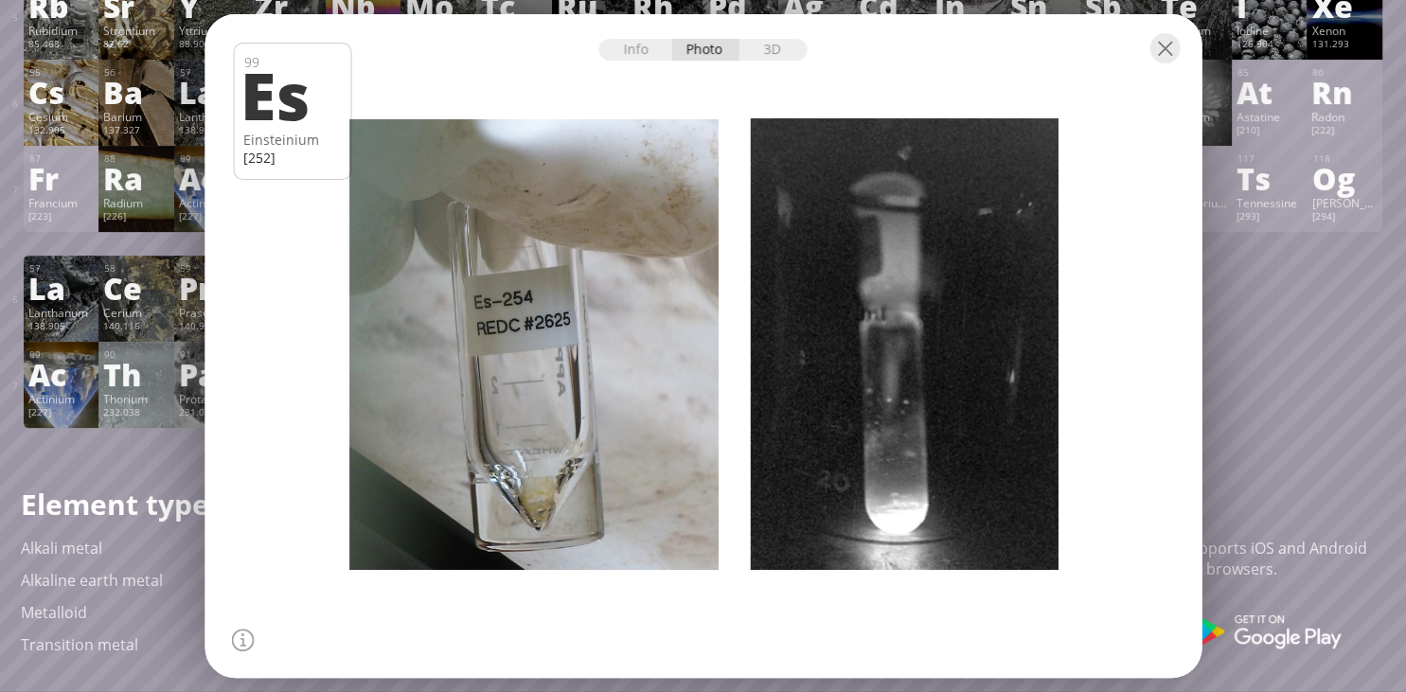
scroll to position [433, 0]
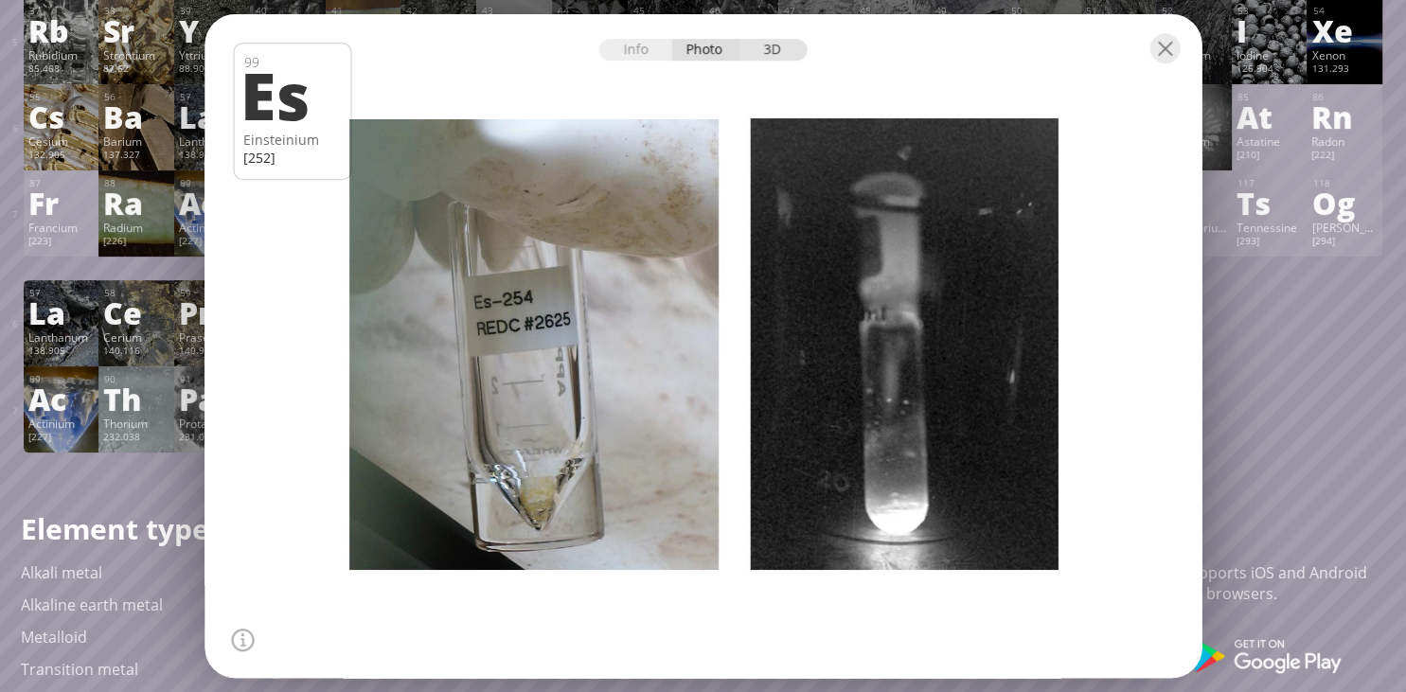
click at [784, 54] on div "3D" at bounding box center [773, 50] width 68 height 22
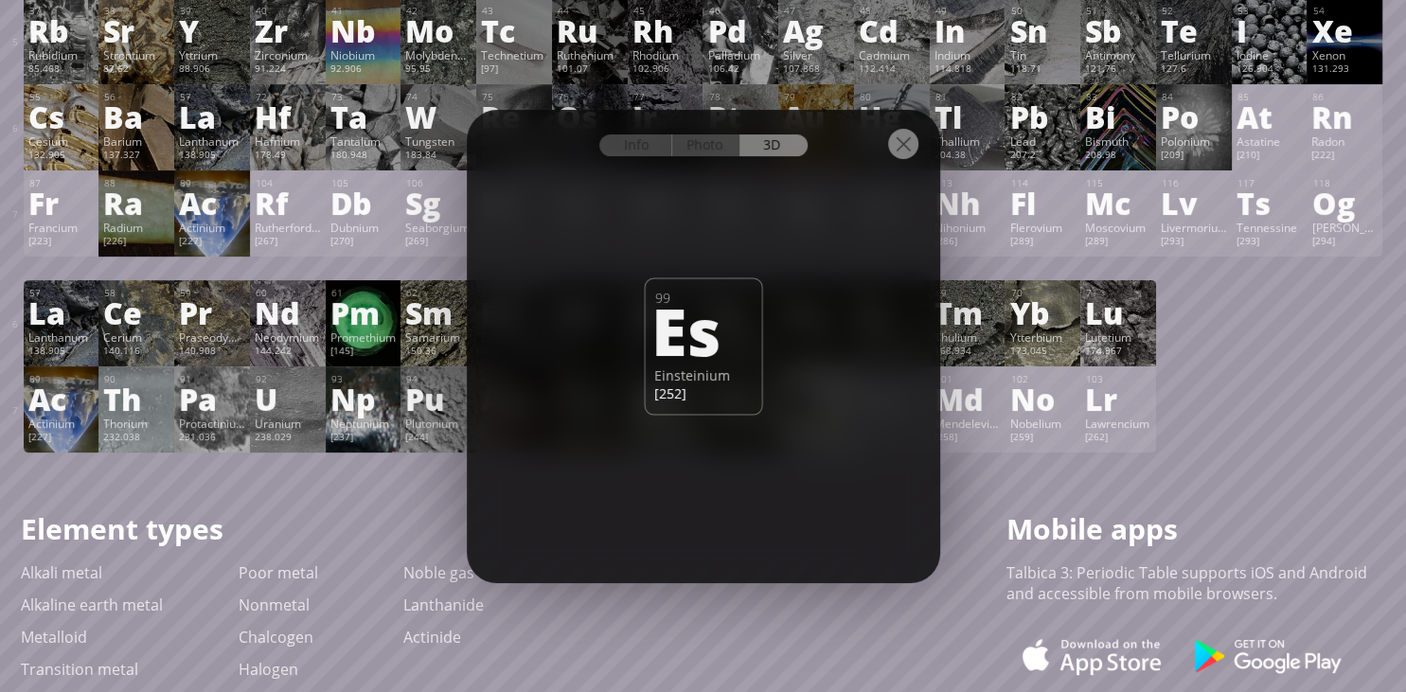
click at [898, 146] on div at bounding box center [903, 144] width 30 height 30
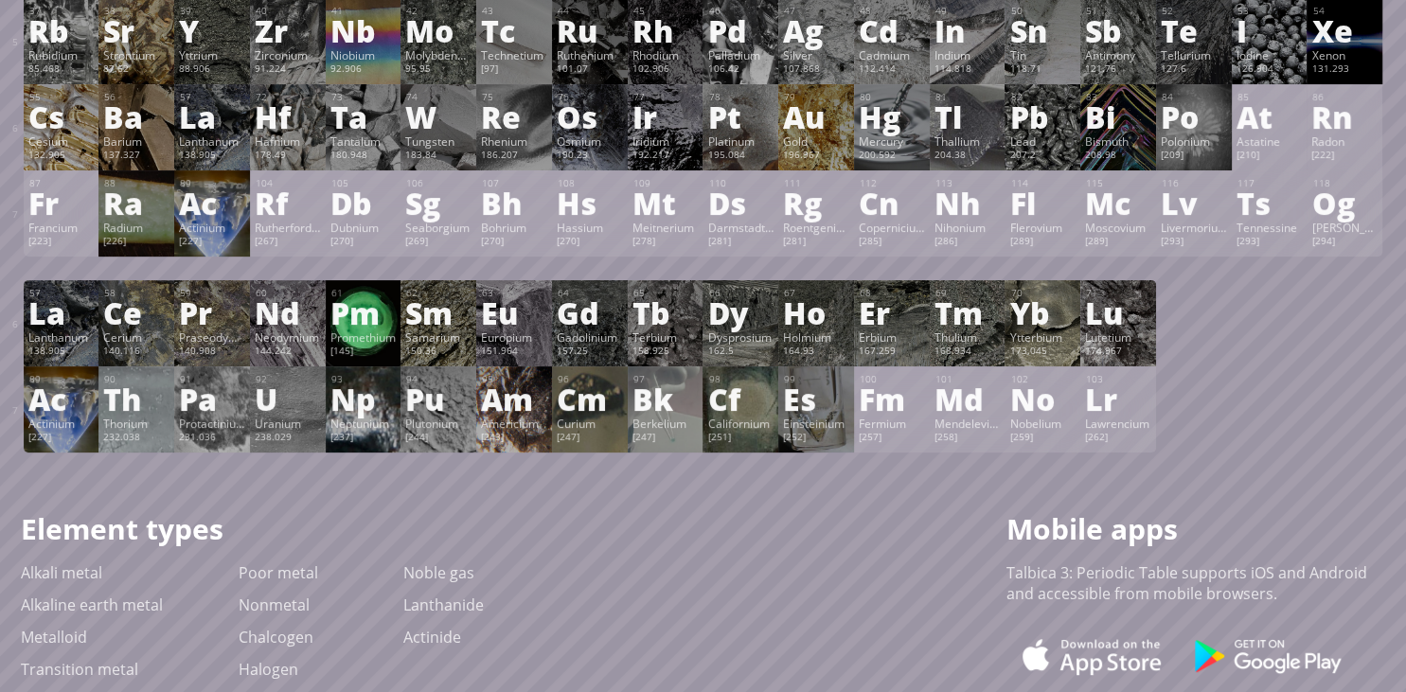
click at [357, 309] on div "Pm" at bounding box center [363, 312] width 66 height 30
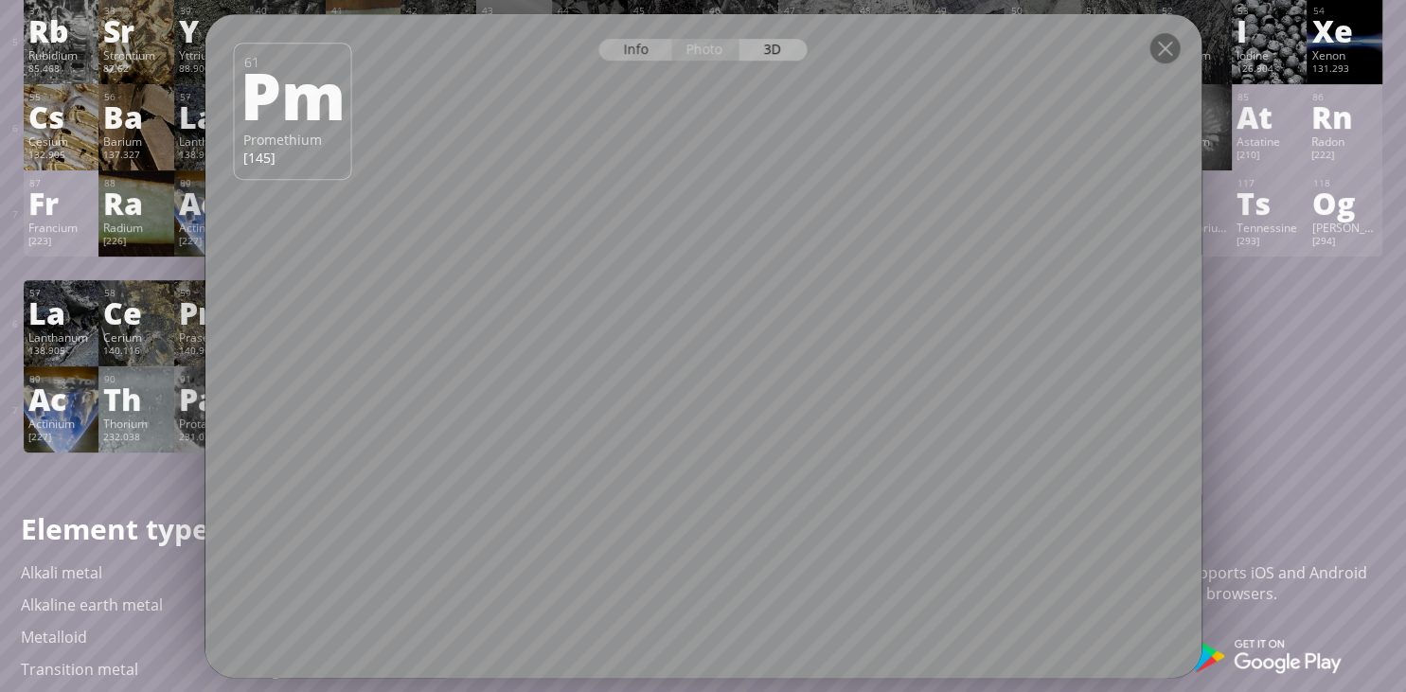
click at [633, 48] on div "Info" at bounding box center [635, 50] width 73 height 22
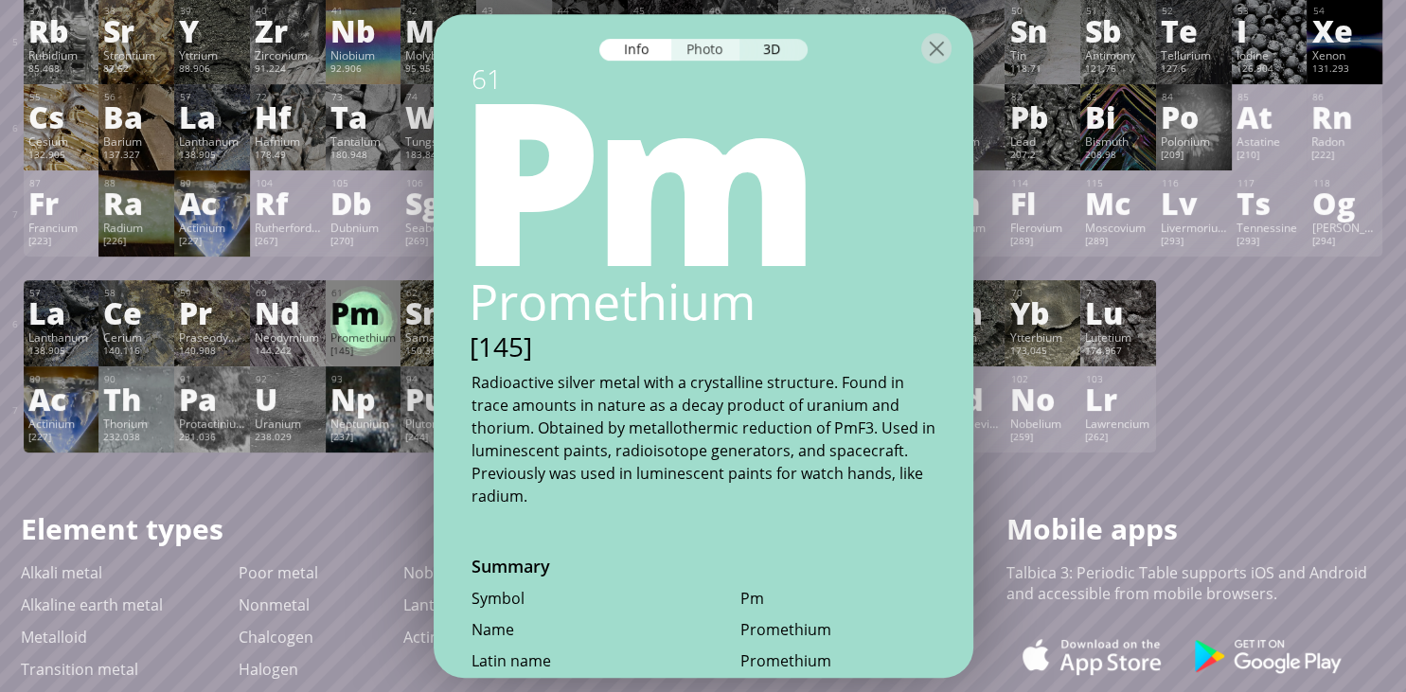
click at [712, 56] on div "Photo" at bounding box center [705, 50] width 68 height 22
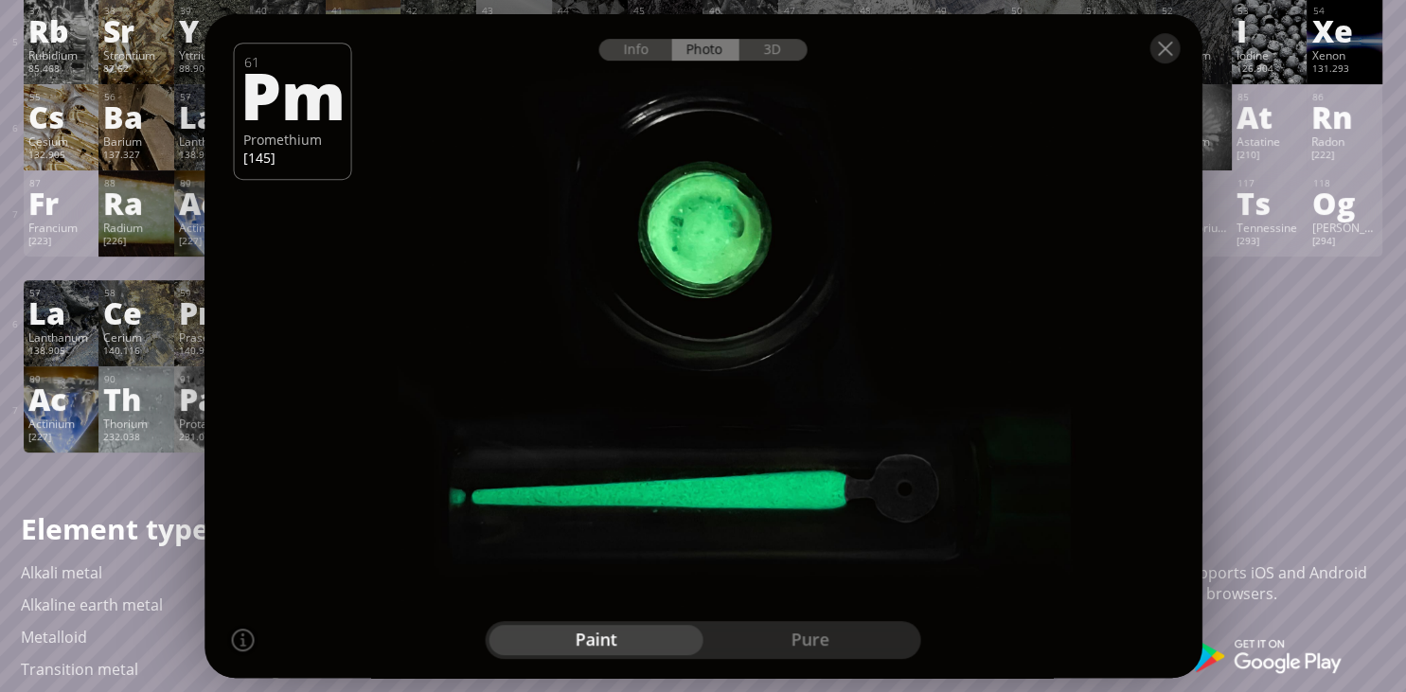
drag, startPoint x: 732, startPoint y: 330, endPoint x: 746, endPoint y: 245, distance: 86.4
click at [746, 245] on div at bounding box center [703, 345] width 1007 height 671
click at [771, 56] on div "3D" at bounding box center [773, 50] width 68 height 22
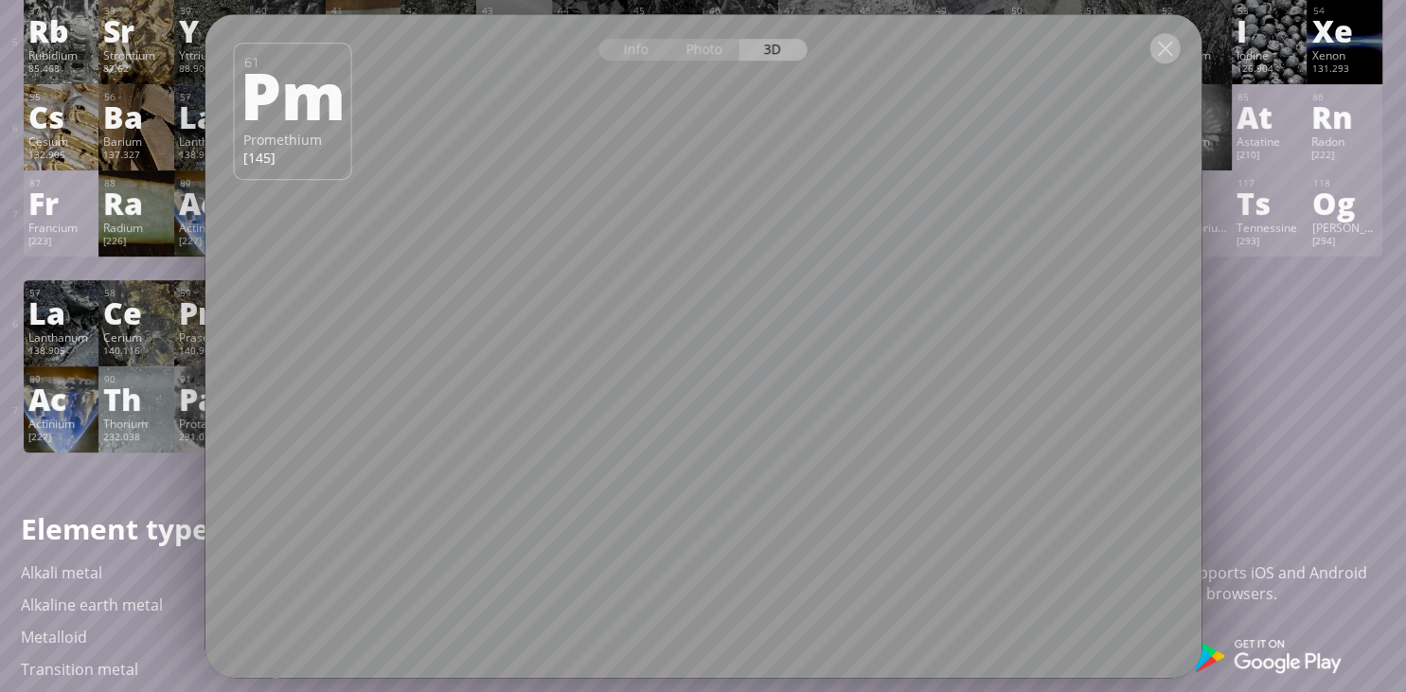
click at [1167, 50] on div at bounding box center [1164, 48] width 30 height 30
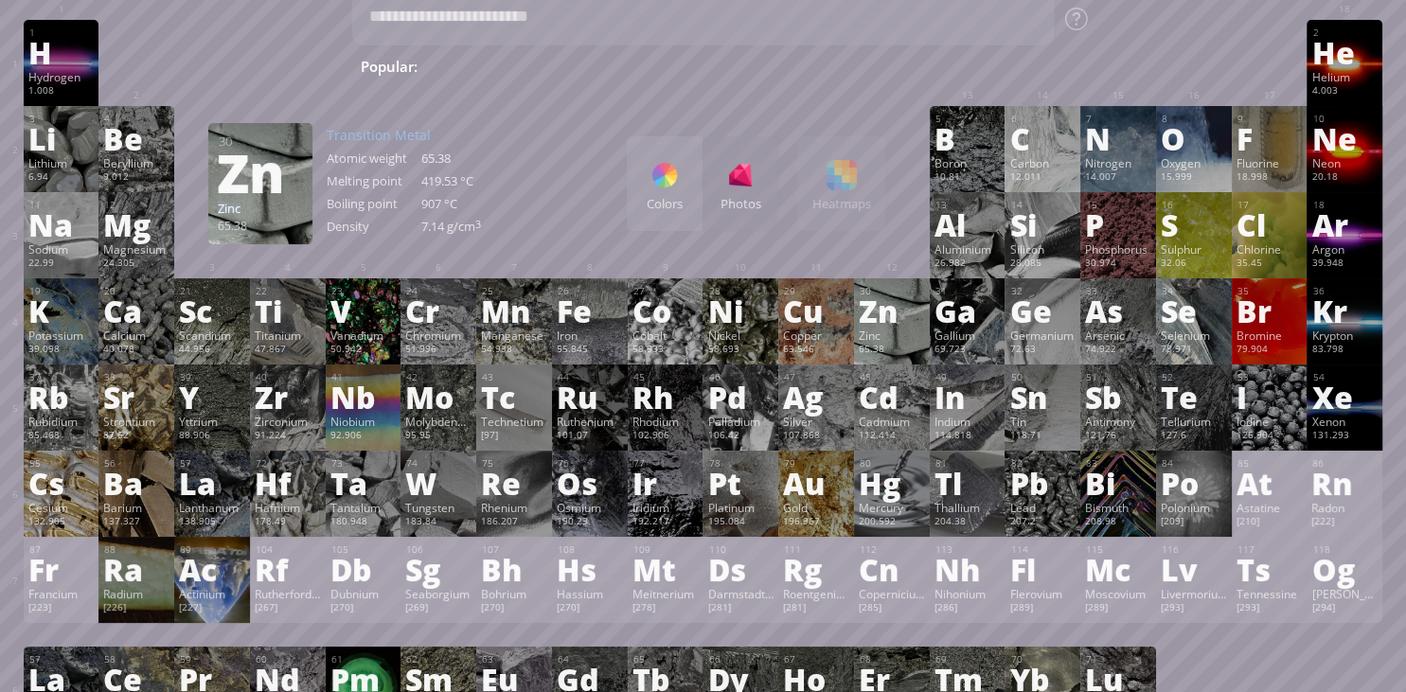
scroll to position [0, 0]
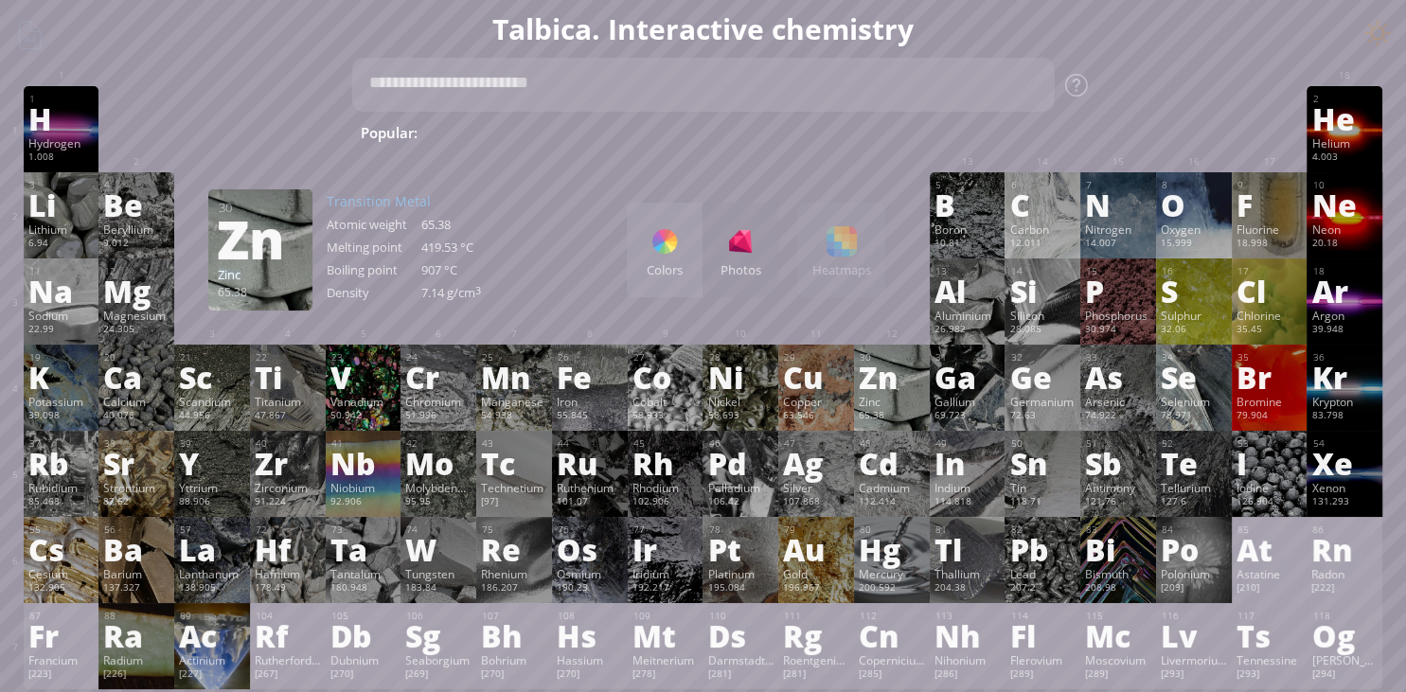
click at [499, 82] on textarea at bounding box center [702, 85] width 703 height 54
type textarea "*"
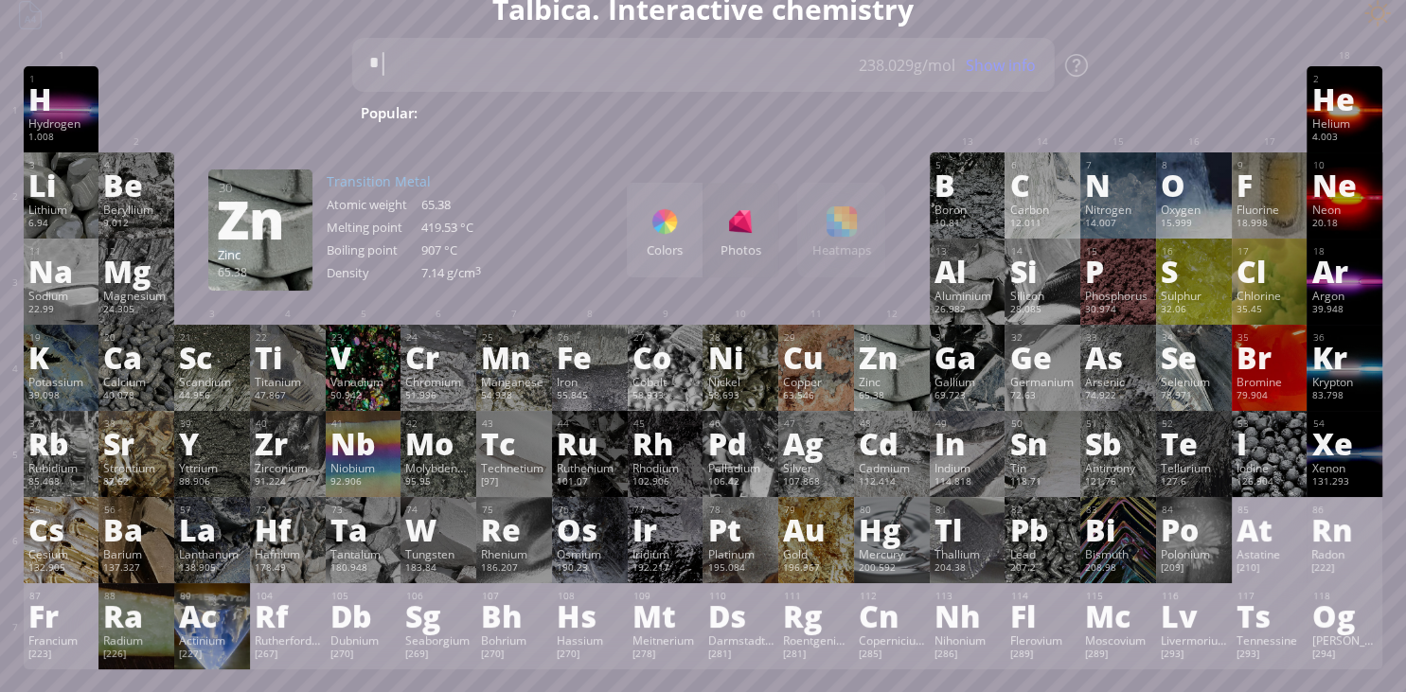
scroll to position [33, 0]
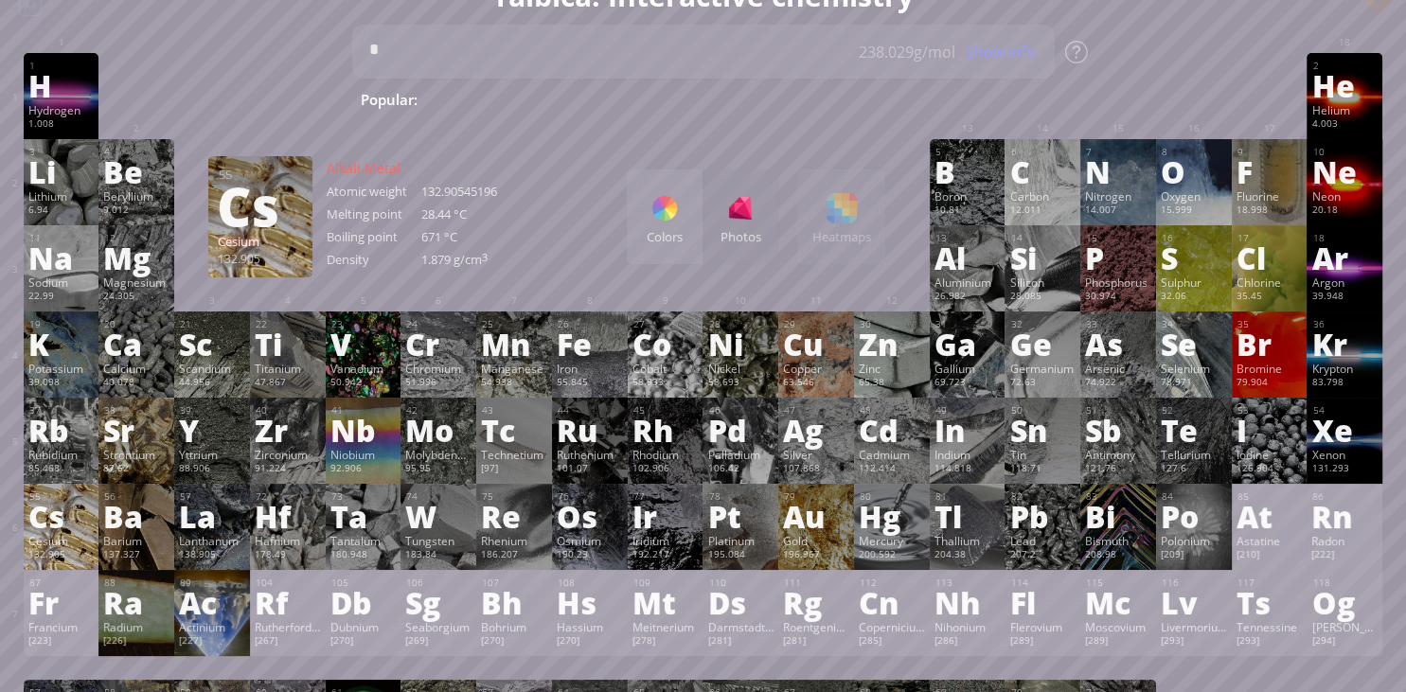
click at [70, 529] on div "Cs" at bounding box center [61, 516] width 66 height 30
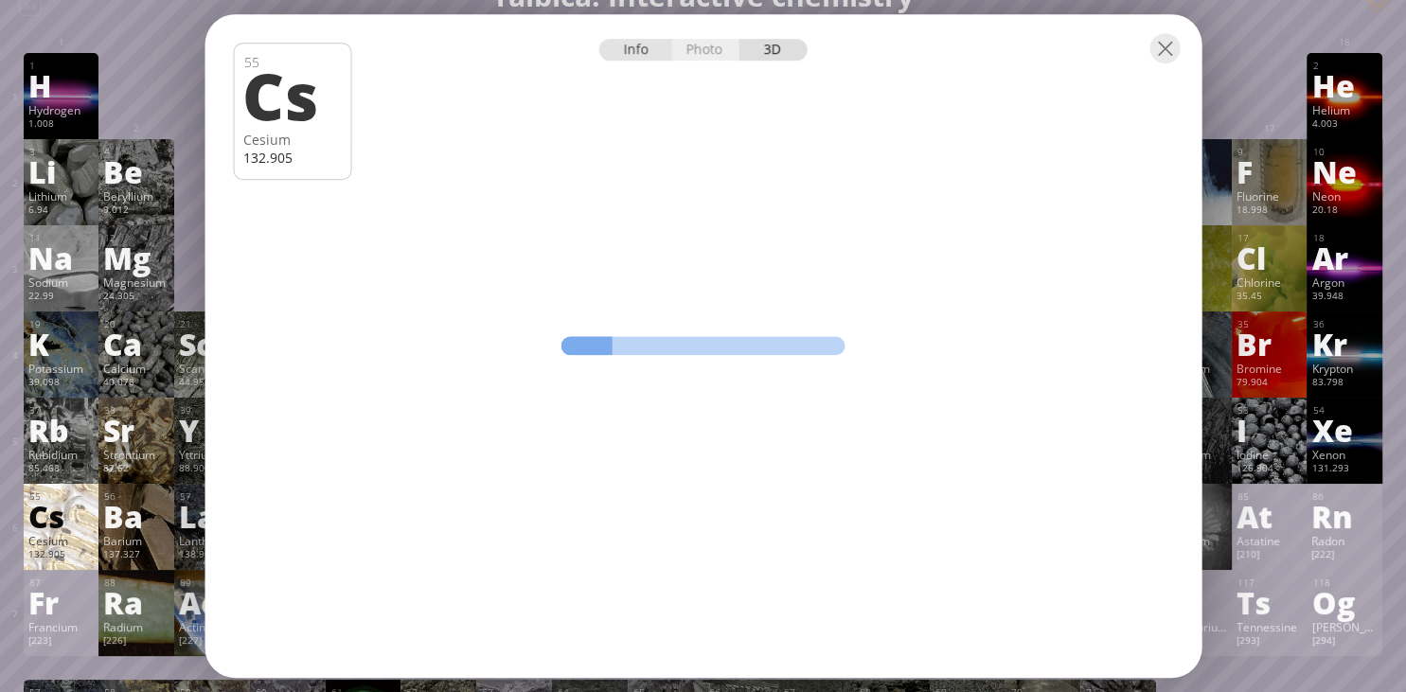
click at [635, 55] on div "Info" at bounding box center [635, 50] width 73 height 22
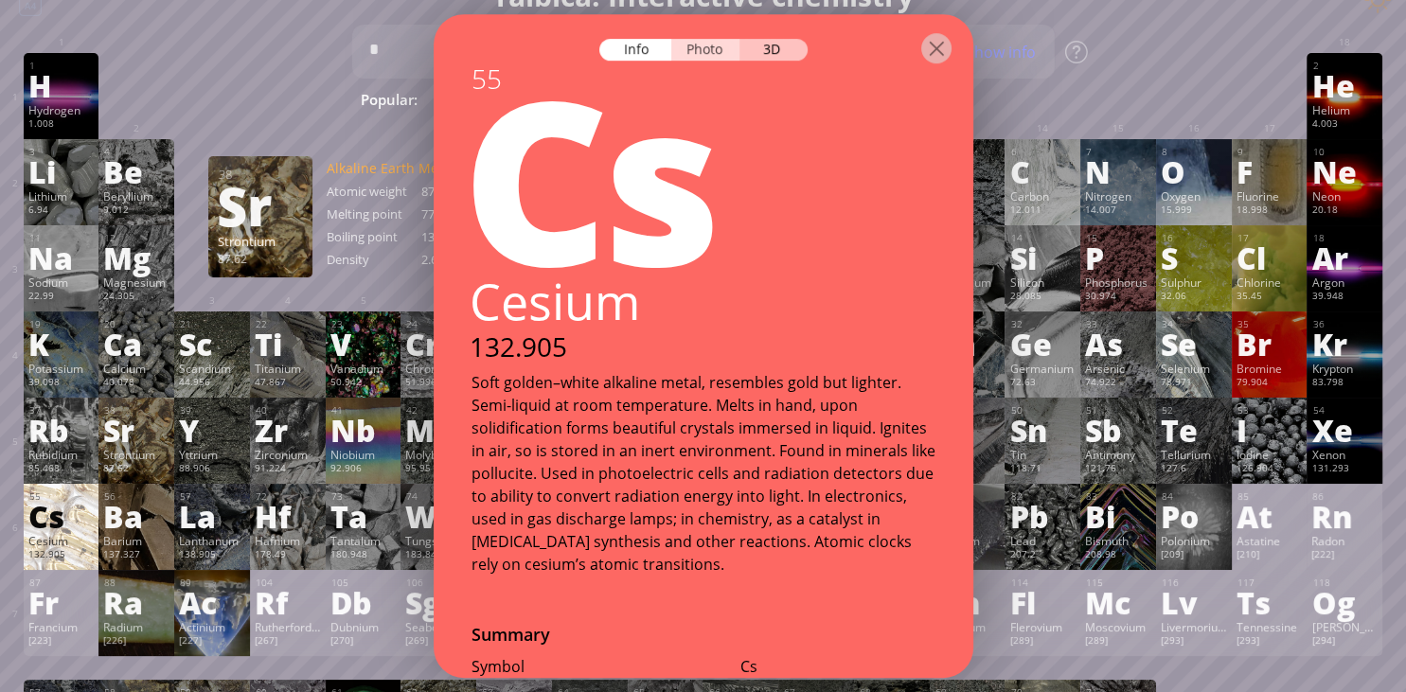
click at [703, 53] on div "Photo" at bounding box center [705, 50] width 68 height 22
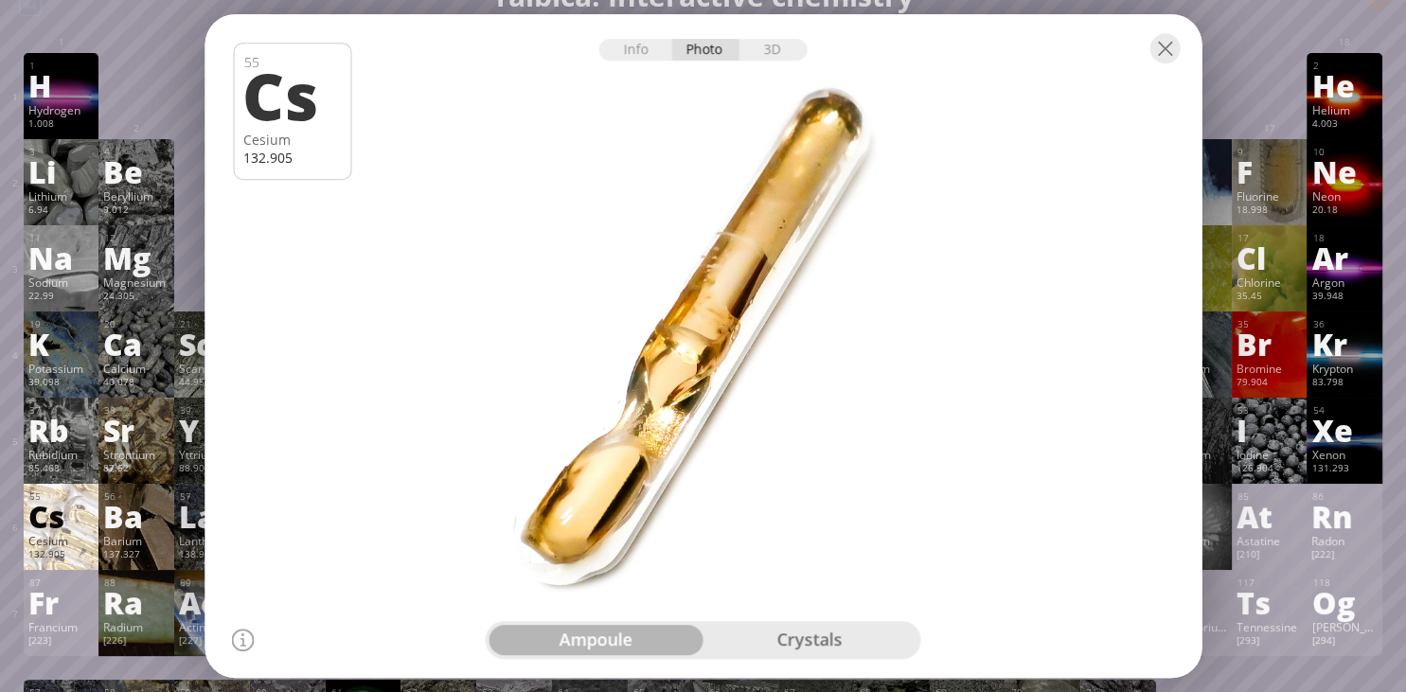
drag, startPoint x: 849, startPoint y: 309, endPoint x: 814, endPoint y: 189, distance: 124.3
click at [814, 189] on div at bounding box center [703, 345] width 1007 height 671
click at [836, 625] on div "ampoule crystals" at bounding box center [703, 640] width 435 height 38
click at [835, 644] on div "crystals" at bounding box center [810, 640] width 214 height 30
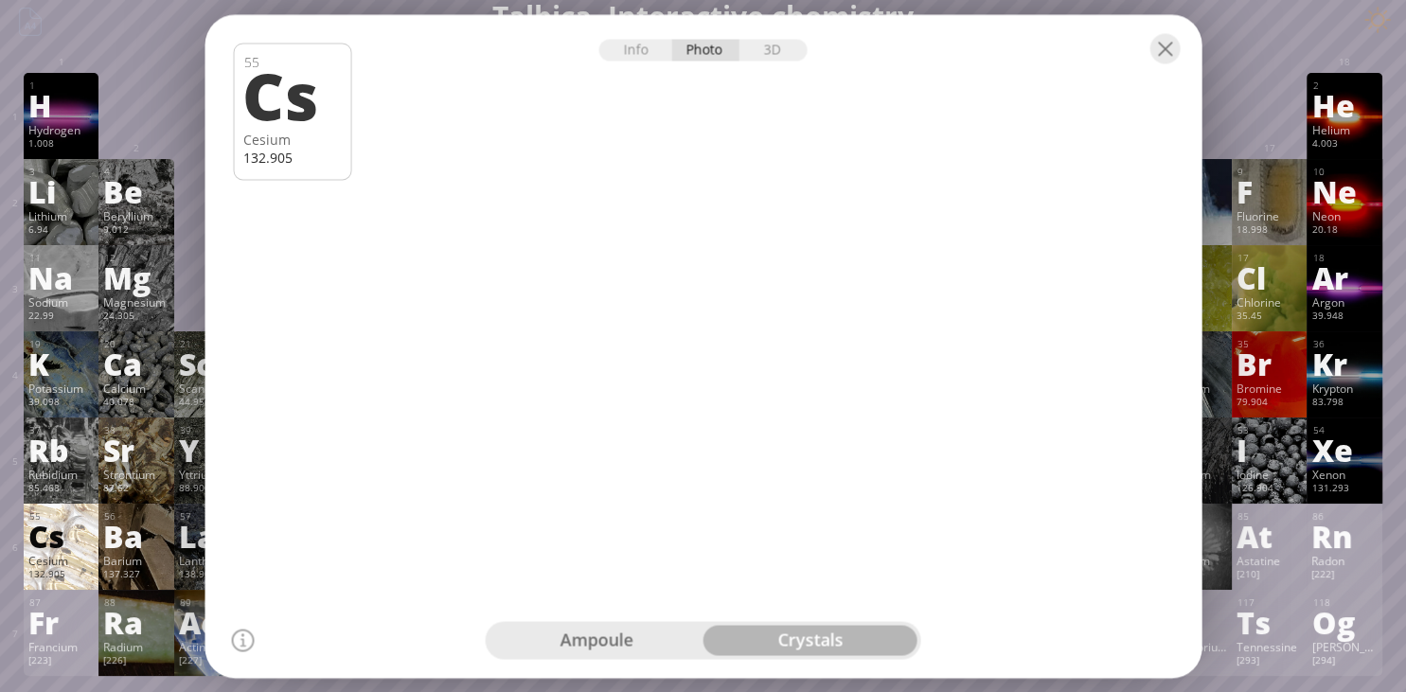
scroll to position [0, 0]
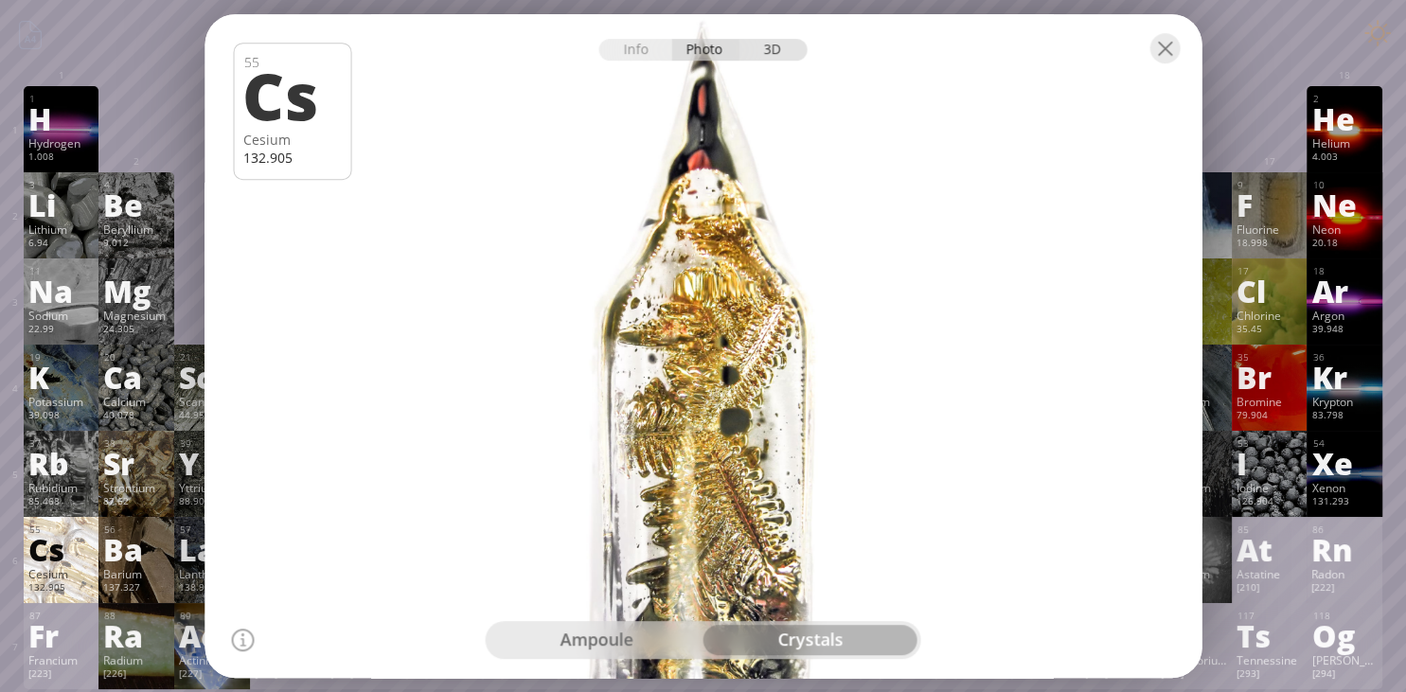
click at [757, 50] on div "3D" at bounding box center [773, 50] width 68 height 22
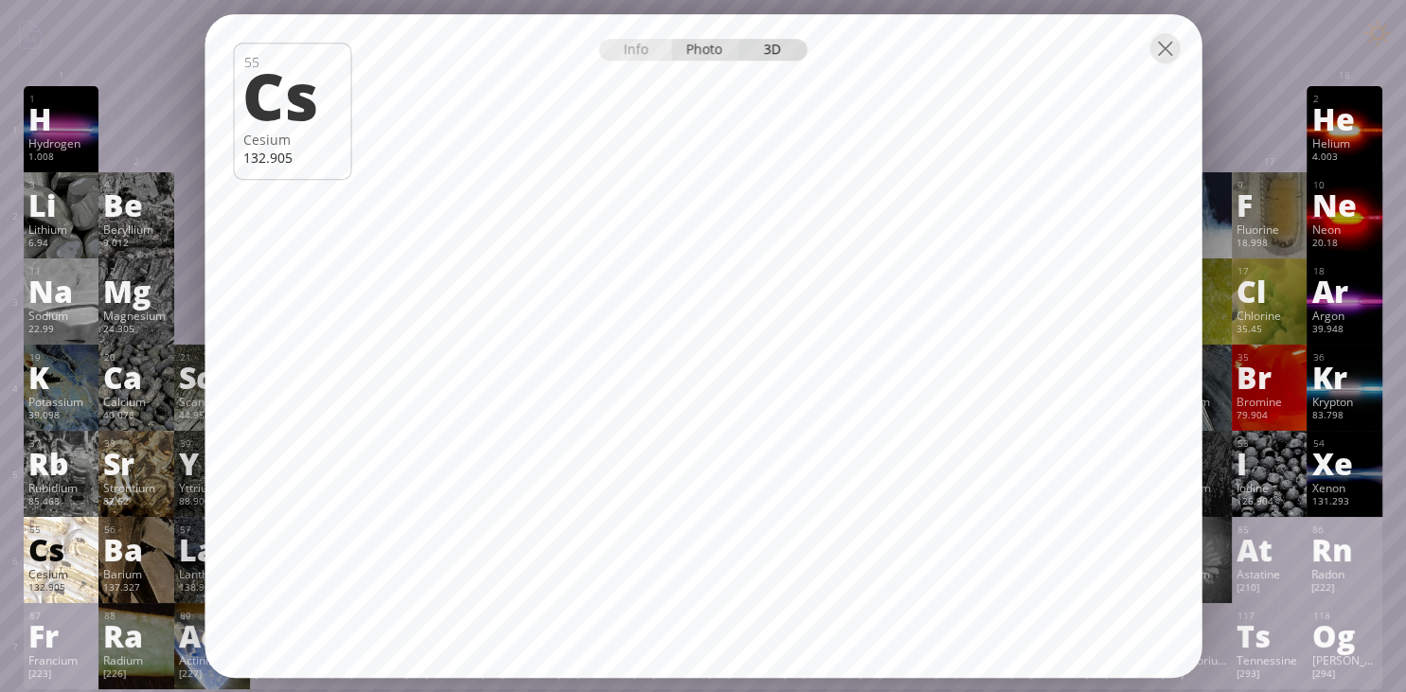
click at [692, 57] on div "Photo" at bounding box center [705, 50] width 68 height 22
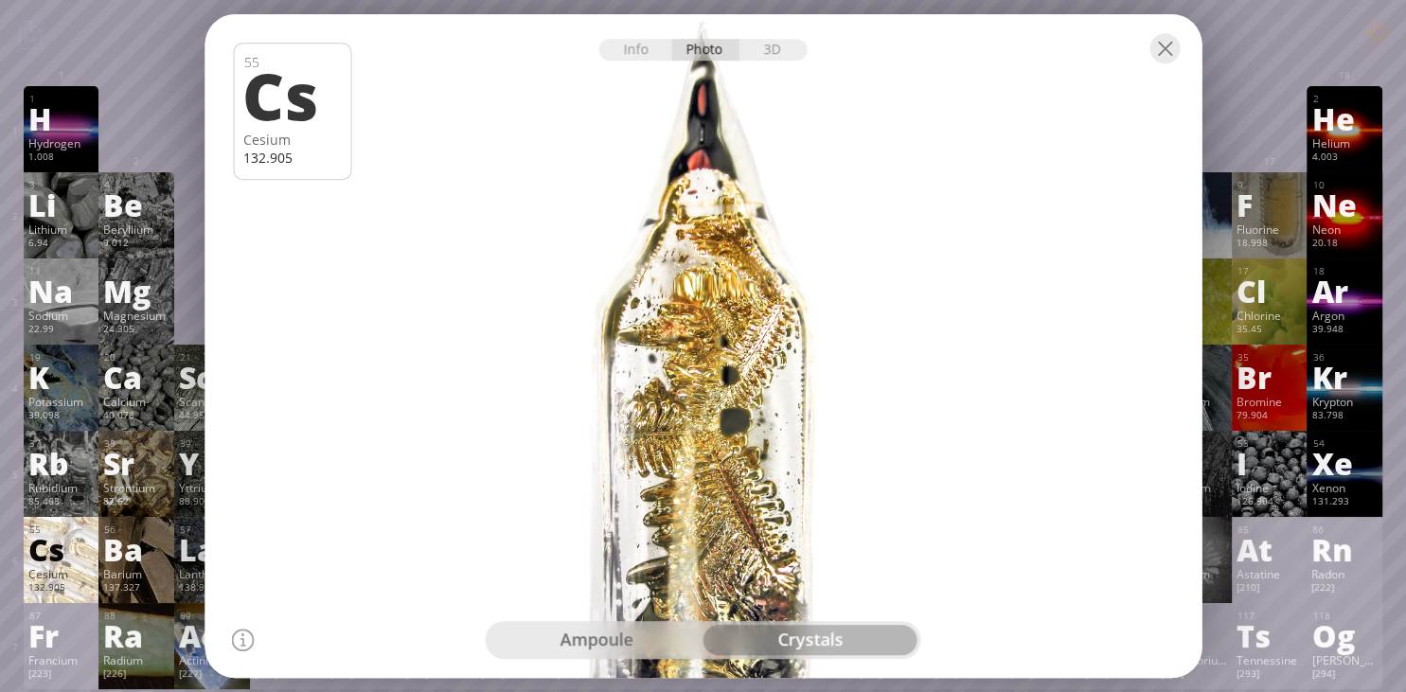
drag, startPoint x: 705, startPoint y: 433, endPoint x: 732, endPoint y: 418, distance: 30.1
click at [732, 418] on div at bounding box center [703, 345] width 1007 height 671
click at [1164, 48] on div at bounding box center [1164, 48] width 30 height 30
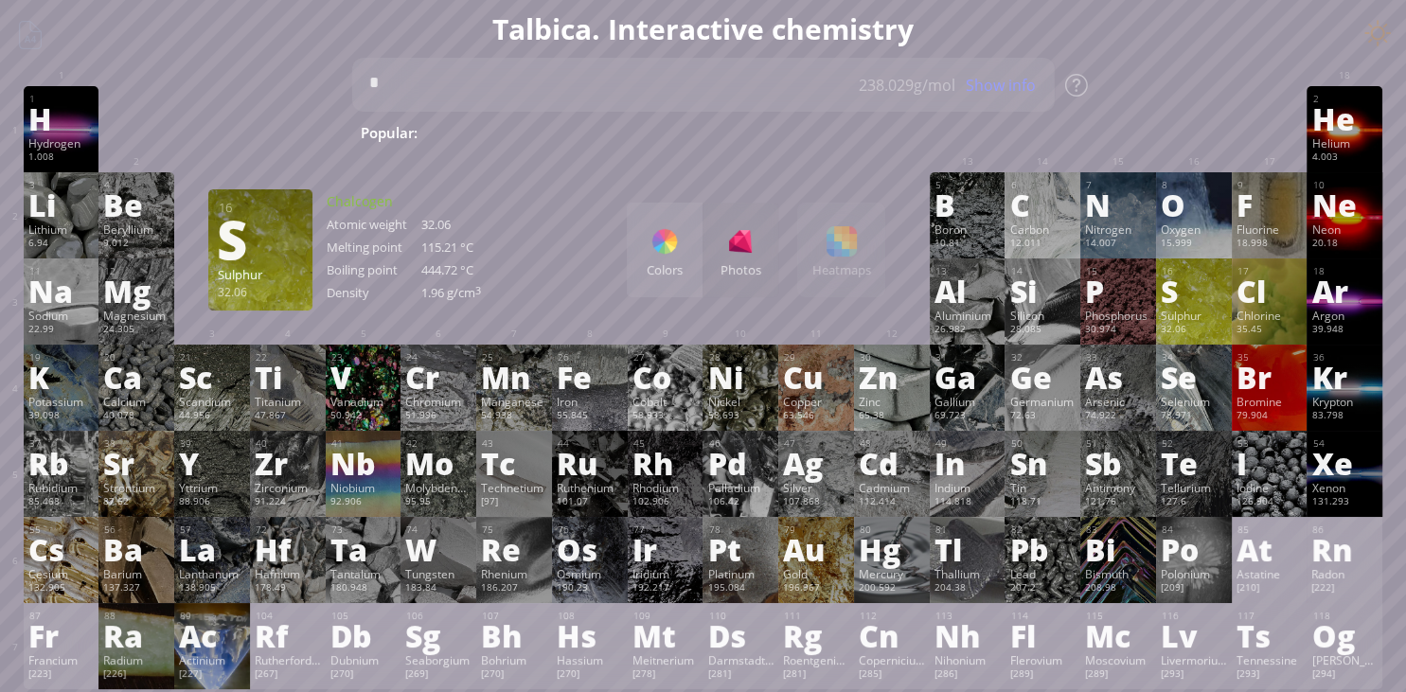
click at [1206, 290] on div "S" at bounding box center [1194, 290] width 66 height 30
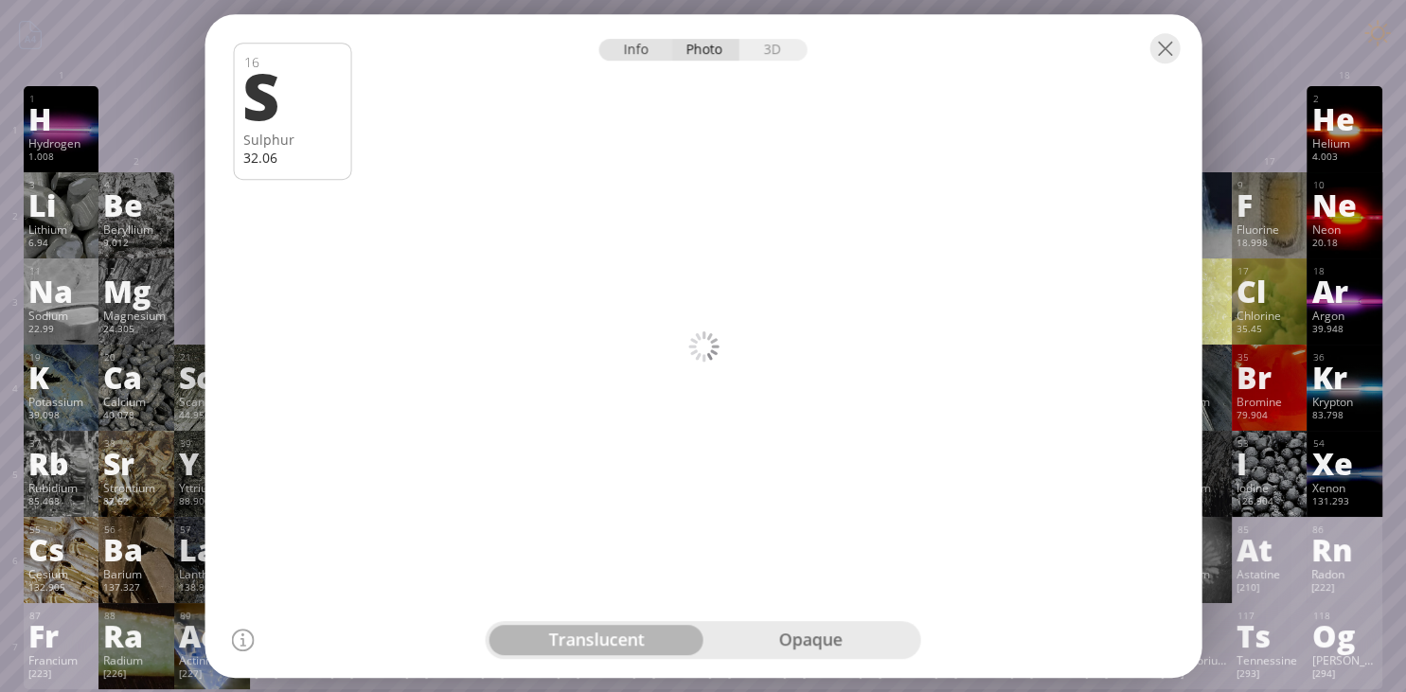
click at [644, 52] on div "Info" at bounding box center [635, 50] width 73 height 22
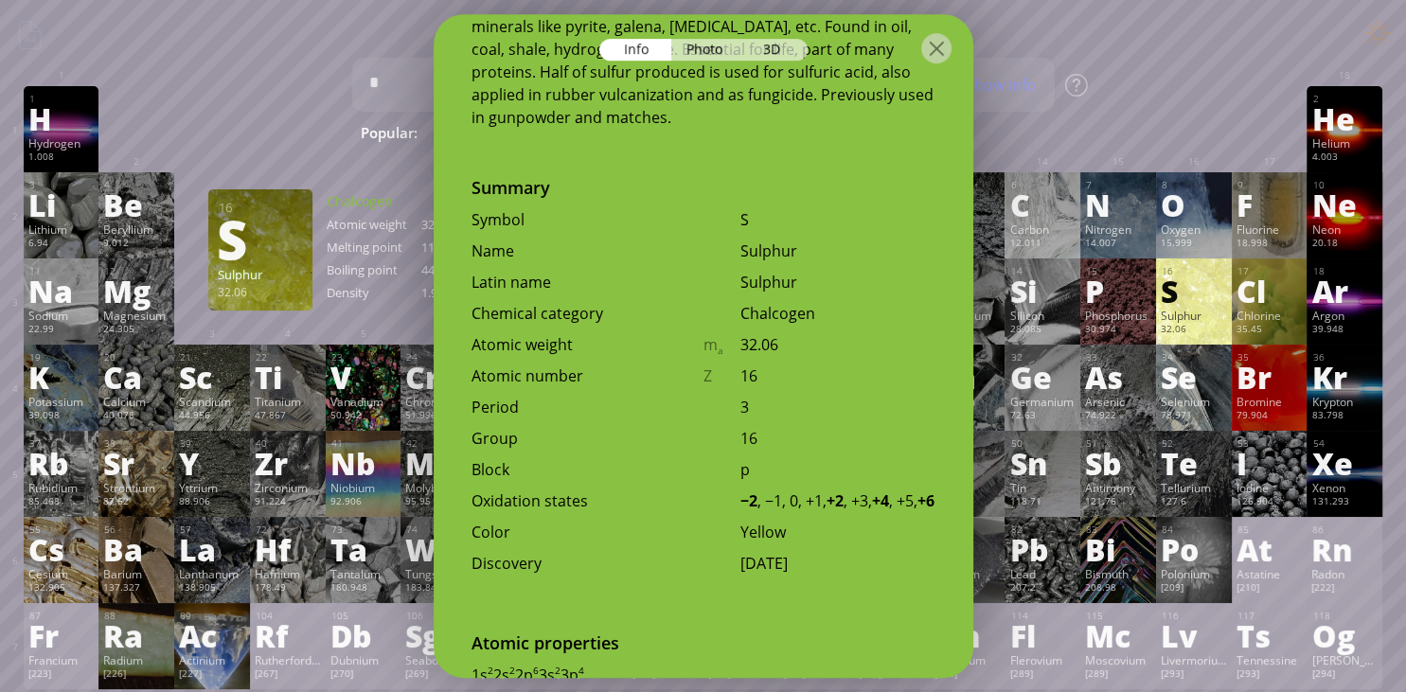
scroll to position [409, 0]
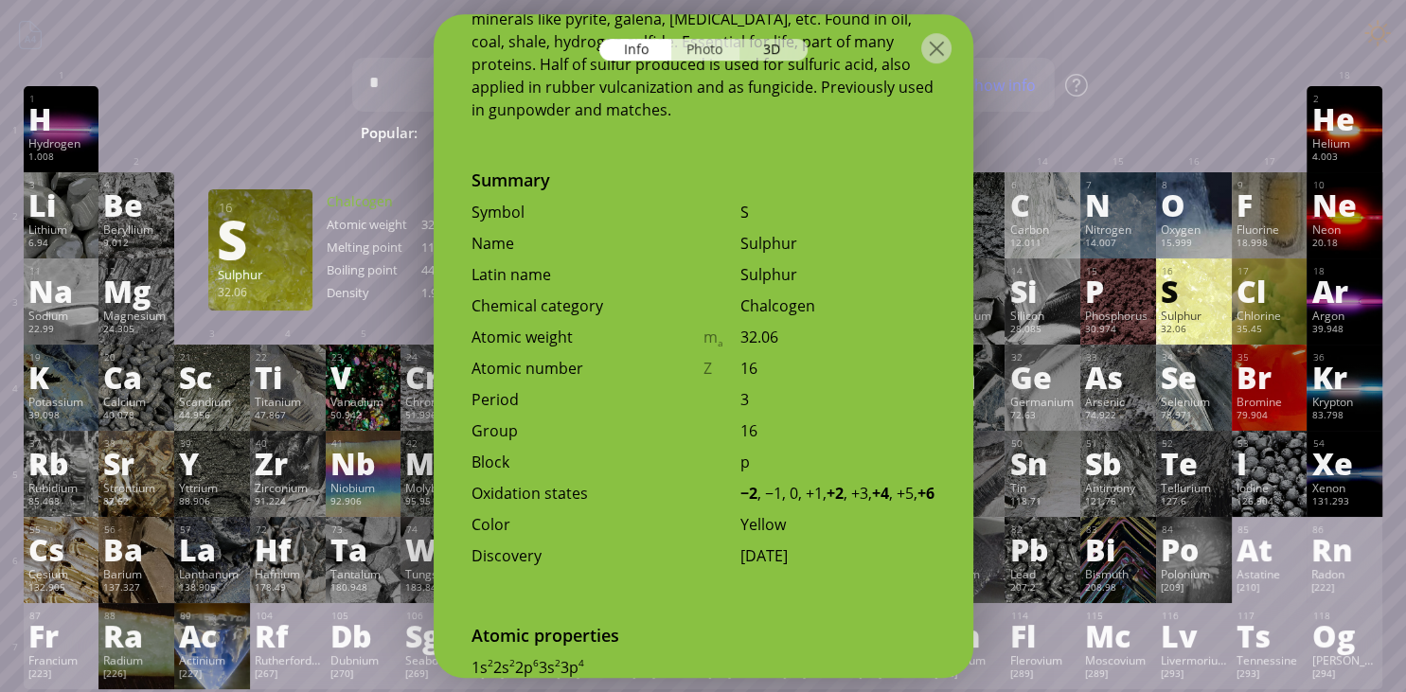
click at [720, 46] on div "Photo" at bounding box center [705, 50] width 68 height 22
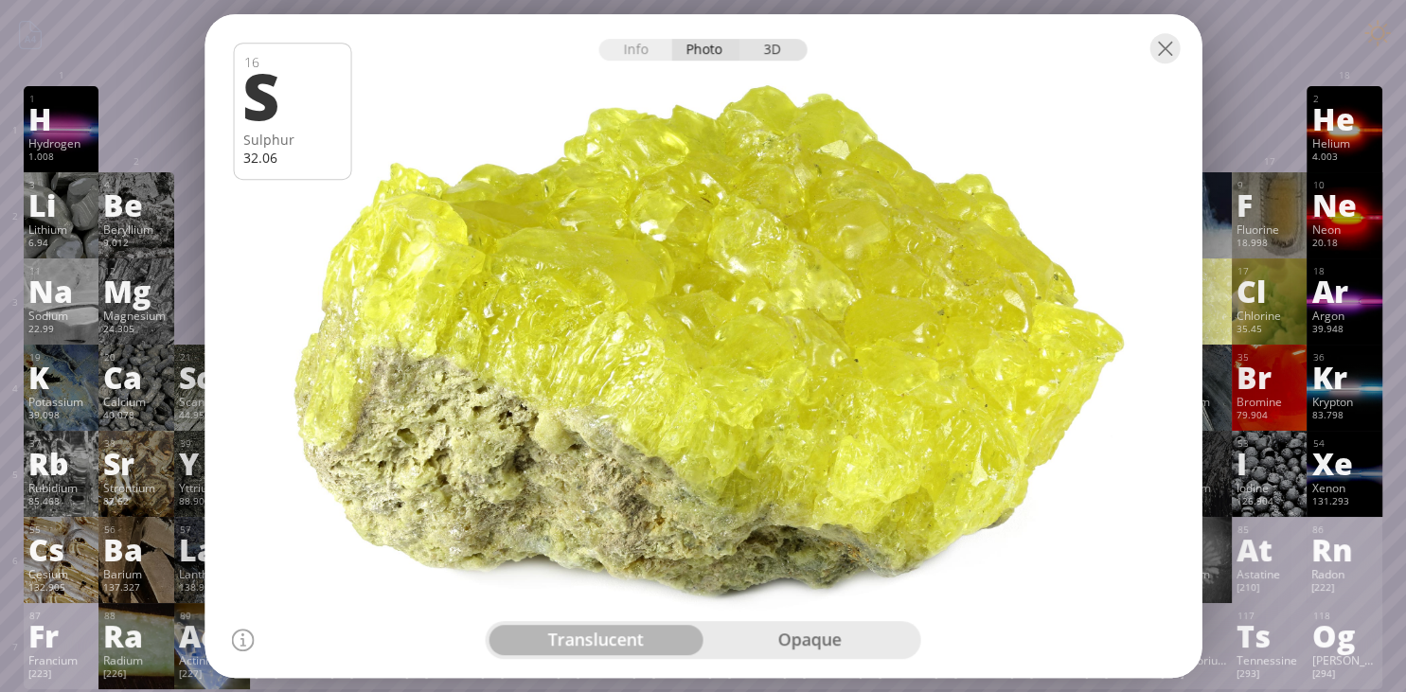
click at [783, 47] on div "3D" at bounding box center [773, 50] width 68 height 22
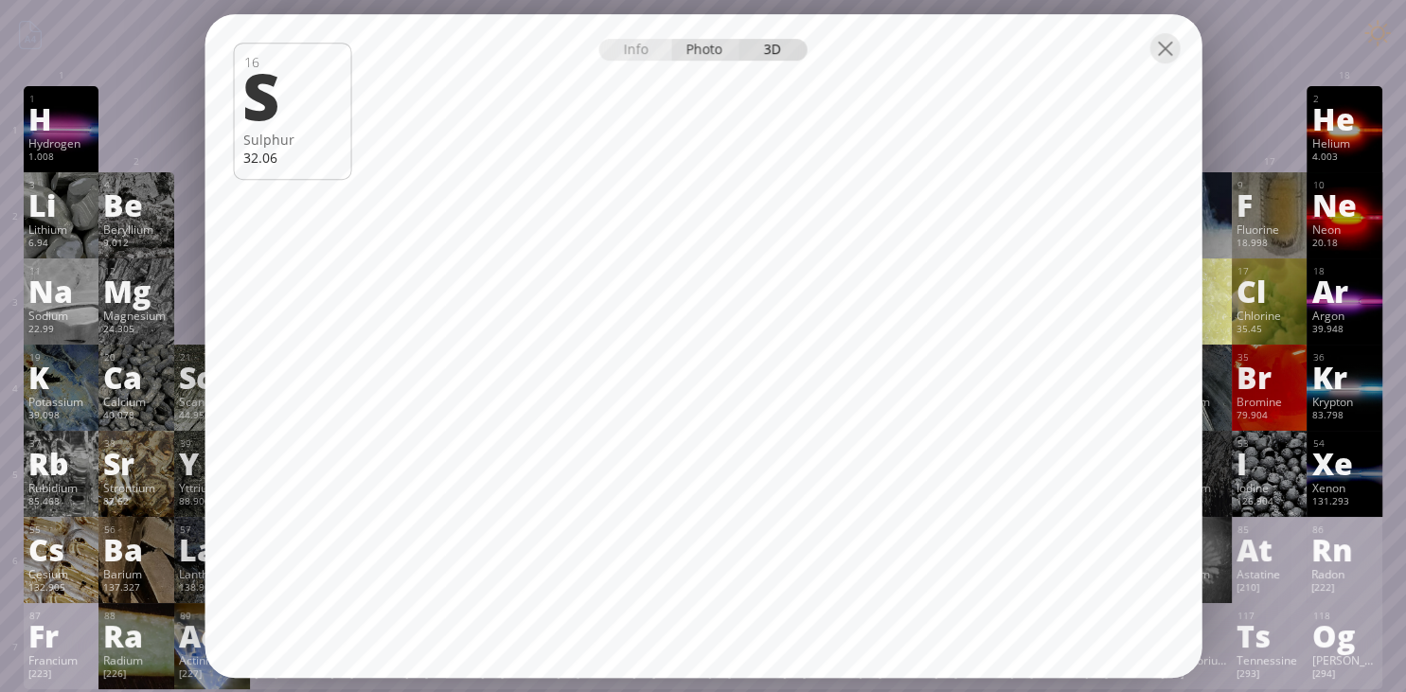
click at [704, 53] on div "Photo" at bounding box center [705, 50] width 68 height 22
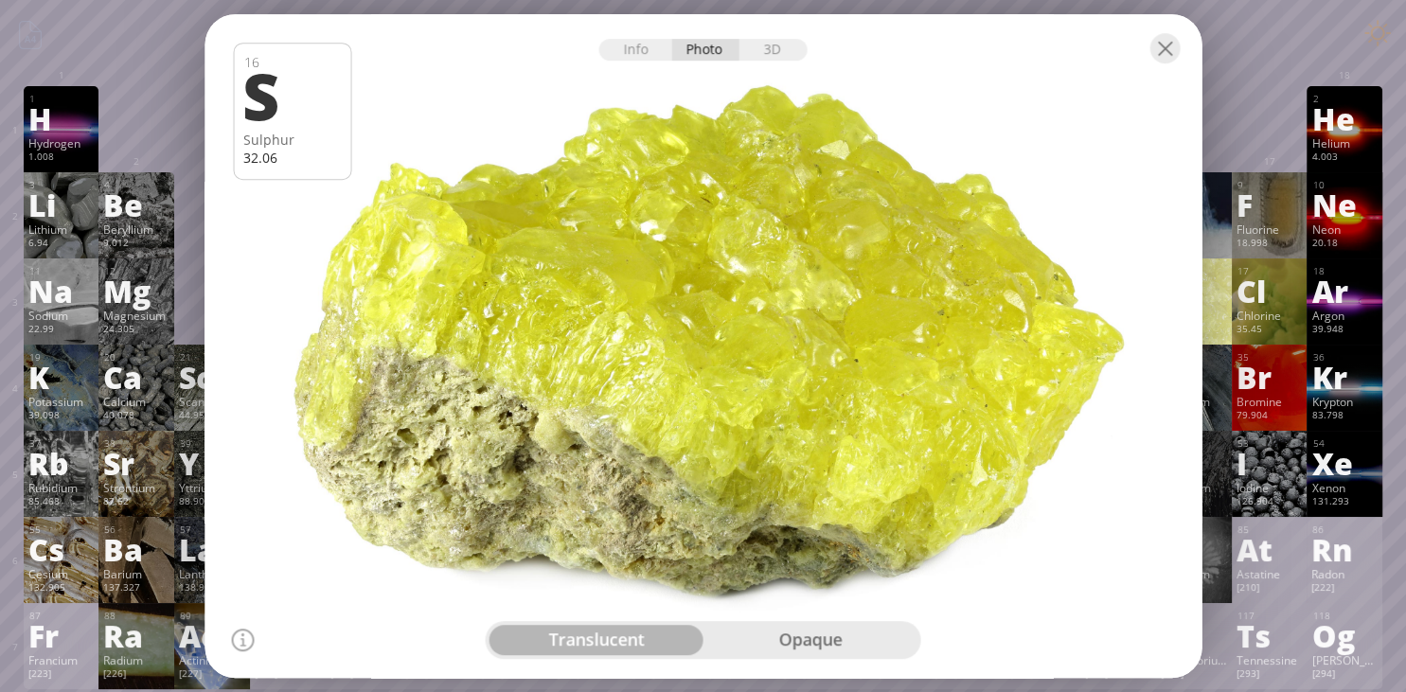
drag, startPoint x: 785, startPoint y: 320, endPoint x: 777, endPoint y: 339, distance: 20.4
click at [777, 339] on div at bounding box center [703, 345] width 1007 height 671
click at [793, 654] on div "opaque" at bounding box center [810, 640] width 214 height 30
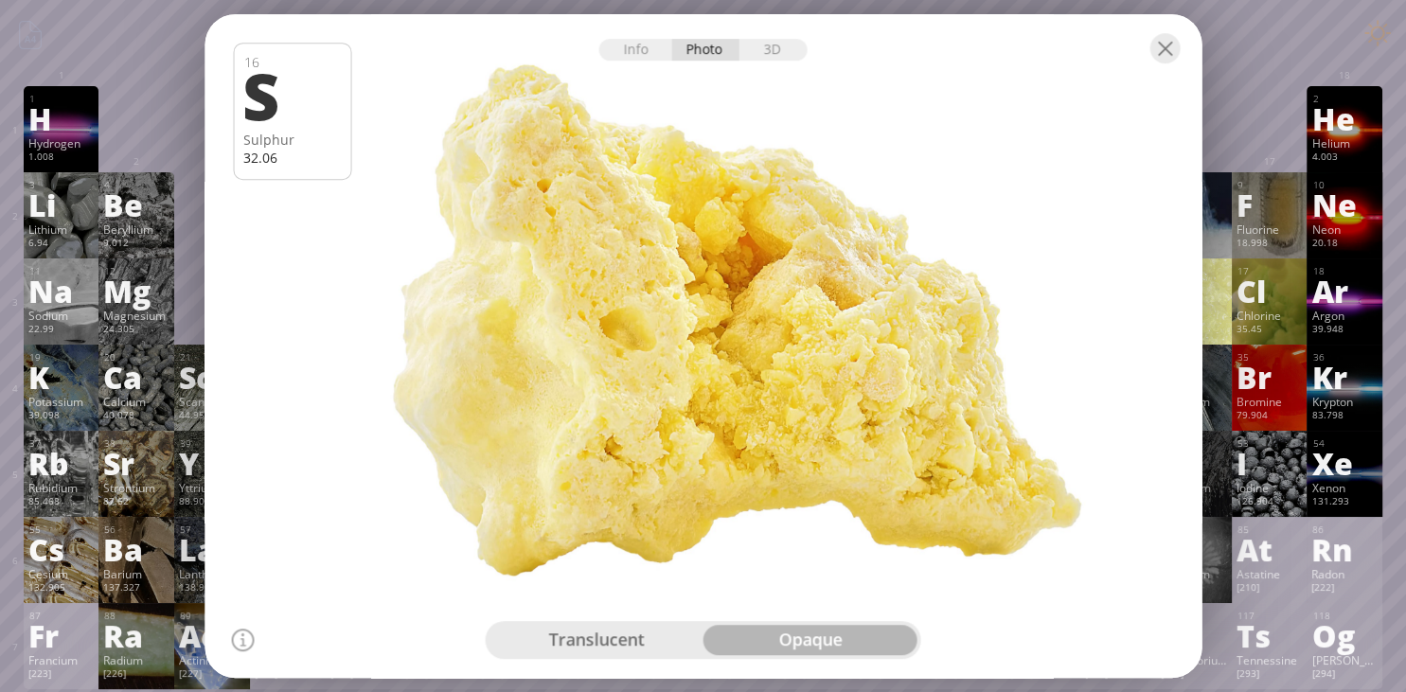
click at [622, 623] on div "translucent opaque" at bounding box center [703, 640] width 435 height 38
click at [619, 640] on div "translucent" at bounding box center [596, 640] width 214 height 30
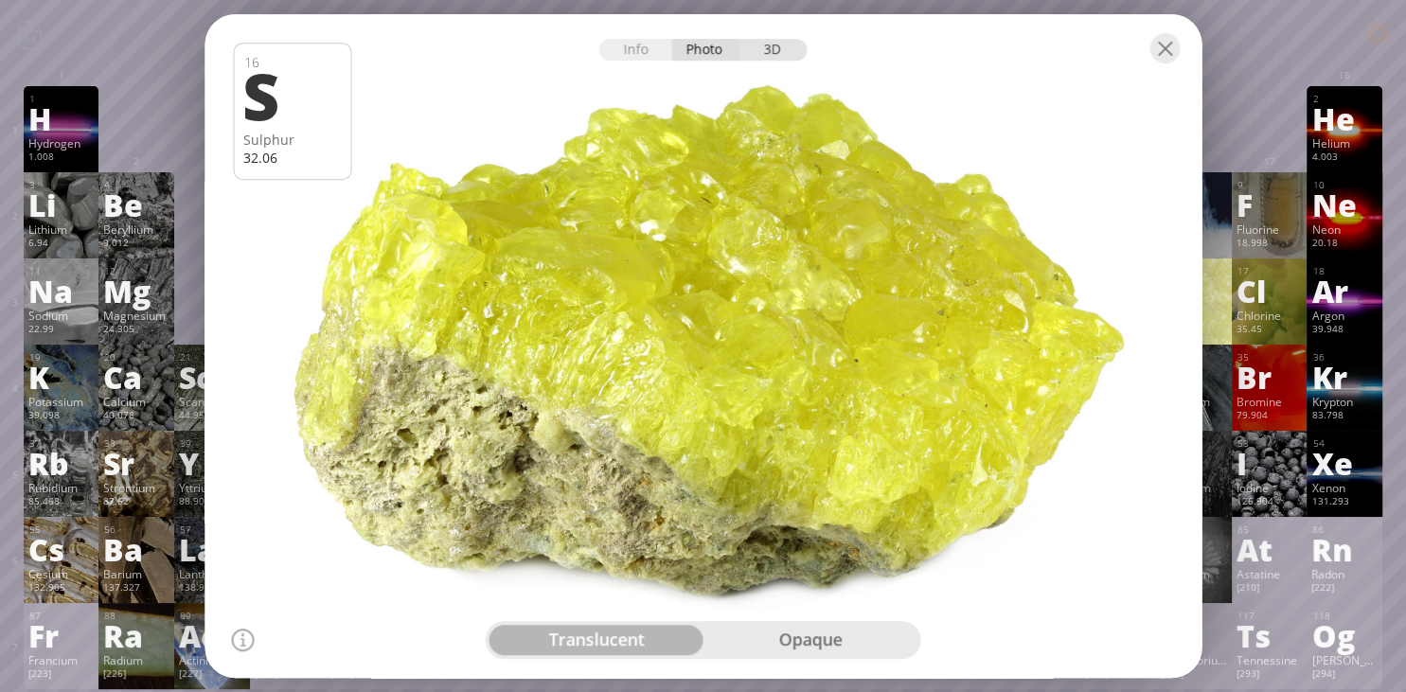
click at [765, 55] on div "3D" at bounding box center [773, 50] width 68 height 22
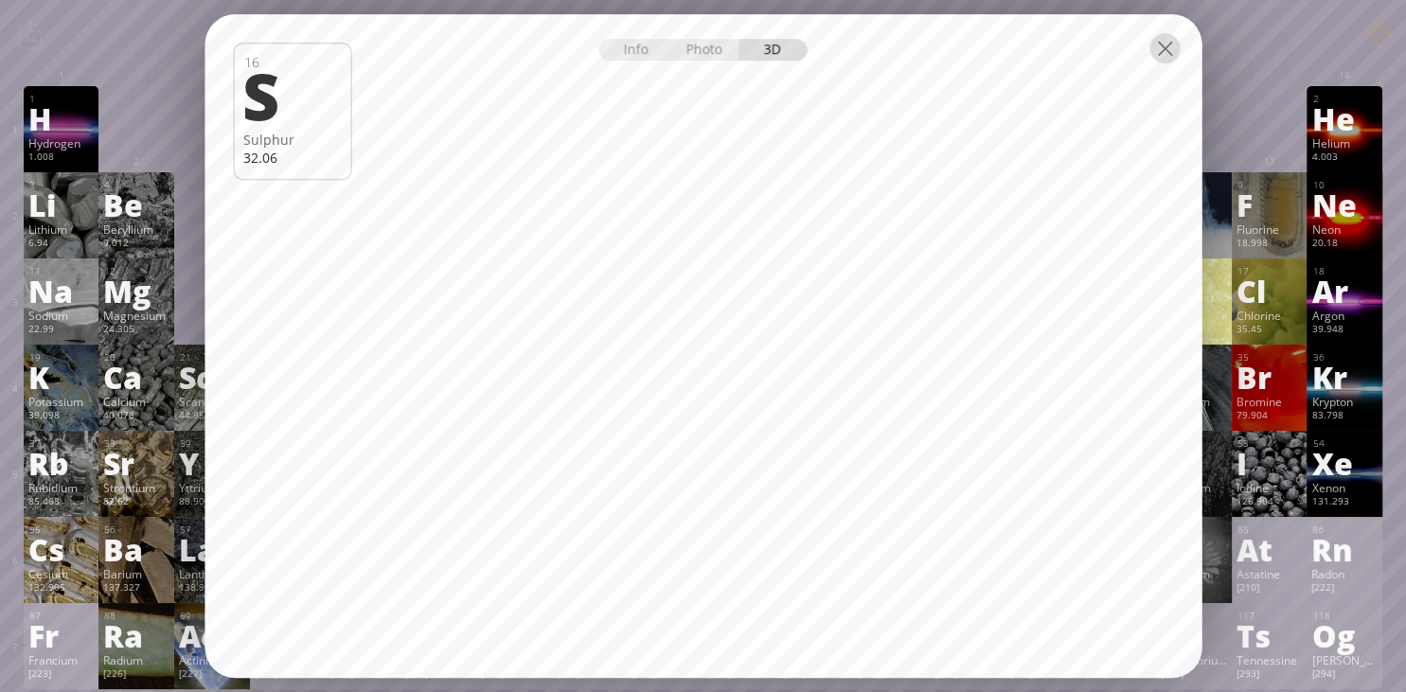
click at [1164, 44] on div at bounding box center [1164, 48] width 30 height 30
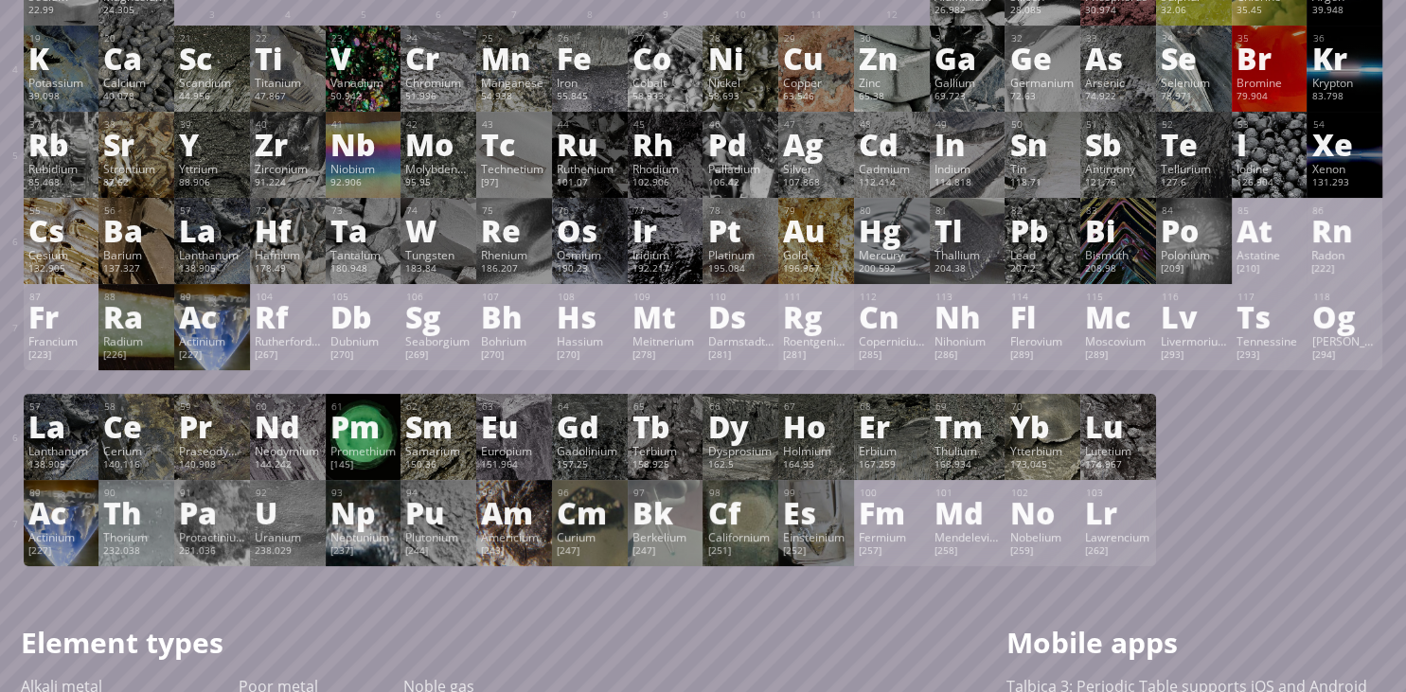
scroll to position [333, 0]
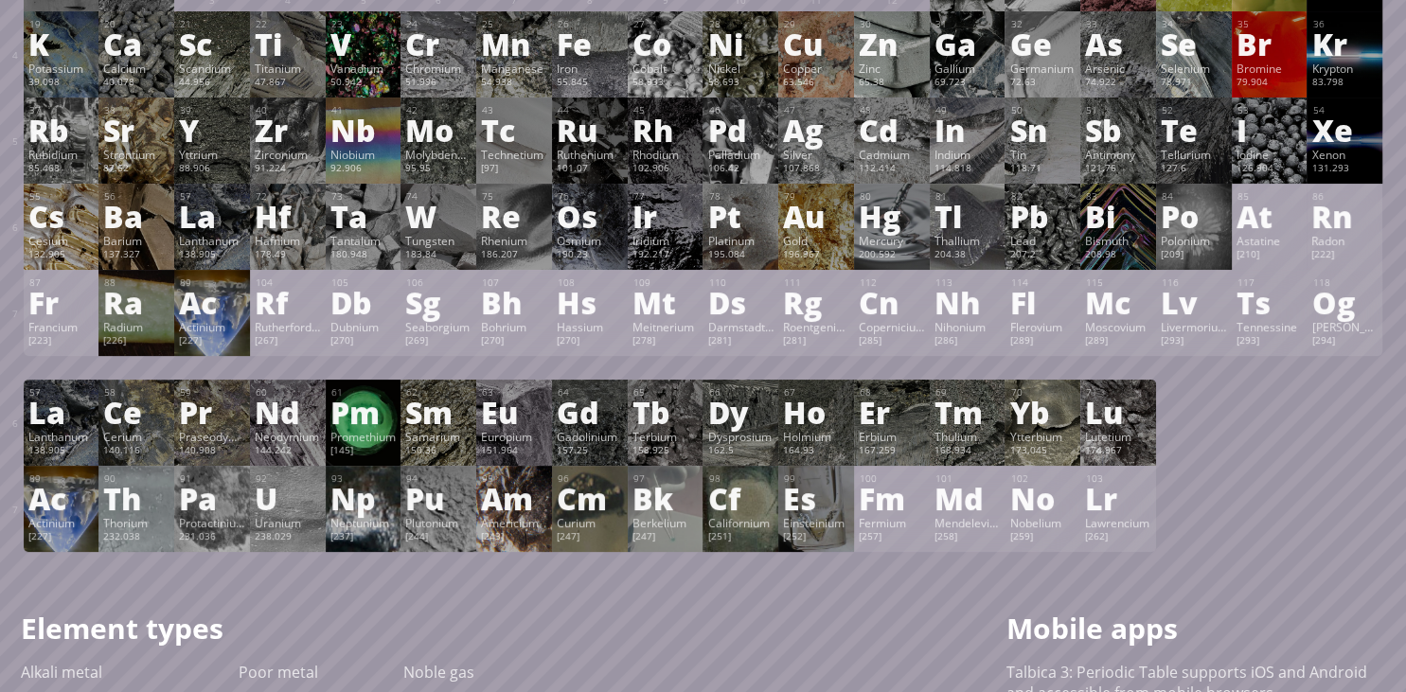
click at [279, 508] on div "U" at bounding box center [288, 498] width 66 height 30
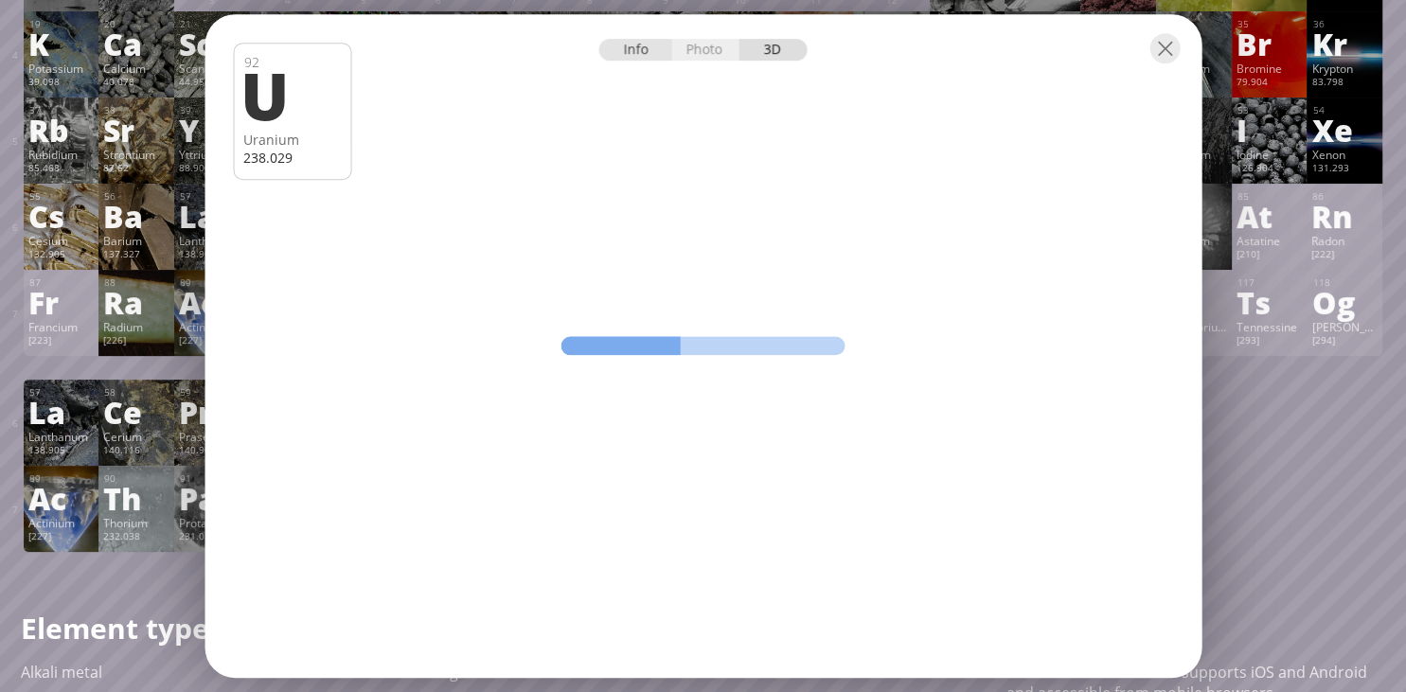
click at [627, 44] on div "Info" at bounding box center [635, 50] width 73 height 22
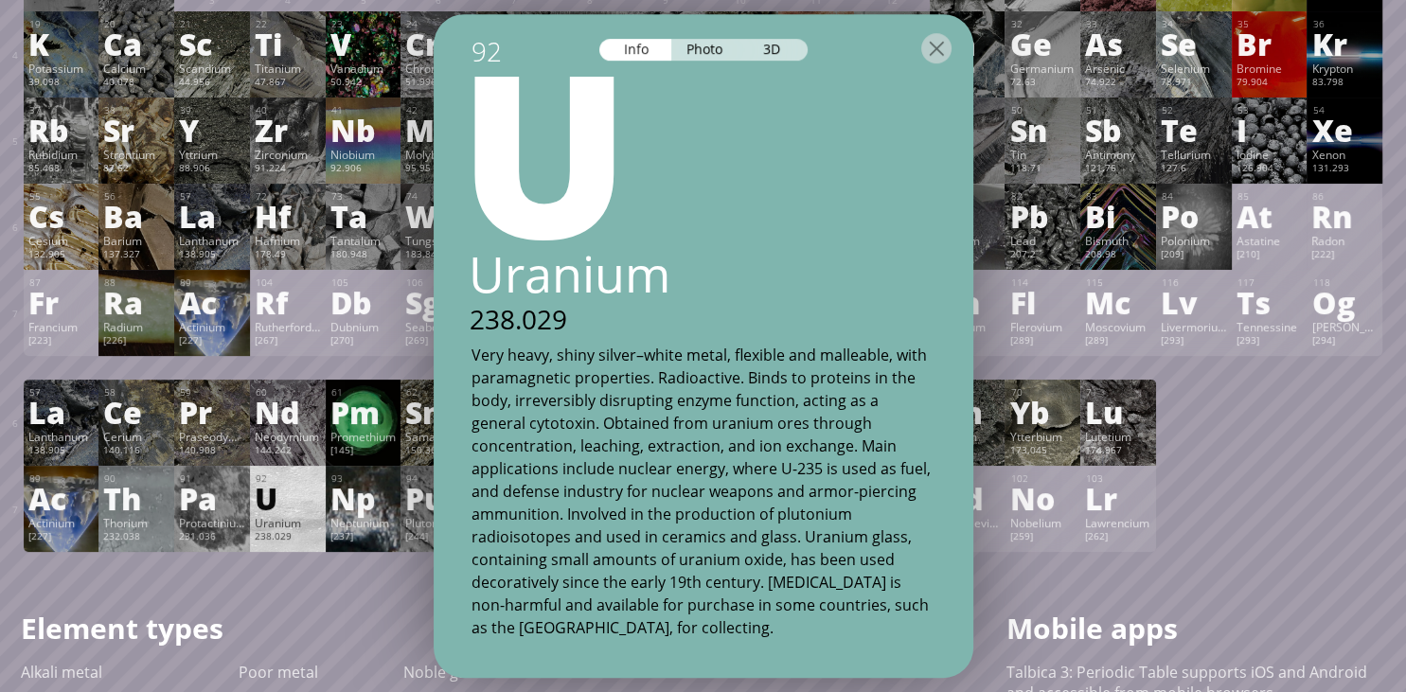
scroll to position [0, 0]
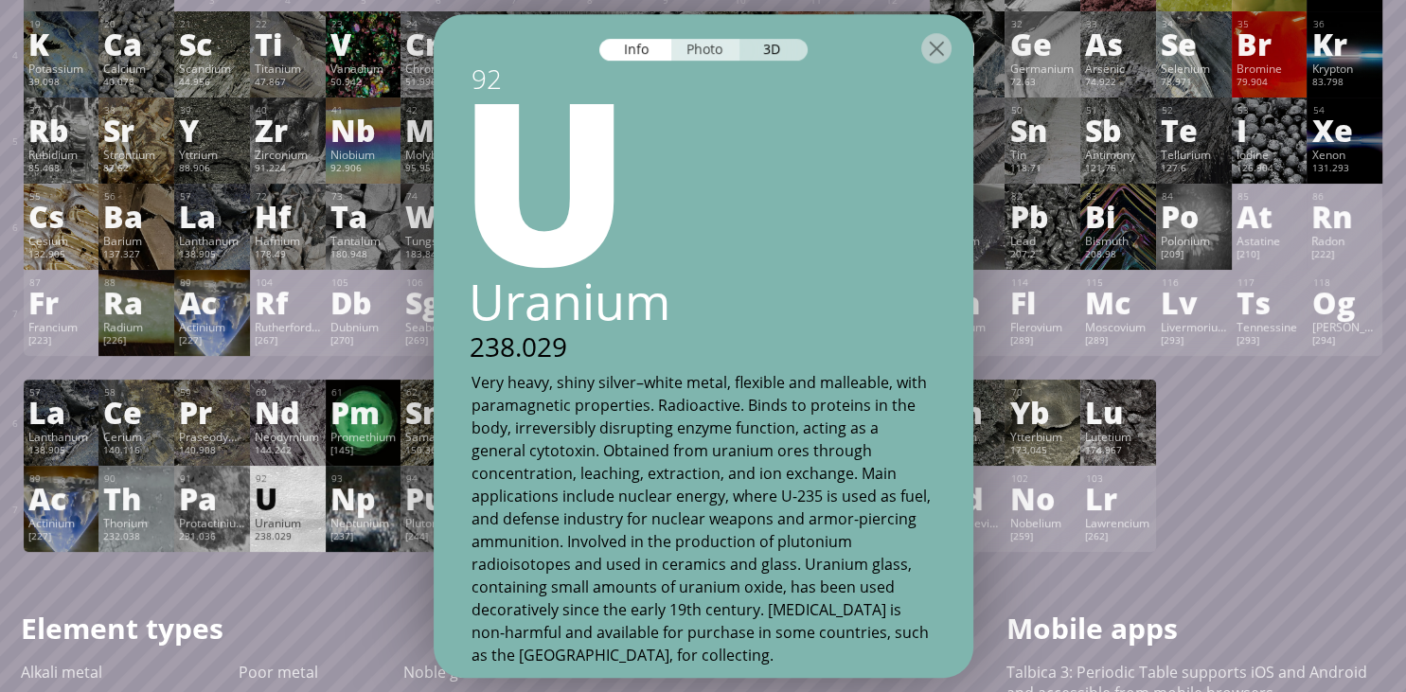
click at [706, 52] on div "Photo" at bounding box center [705, 50] width 68 height 22
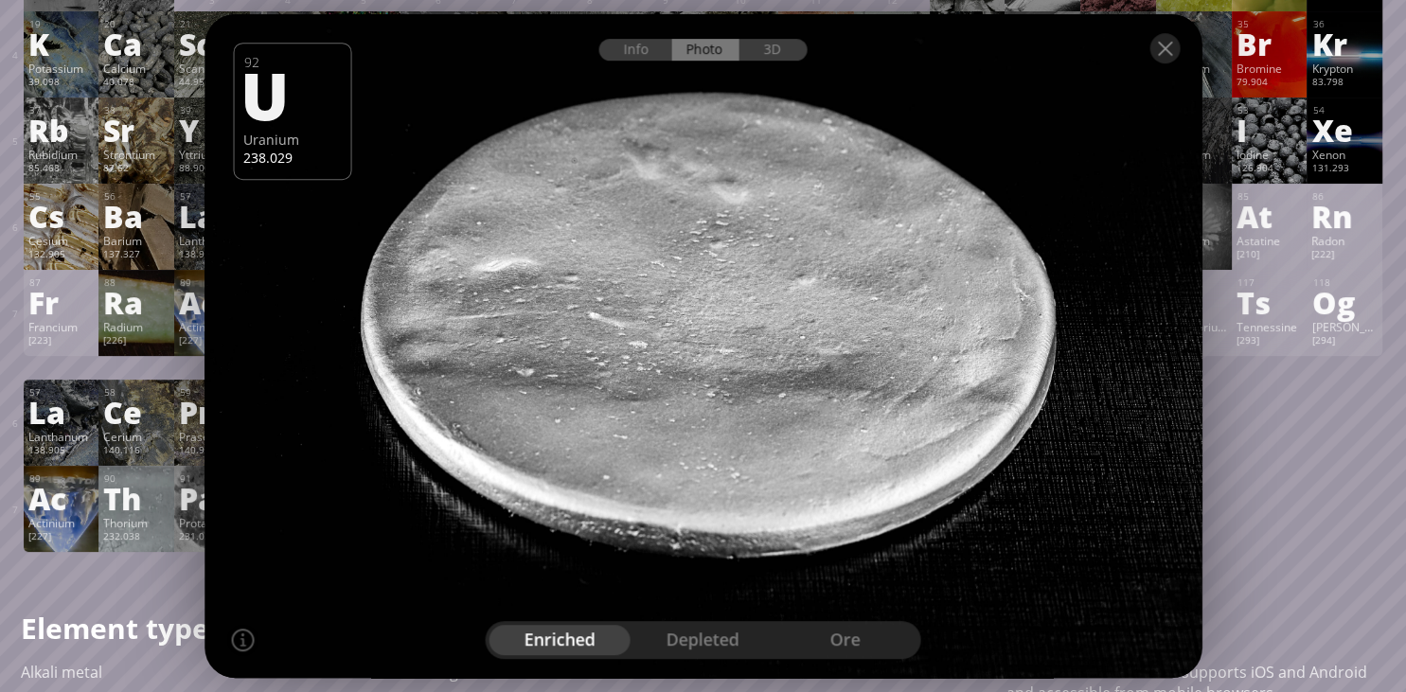
drag, startPoint x: 707, startPoint y: 438, endPoint x: 755, endPoint y: 286, distance: 159.9
click at [755, 286] on div at bounding box center [703, 345] width 1007 height 671
click at [702, 649] on div "depleted" at bounding box center [702, 640] width 143 height 30
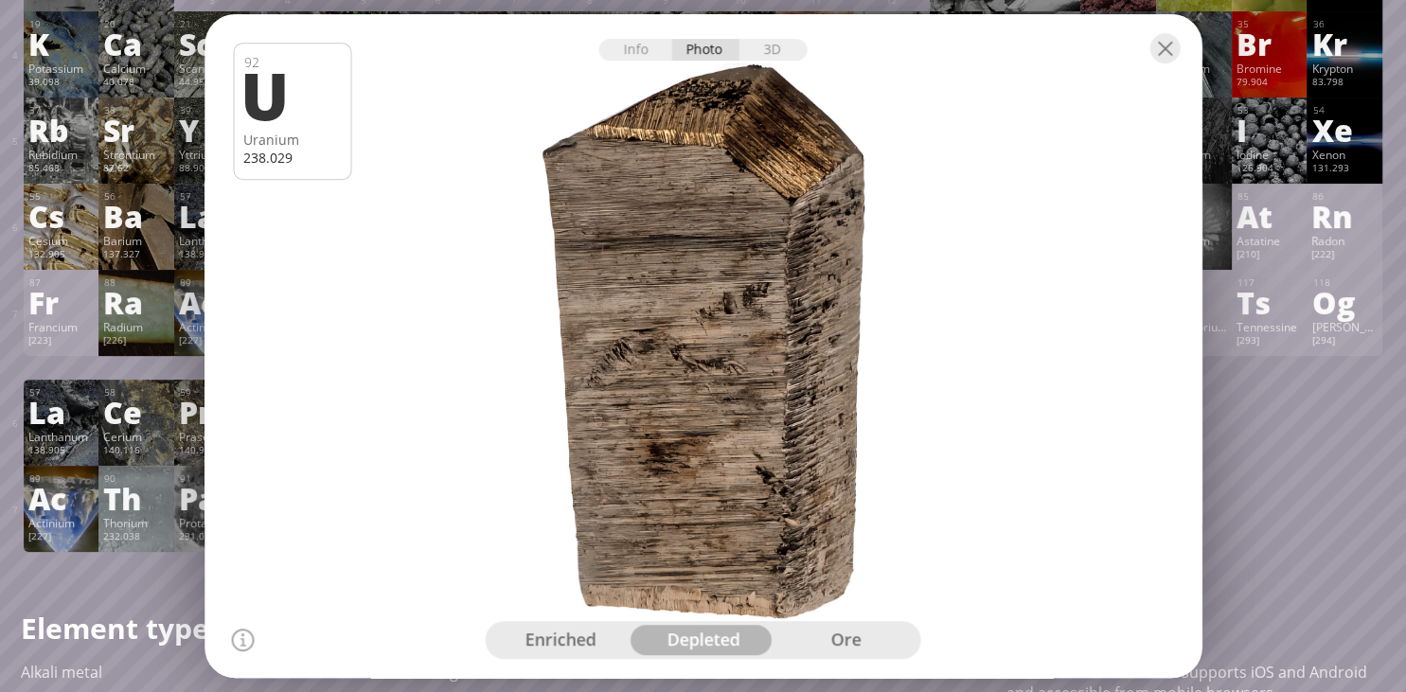
click at [851, 635] on div "ore" at bounding box center [845, 640] width 143 height 30
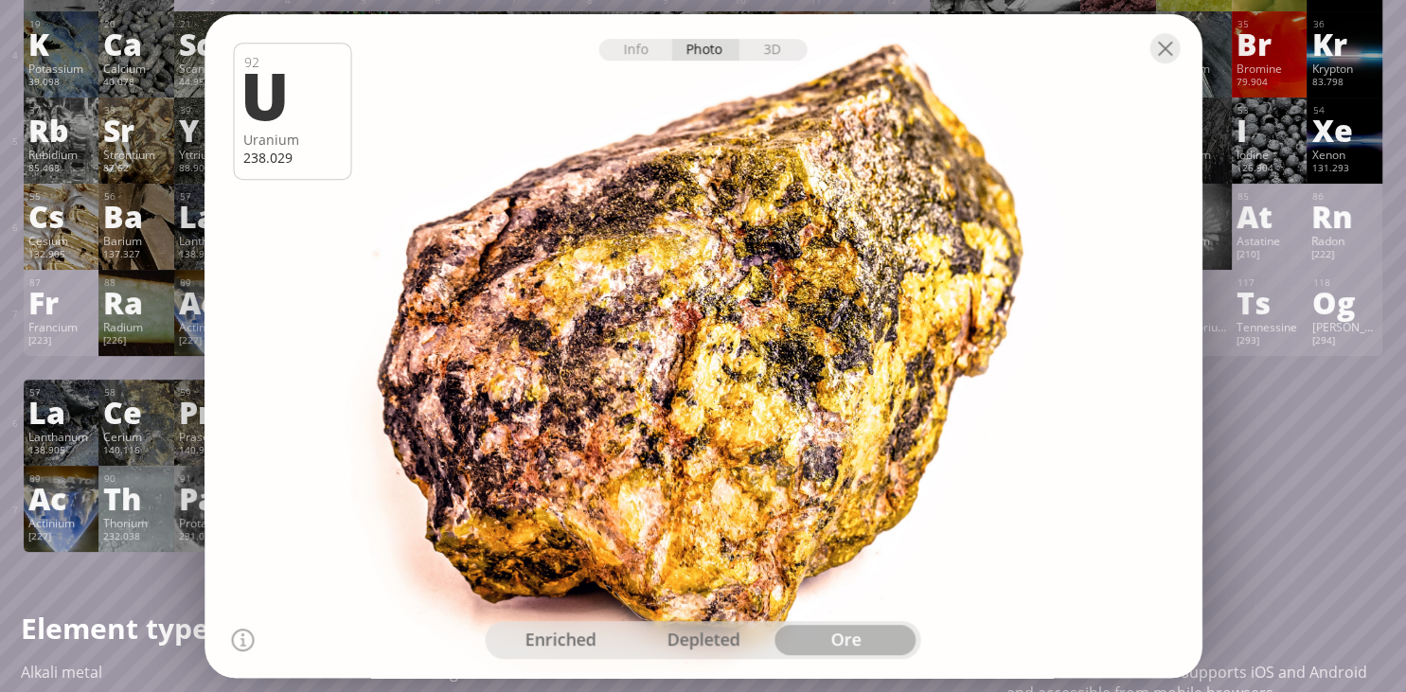
click at [737, 634] on div "depleted" at bounding box center [702, 640] width 143 height 30
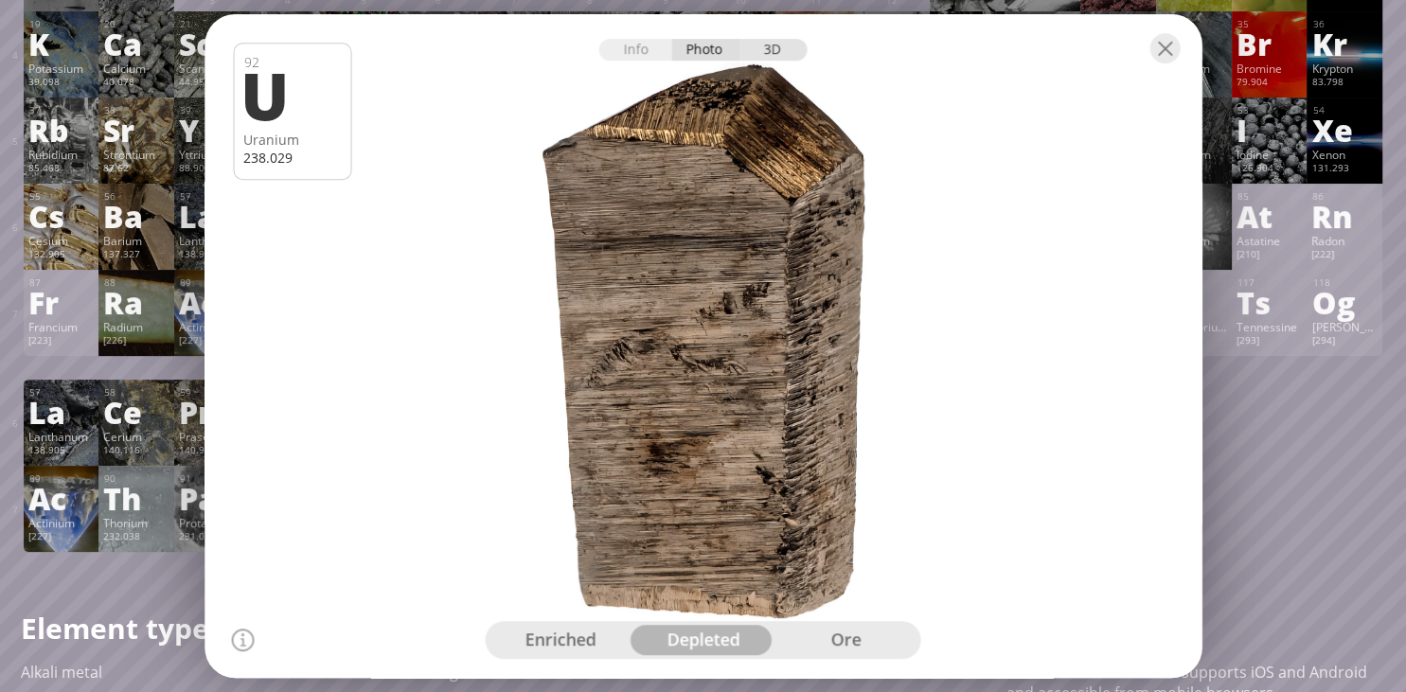
click at [763, 52] on div "3D" at bounding box center [773, 50] width 68 height 22
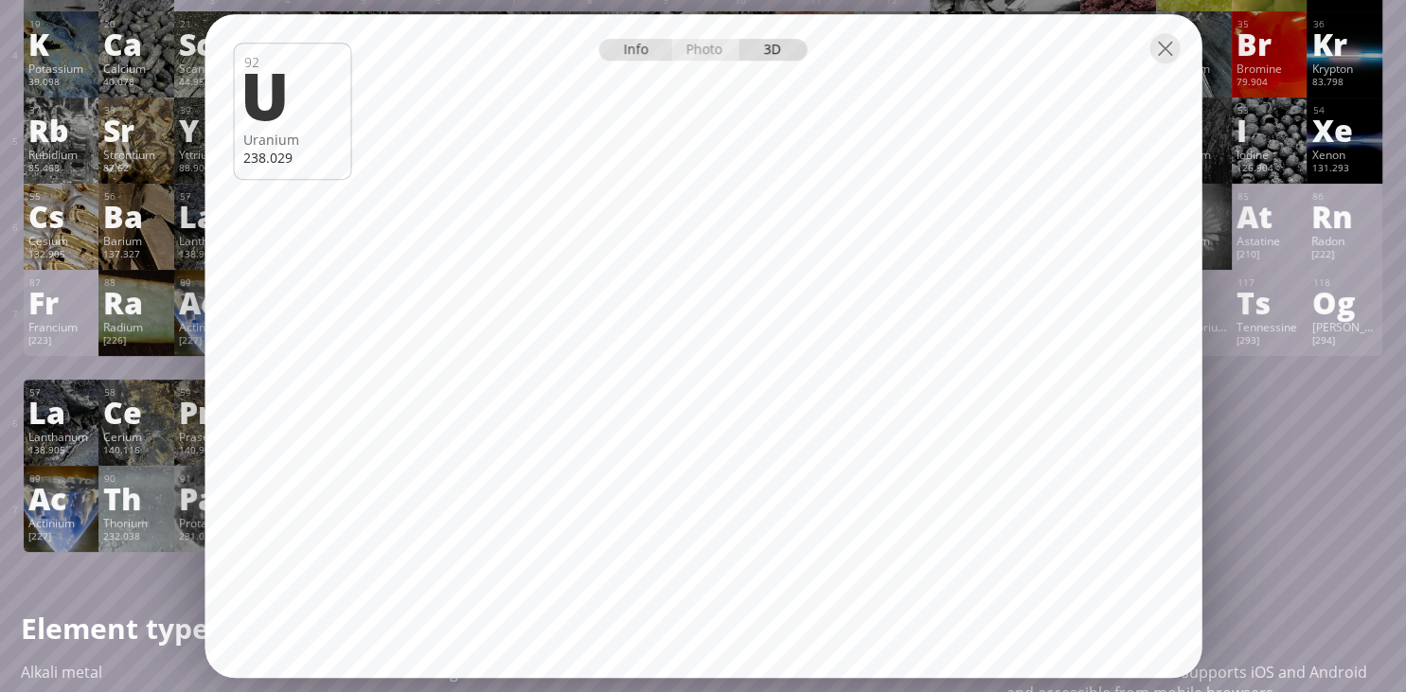
click at [623, 54] on div "Info" at bounding box center [635, 50] width 73 height 22
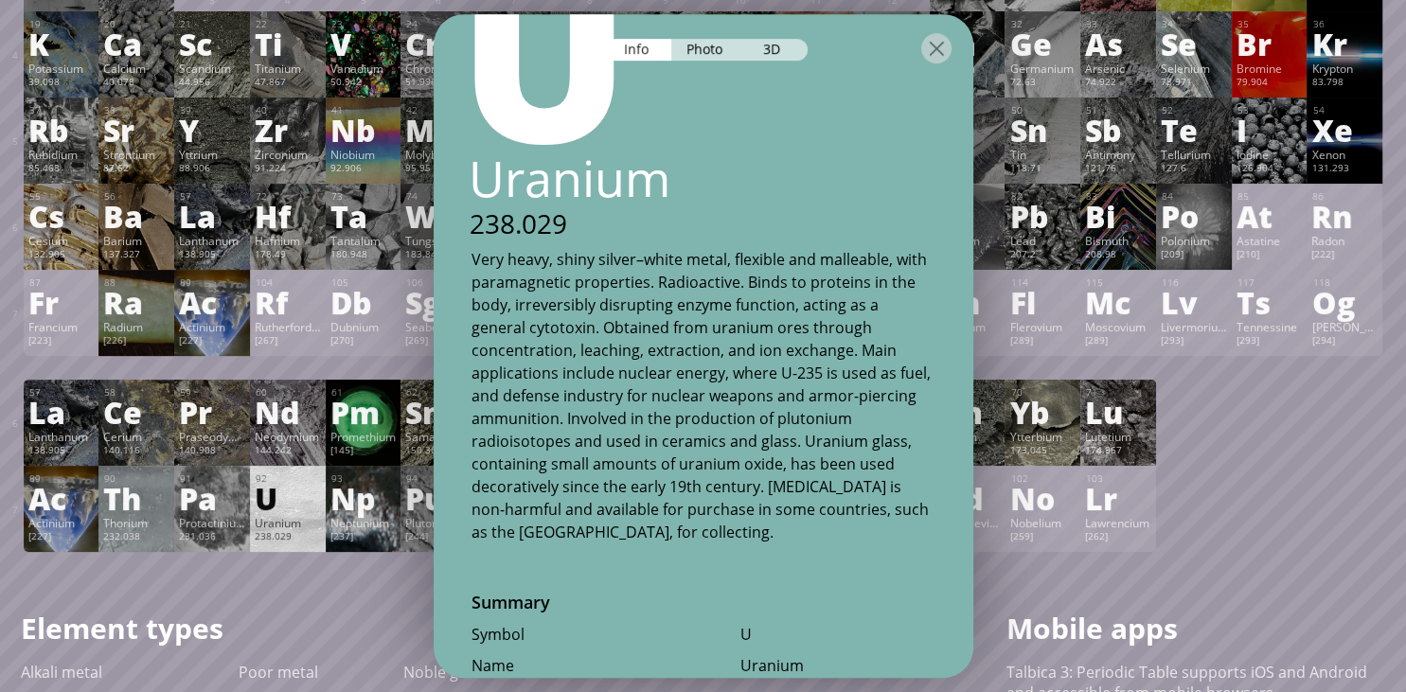
scroll to position [204, 0]
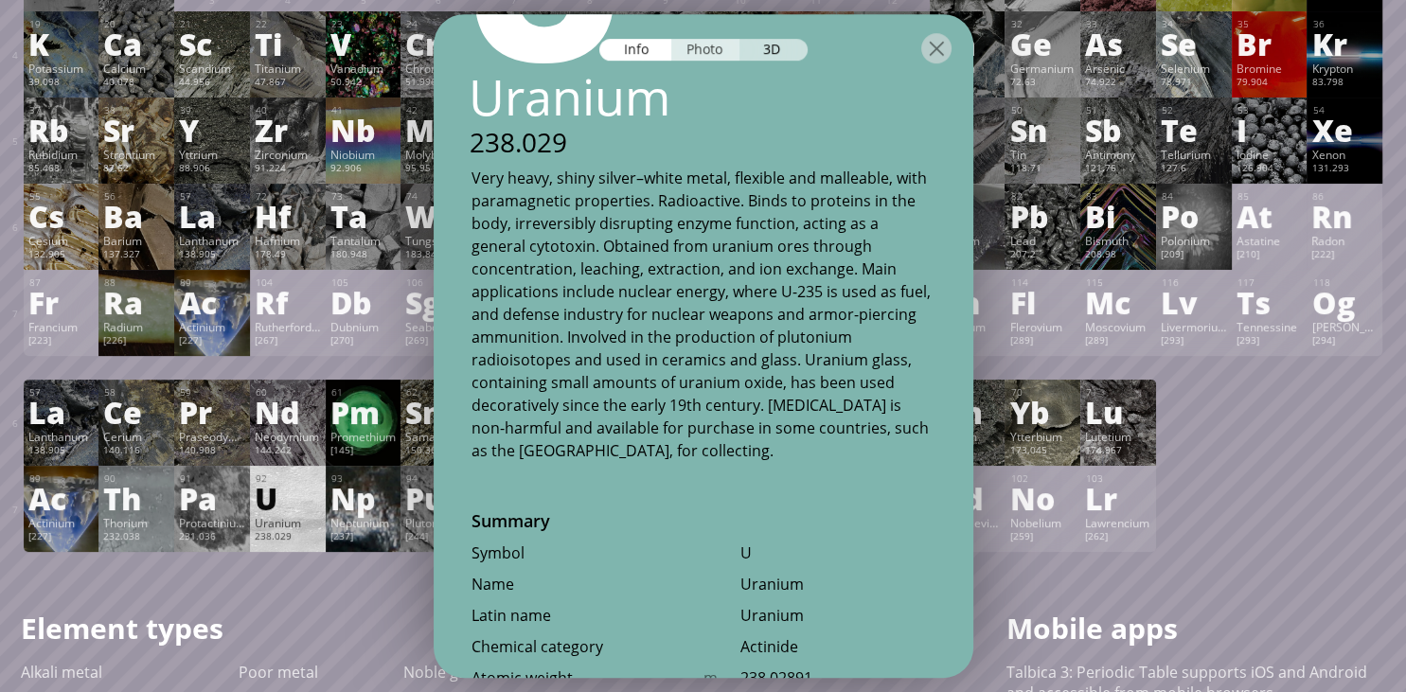
click at [693, 41] on div "Photo" at bounding box center [705, 50] width 68 height 22
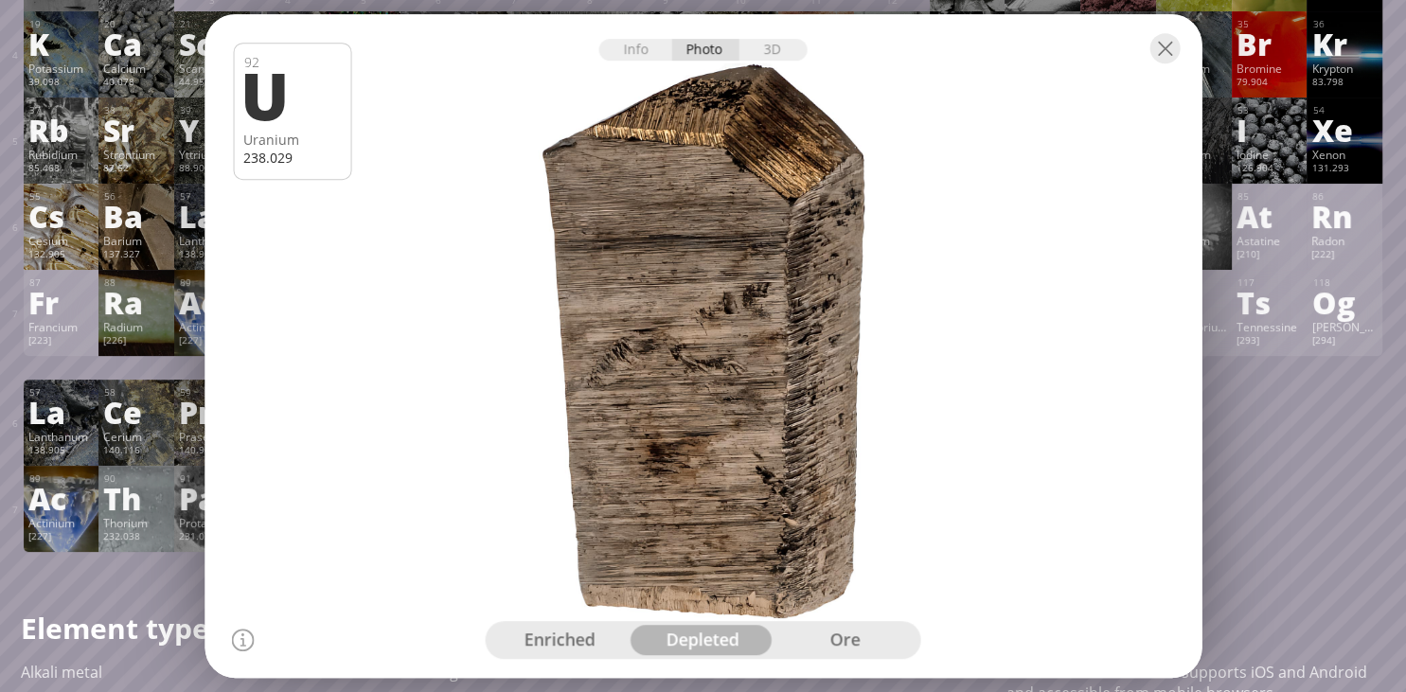
click at [857, 647] on div "ore" at bounding box center [845, 640] width 143 height 30
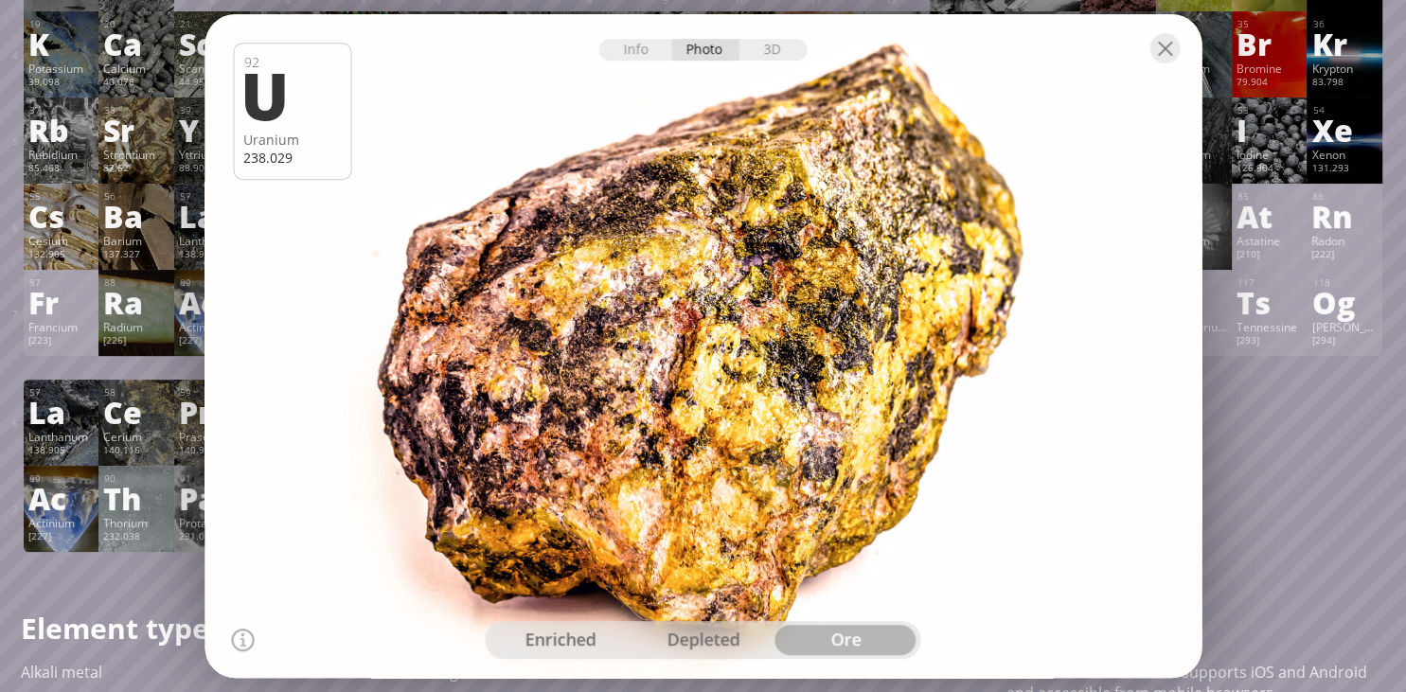
click at [585, 644] on div "enriched" at bounding box center [560, 640] width 143 height 30
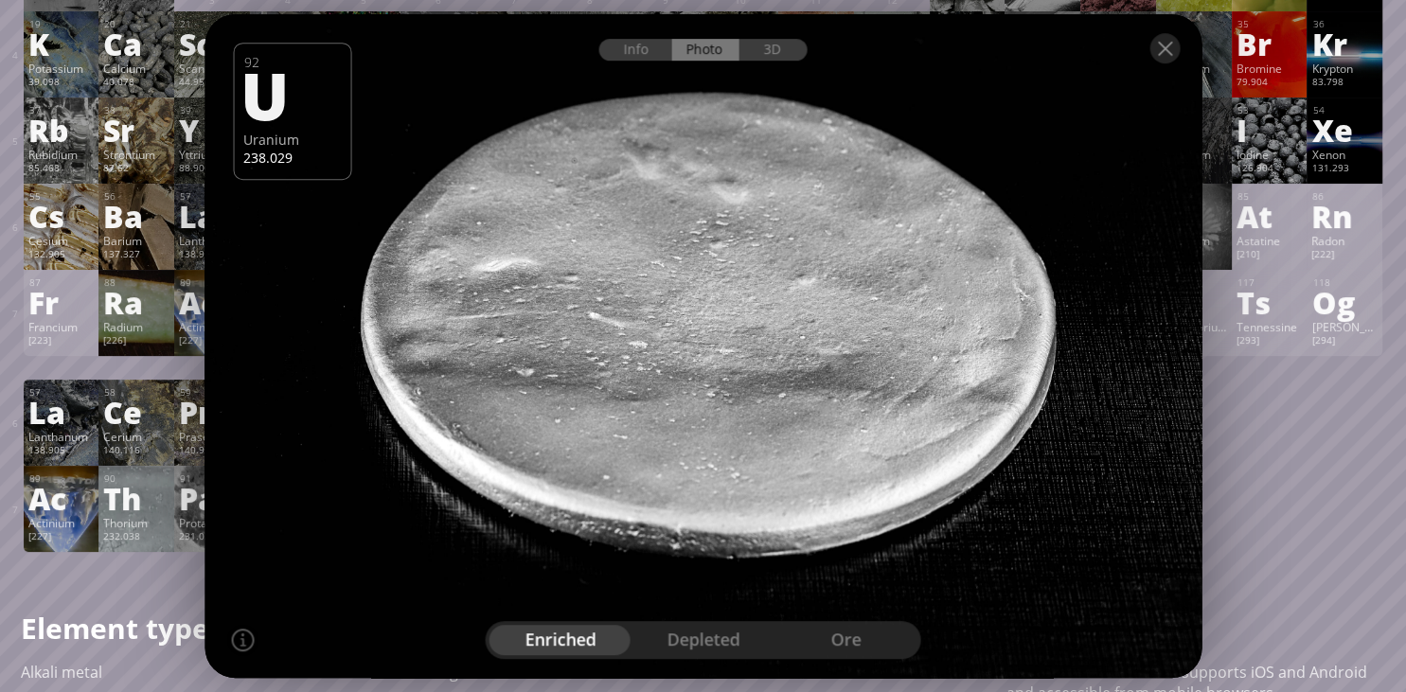
click at [853, 652] on div "ore" at bounding box center [845, 640] width 143 height 30
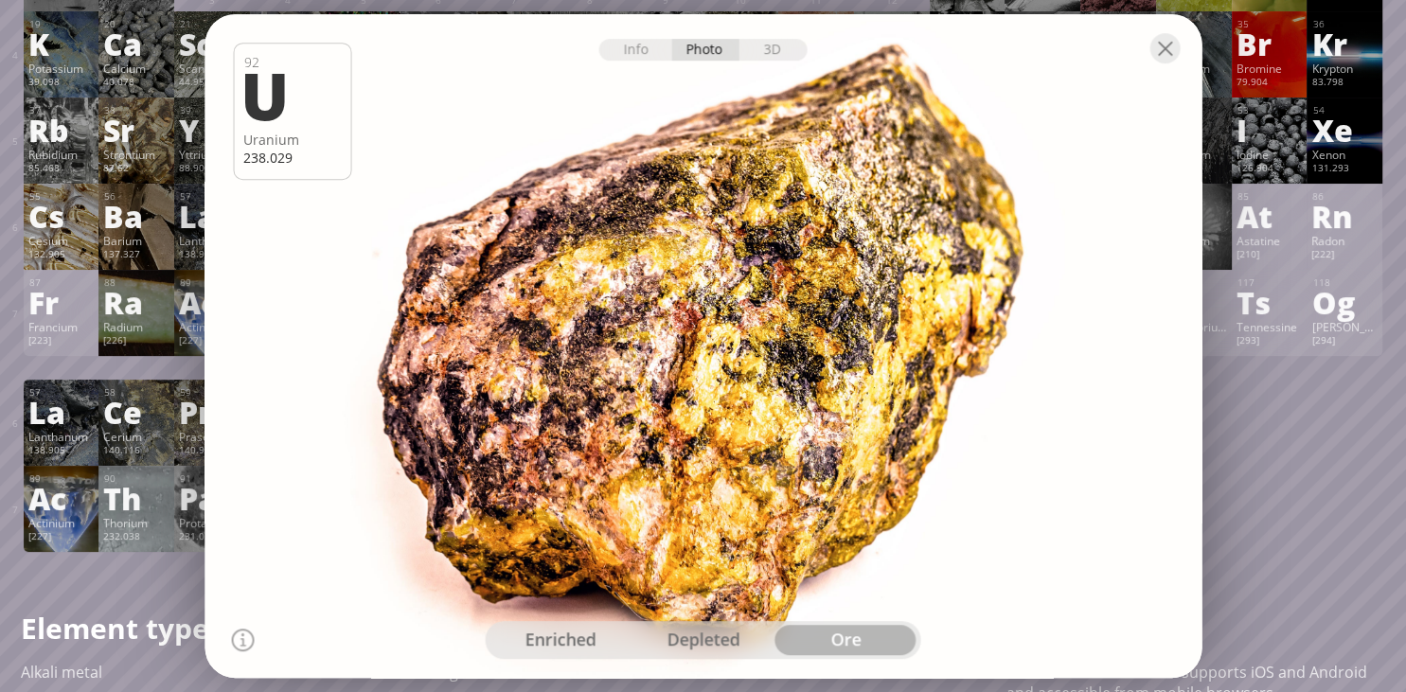
click at [698, 640] on div "depleted" at bounding box center [702, 640] width 143 height 30
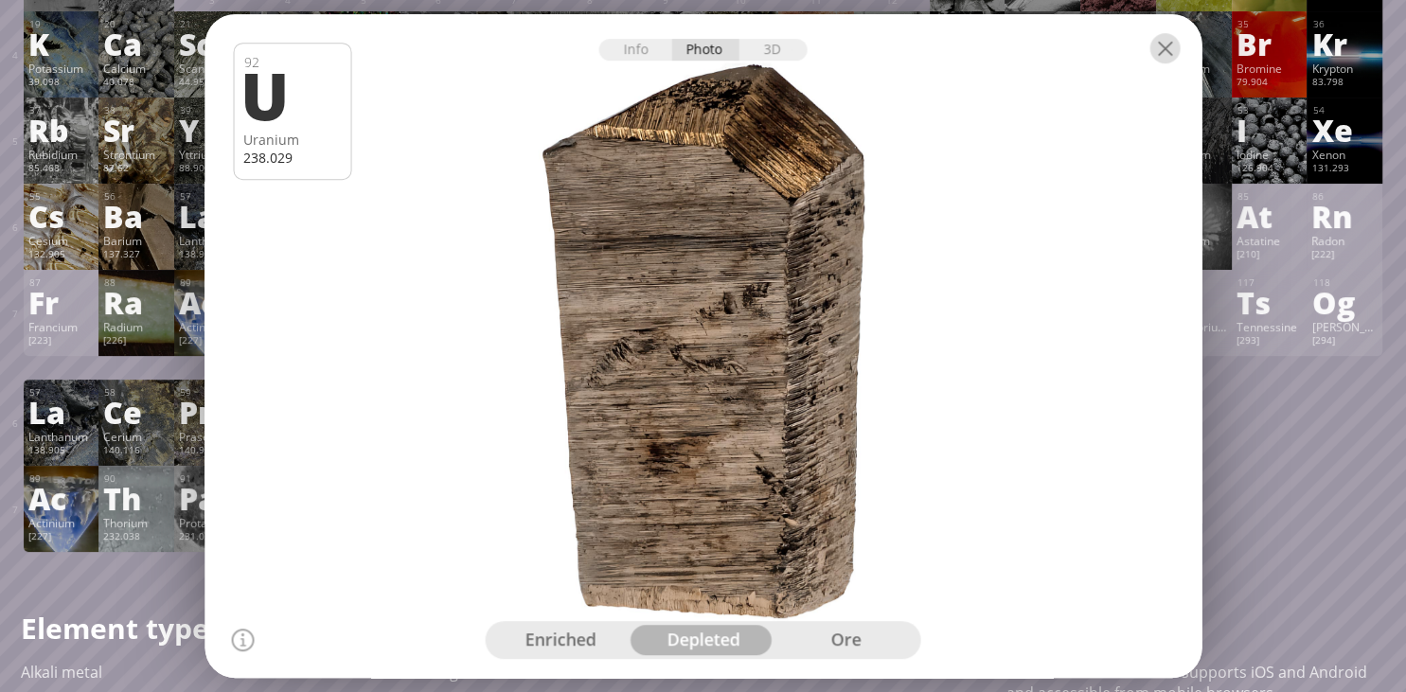
click at [1160, 44] on div at bounding box center [1164, 48] width 30 height 30
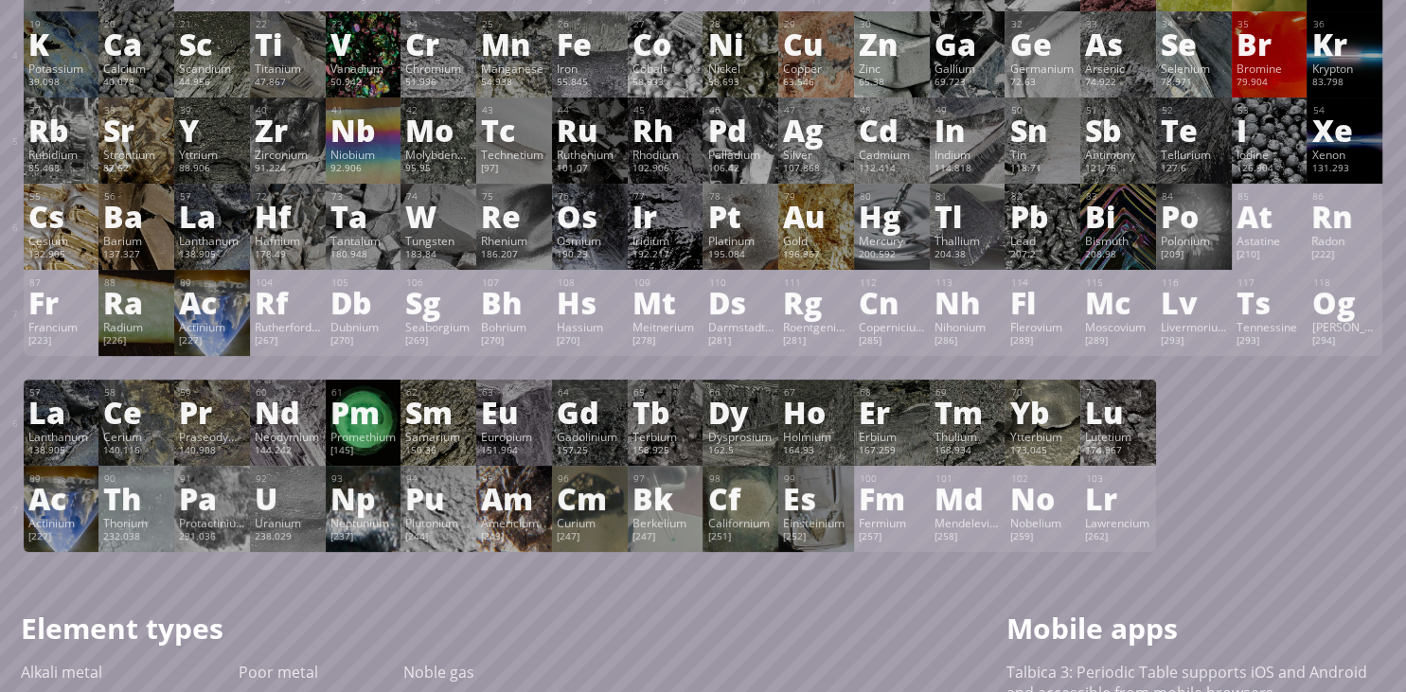
click at [434, 523] on div "Plutonium" at bounding box center [438, 522] width 66 height 15
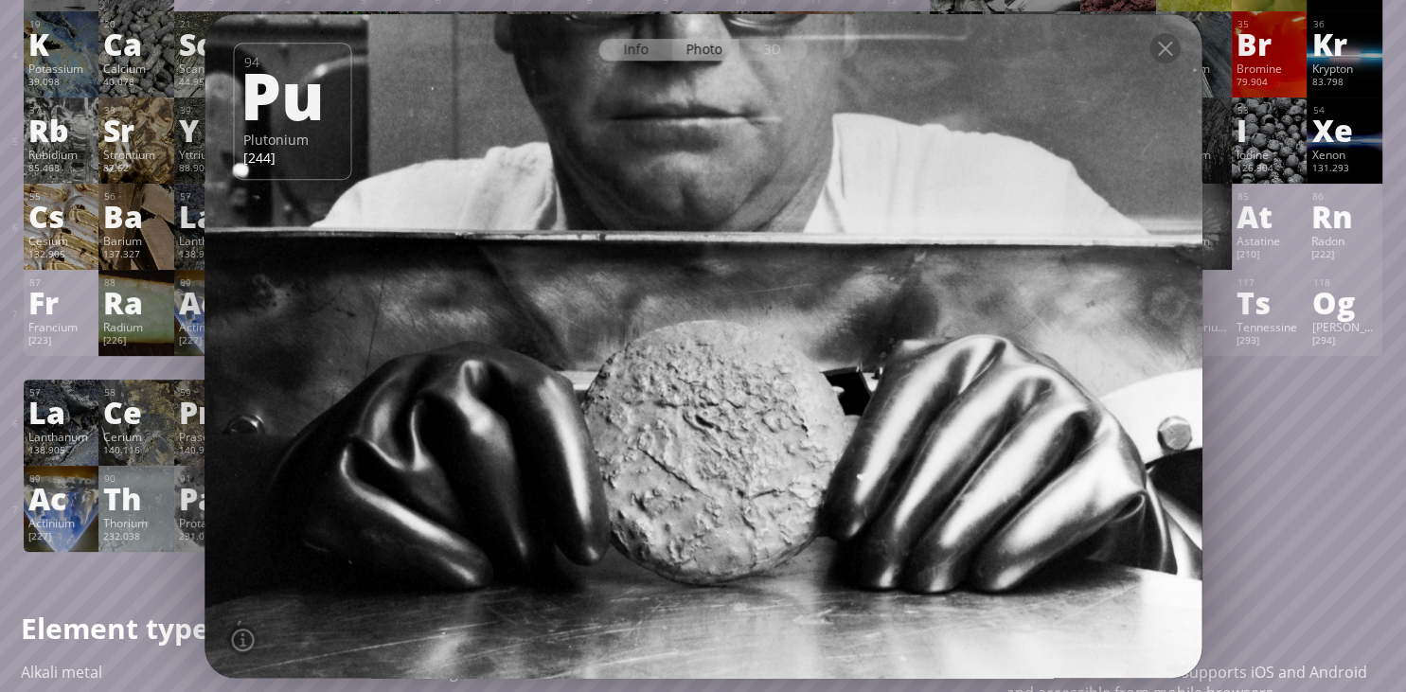
click at [628, 45] on div "Info" at bounding box center [635, 50] width 73 height 22
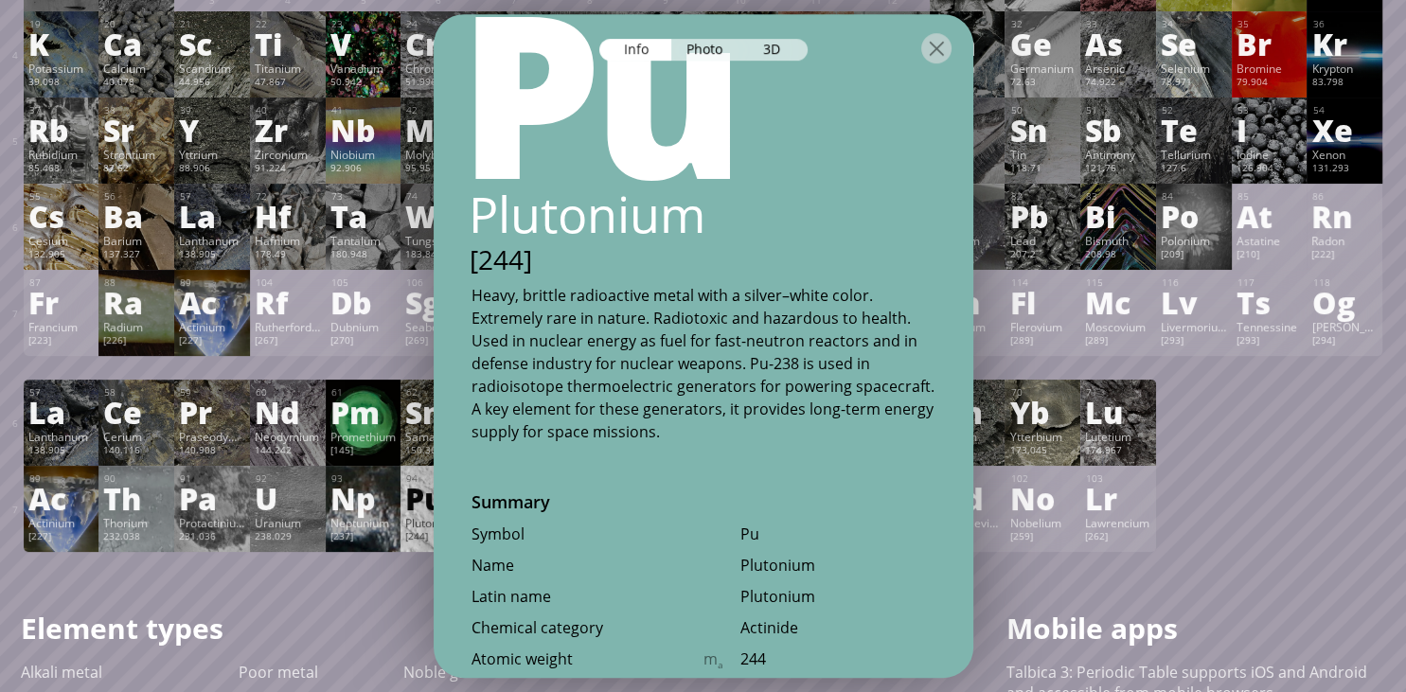
scroll to position [81, 0]
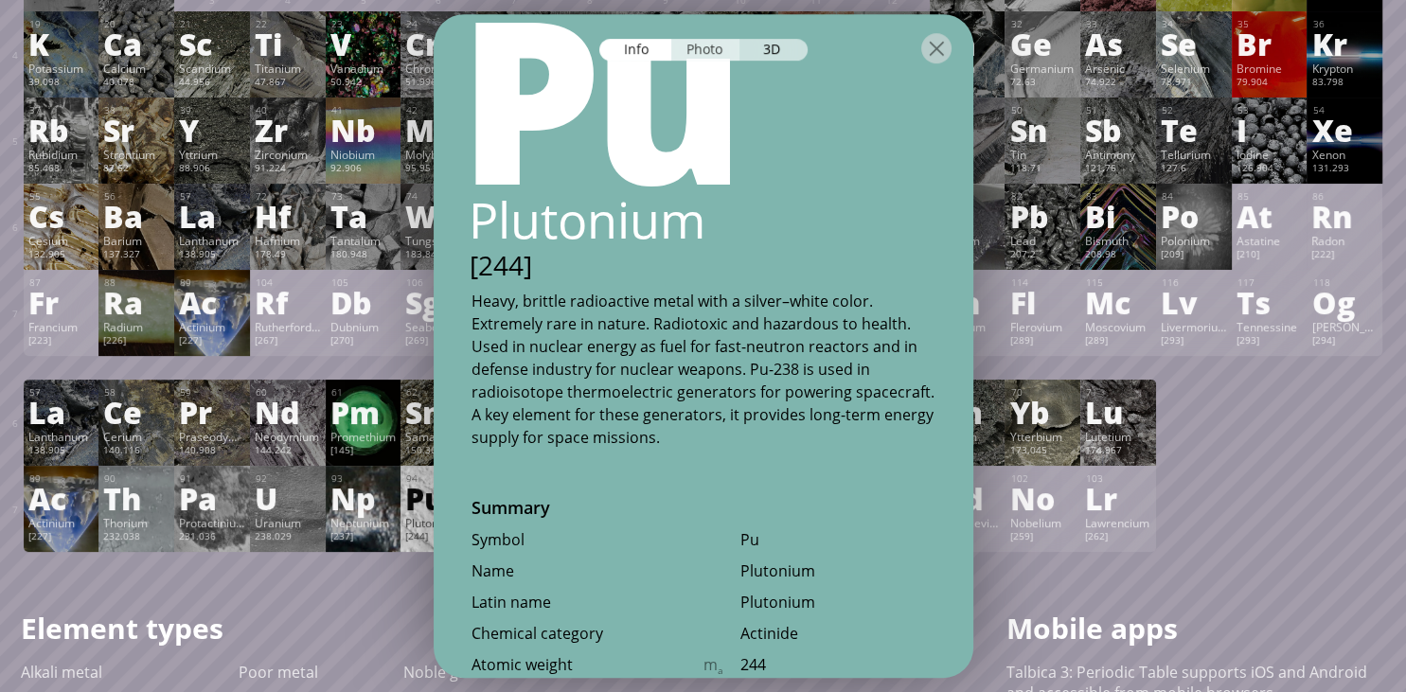
click at [696, 45] on div "Photo" at bounding box center [705, 50] width 68 height 22
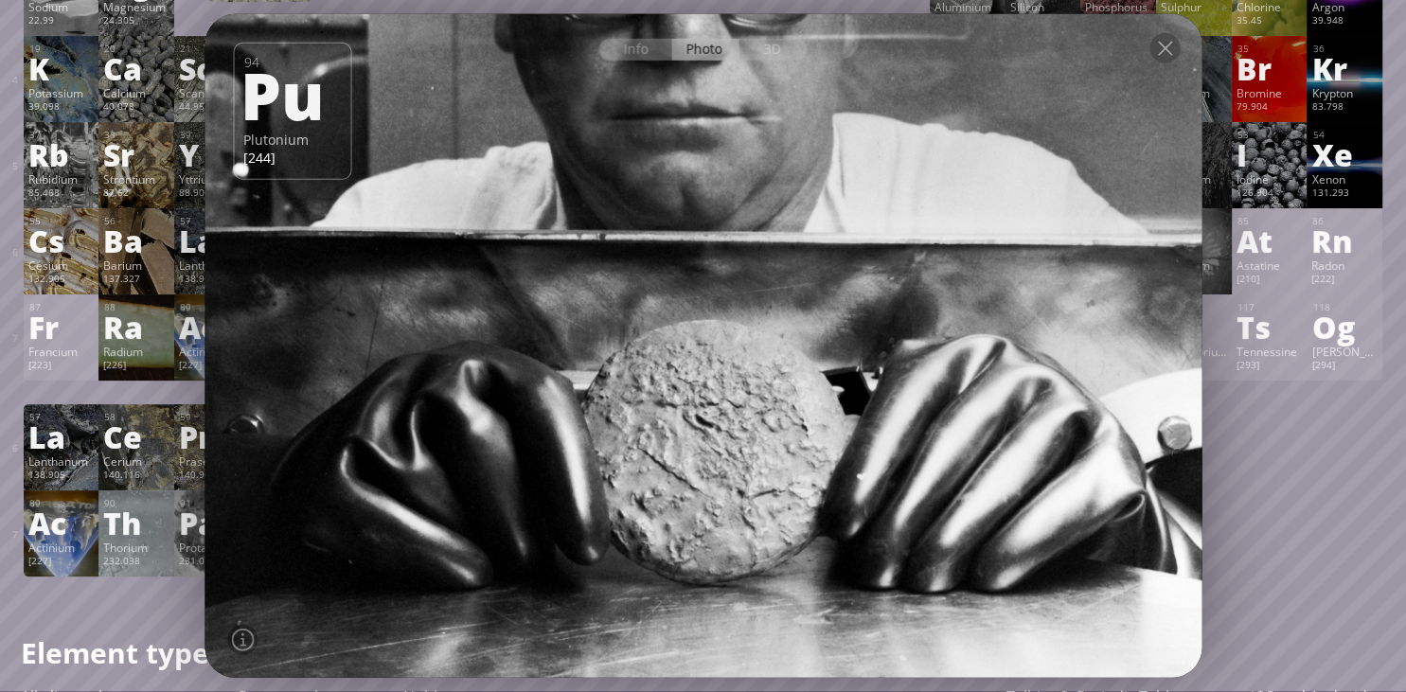
scroll to position [299, 0]
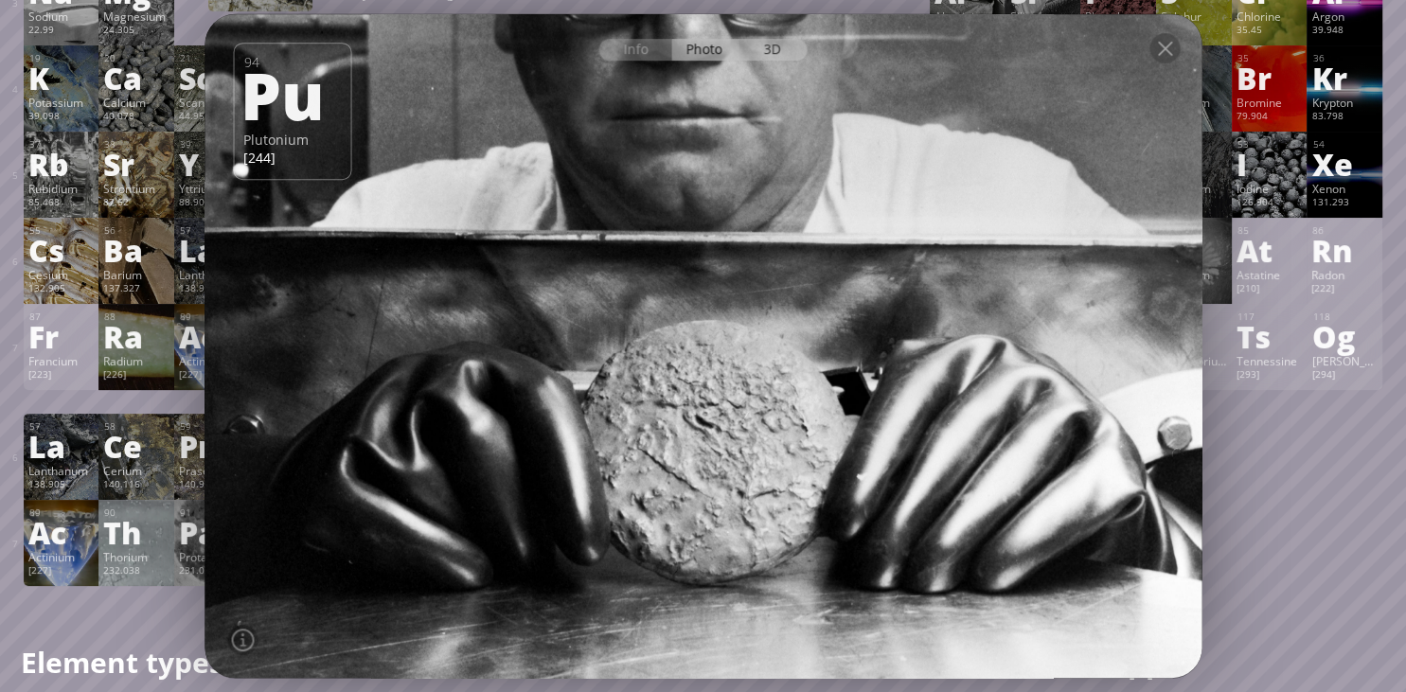
click at [758, 52] on div "3D" at bounding box center [773, 50] width 68 height 22
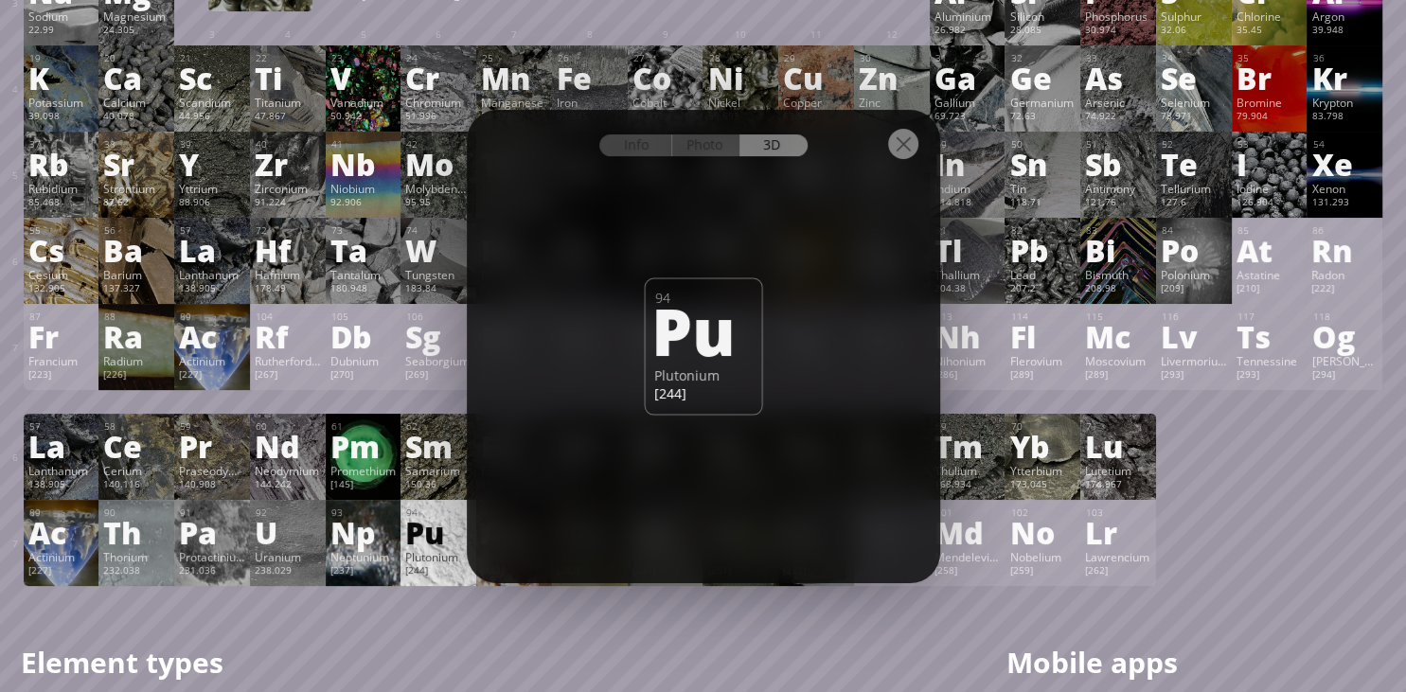
click at [910, 139] on div at bounding box center [903, 144] width 30 height 30
